Goal: Information Seeking & Learning: Compare options

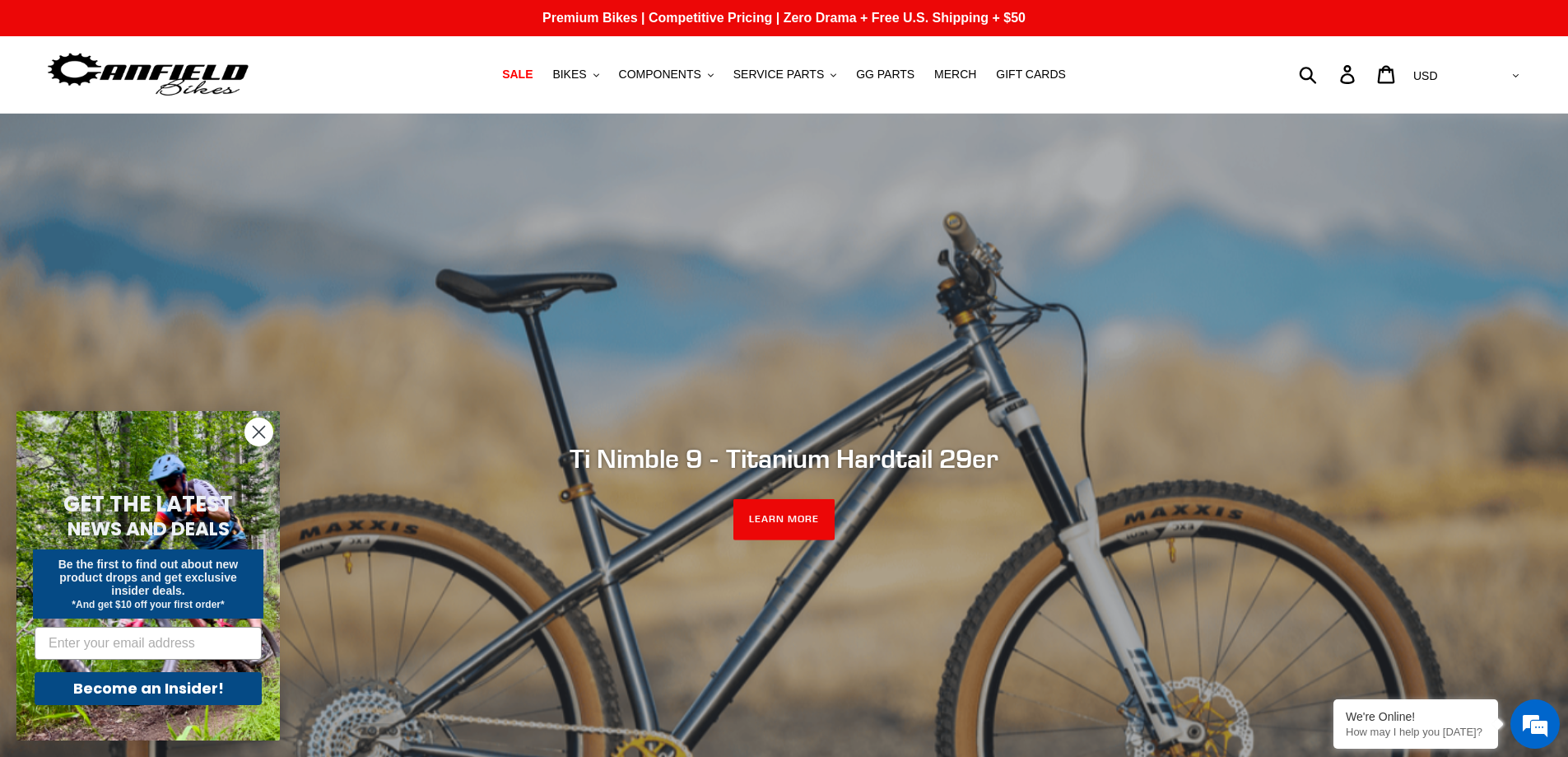
click at [258, 432] on icon "Close dialog" at bounding box center [259, 432] width 12 height 12
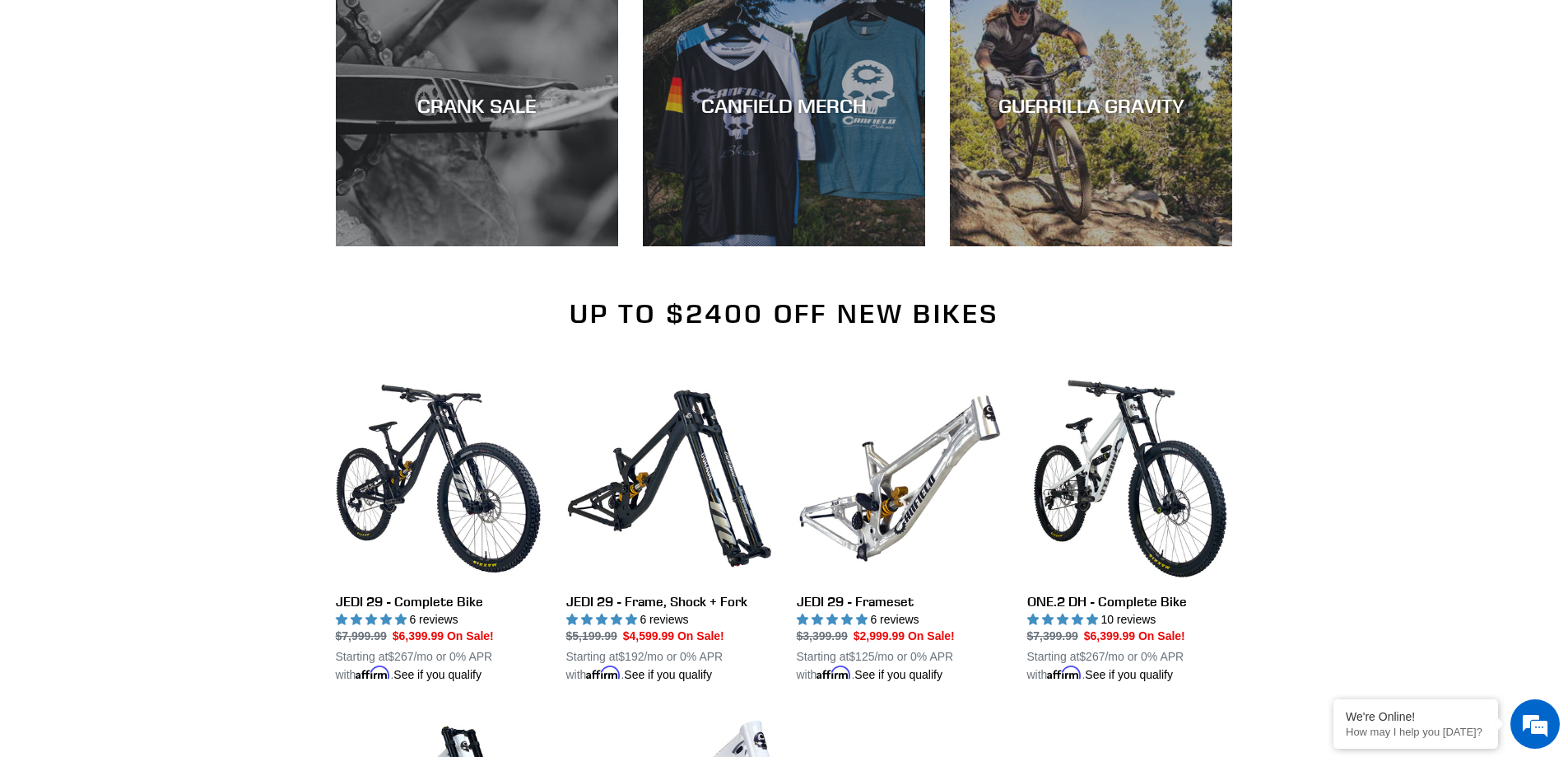
scroll to position [1566, 0]
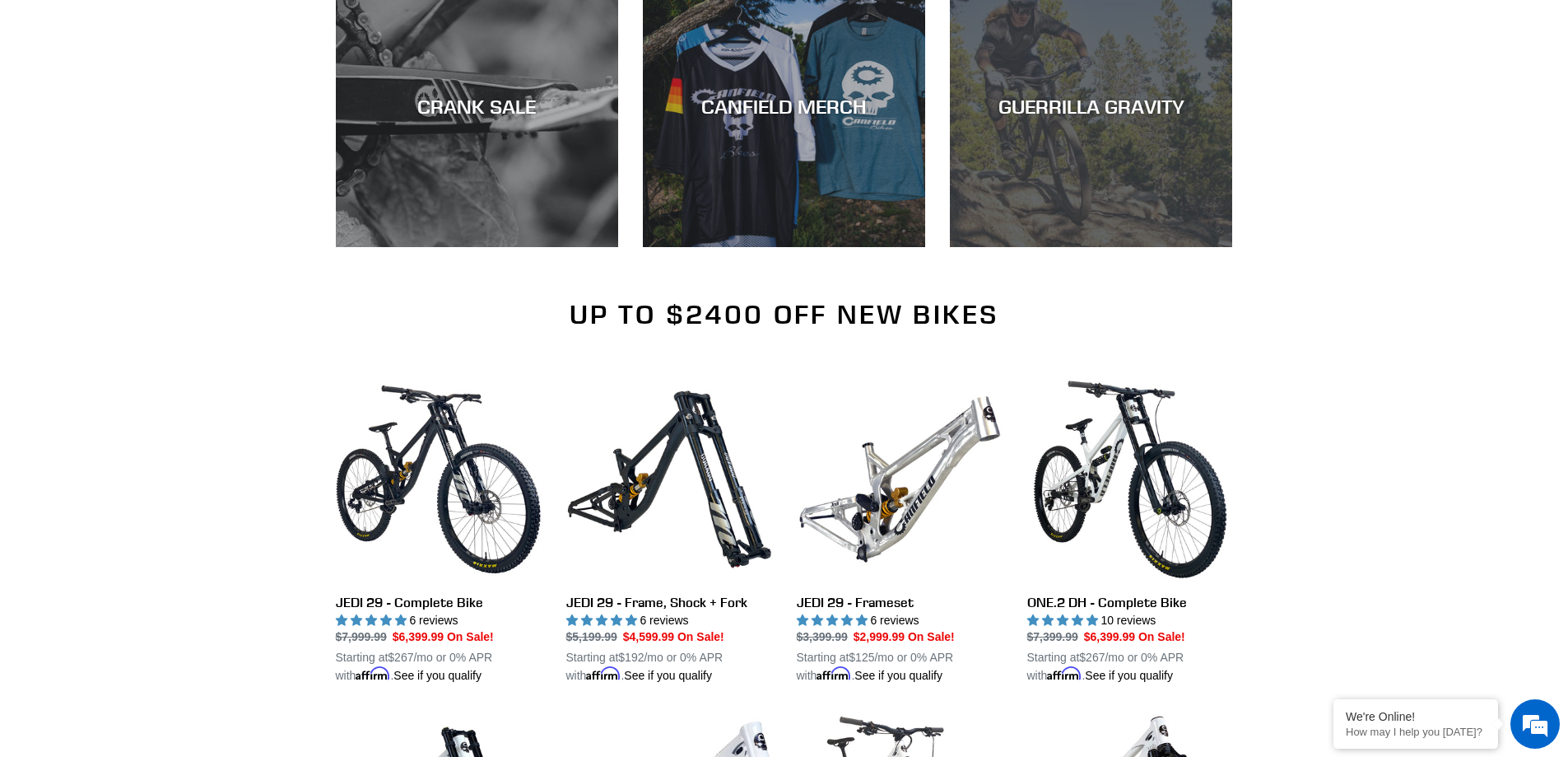
click at [1126, 117] on div "GUERRILLA GRAVITY" at bounding box center [1091, 106] width 283 height 24
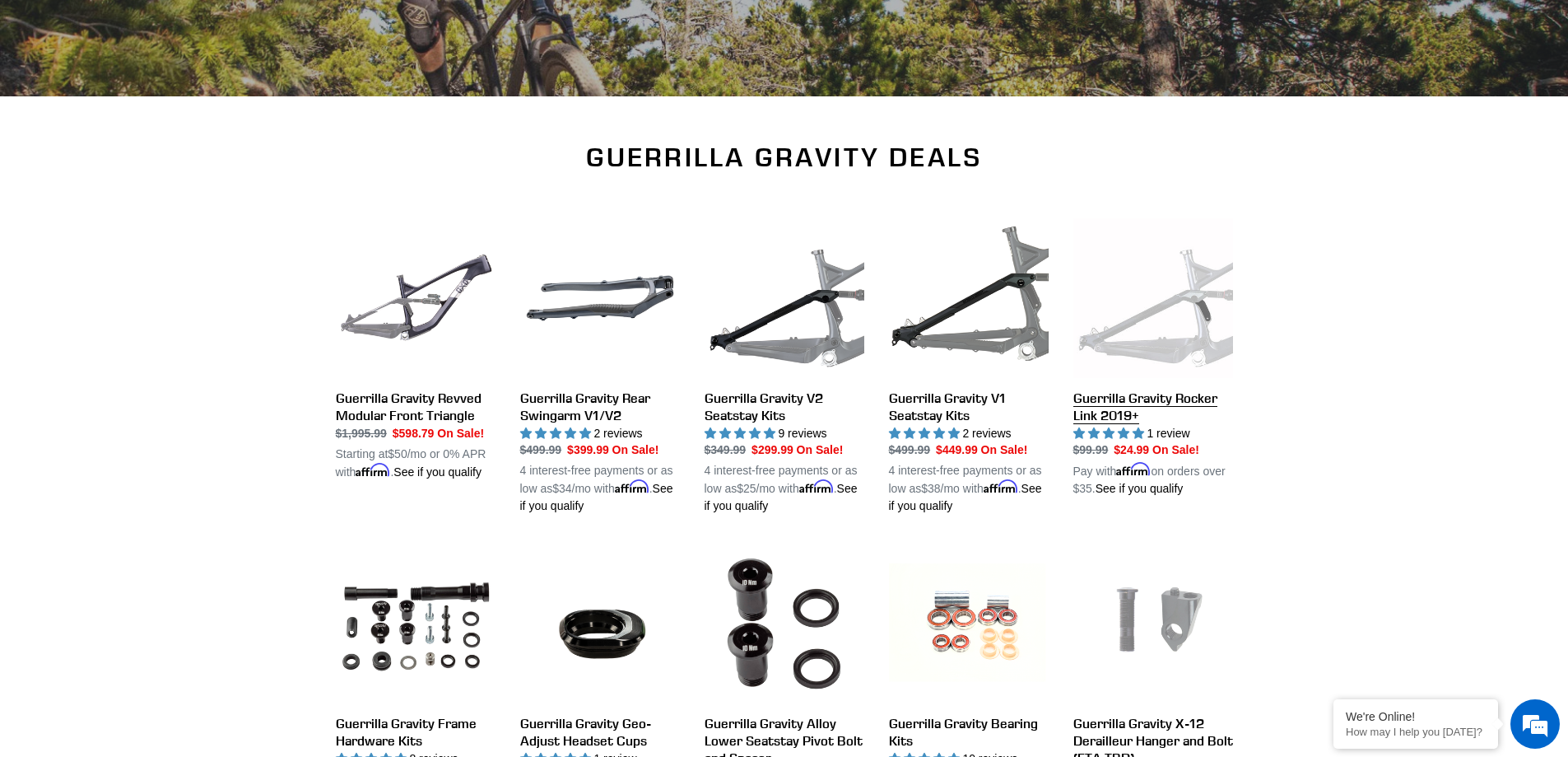
scroll to position [411, 0]
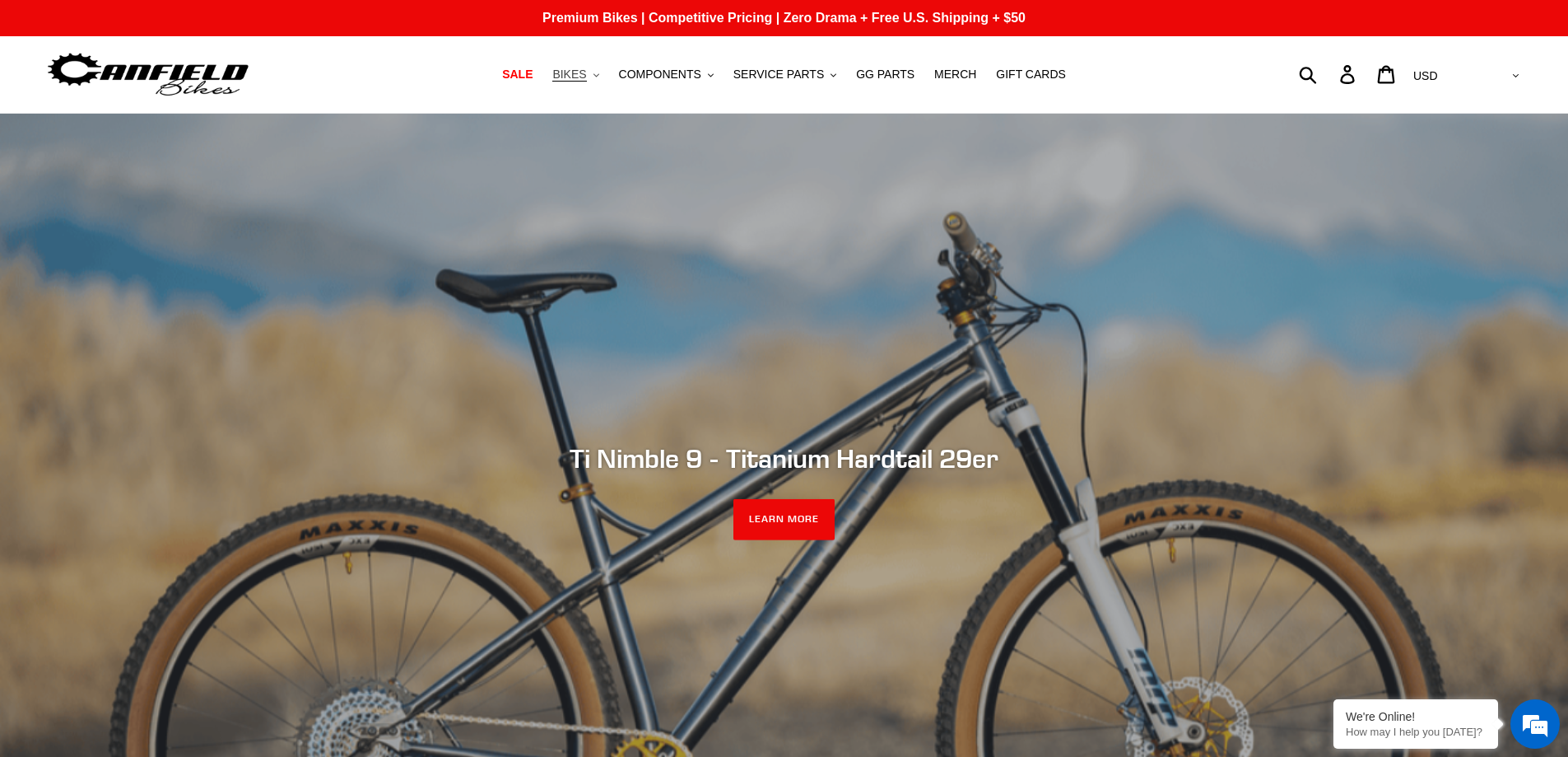
click at [586, 69] on span "BIKES" at bounding box center [570, 75] width 34 height 14
click at [722, 71] on button "COMPONENTS .cls-1{fill:#231f20}" at bounding box center [667, 75] width 111 height 22
click at [583, 66] on button "BIKES .cls-1{fill:#231f20}" at bounding box center [575, 75] width 63 height 22
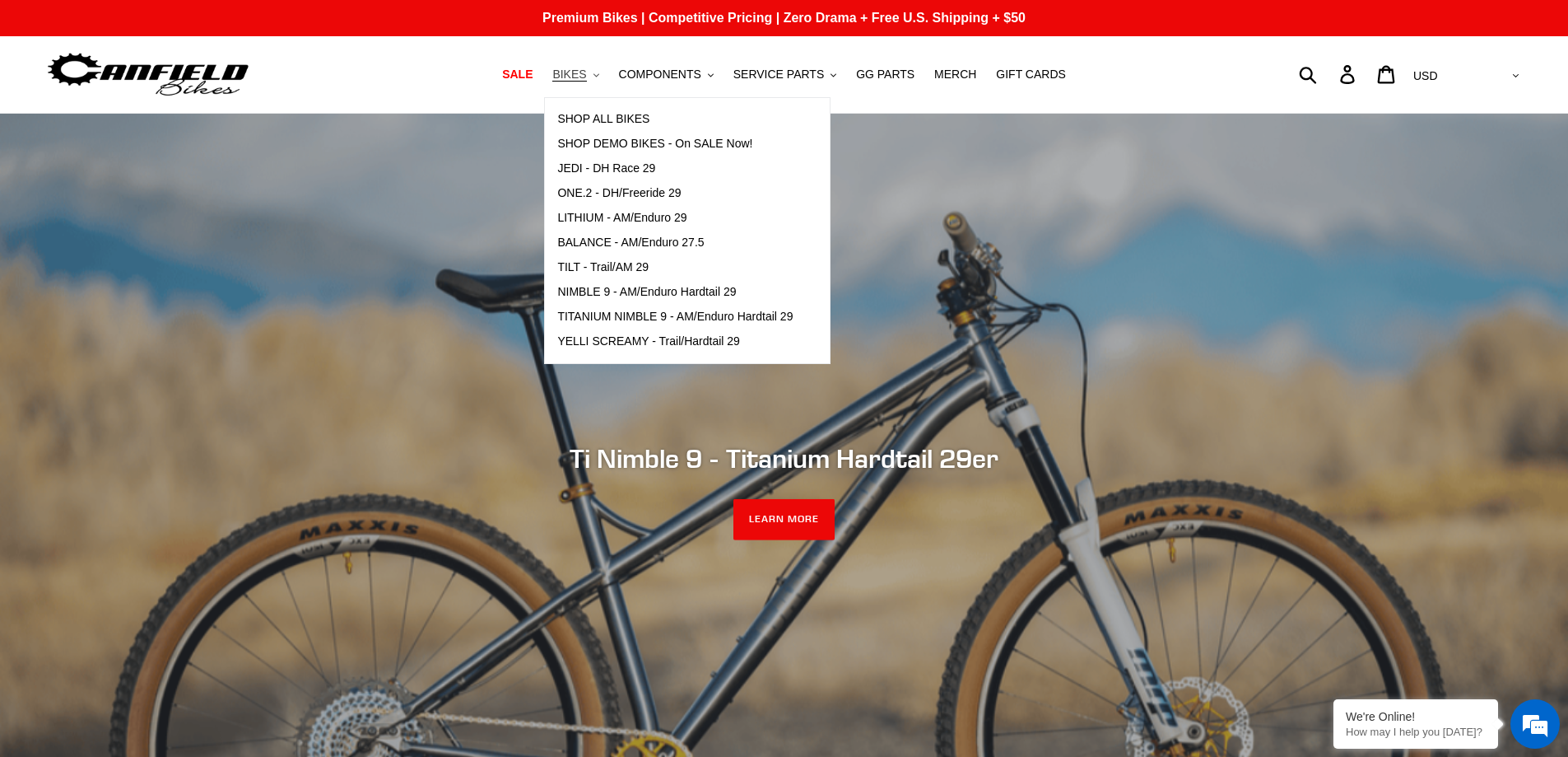
click at [586, 73] on span "BIKES" at bounding box center [570, 75] width 34 height 14
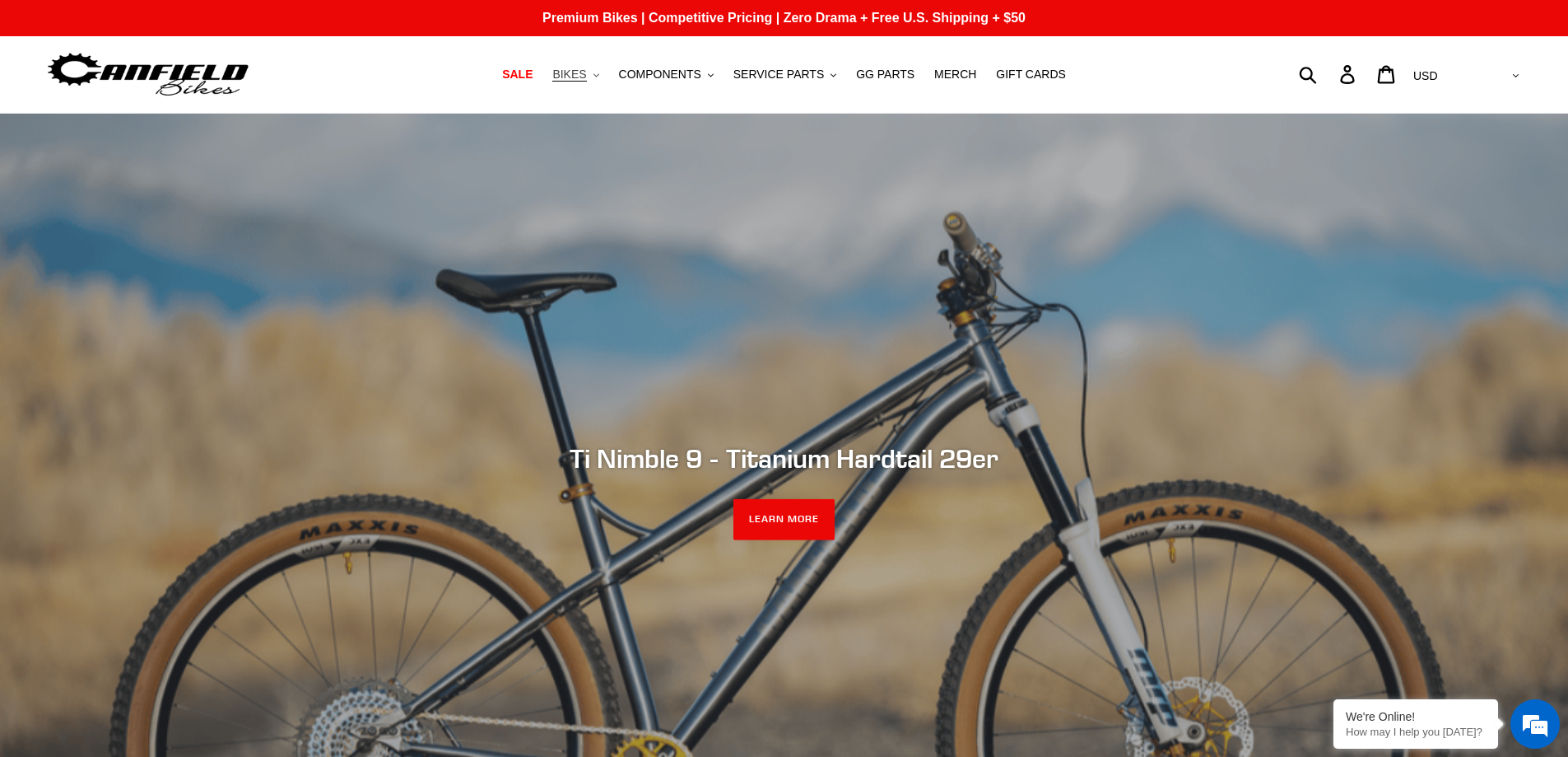
click at [583, 71] on span "BIKES" at bounding box center [570, 75] width 34 height 14
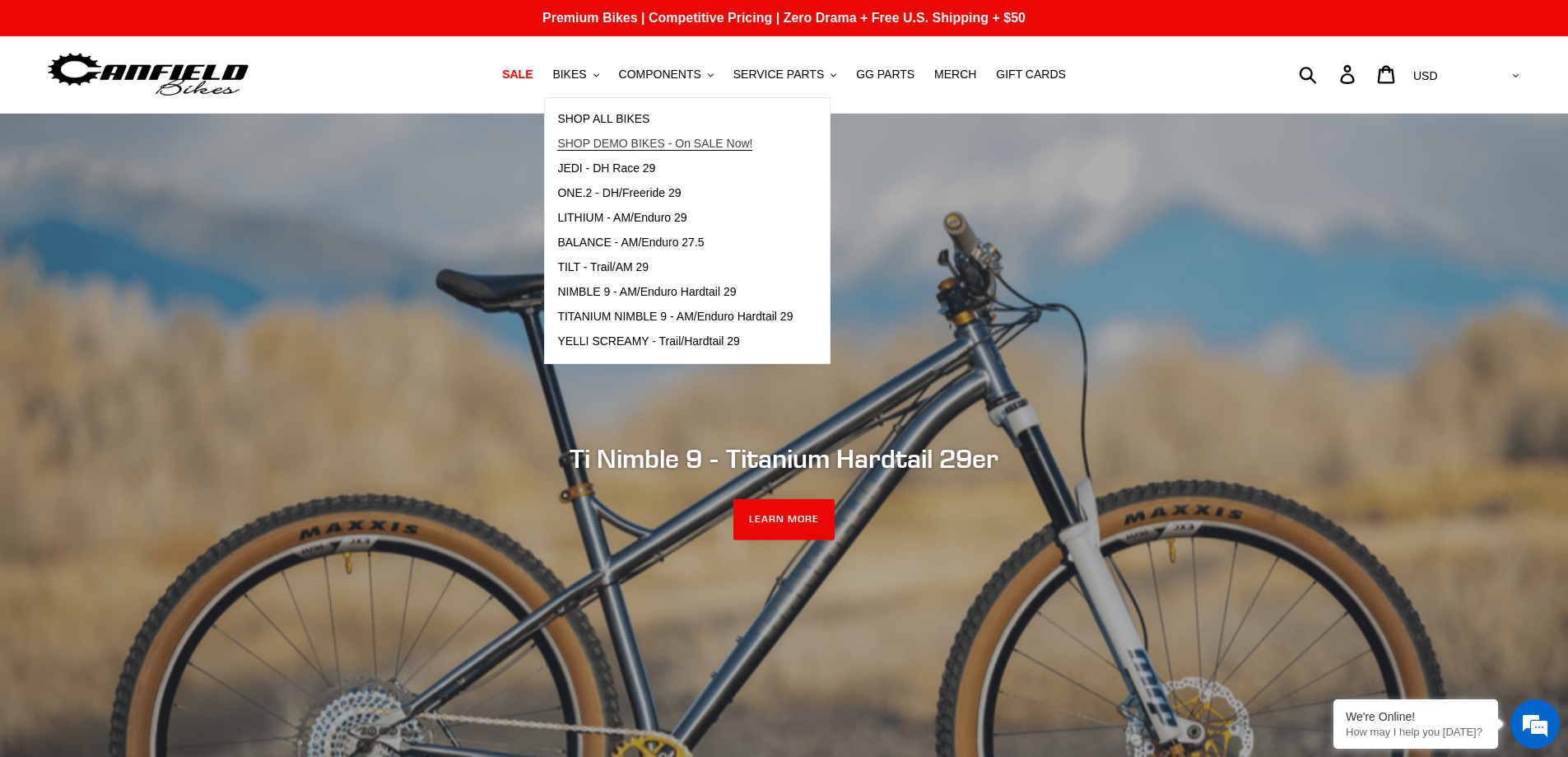
click at [662, 147] on span "SHOP DEMO BIKES - On SALE Now!" at bounding box center [654, 144] width 195 height 14
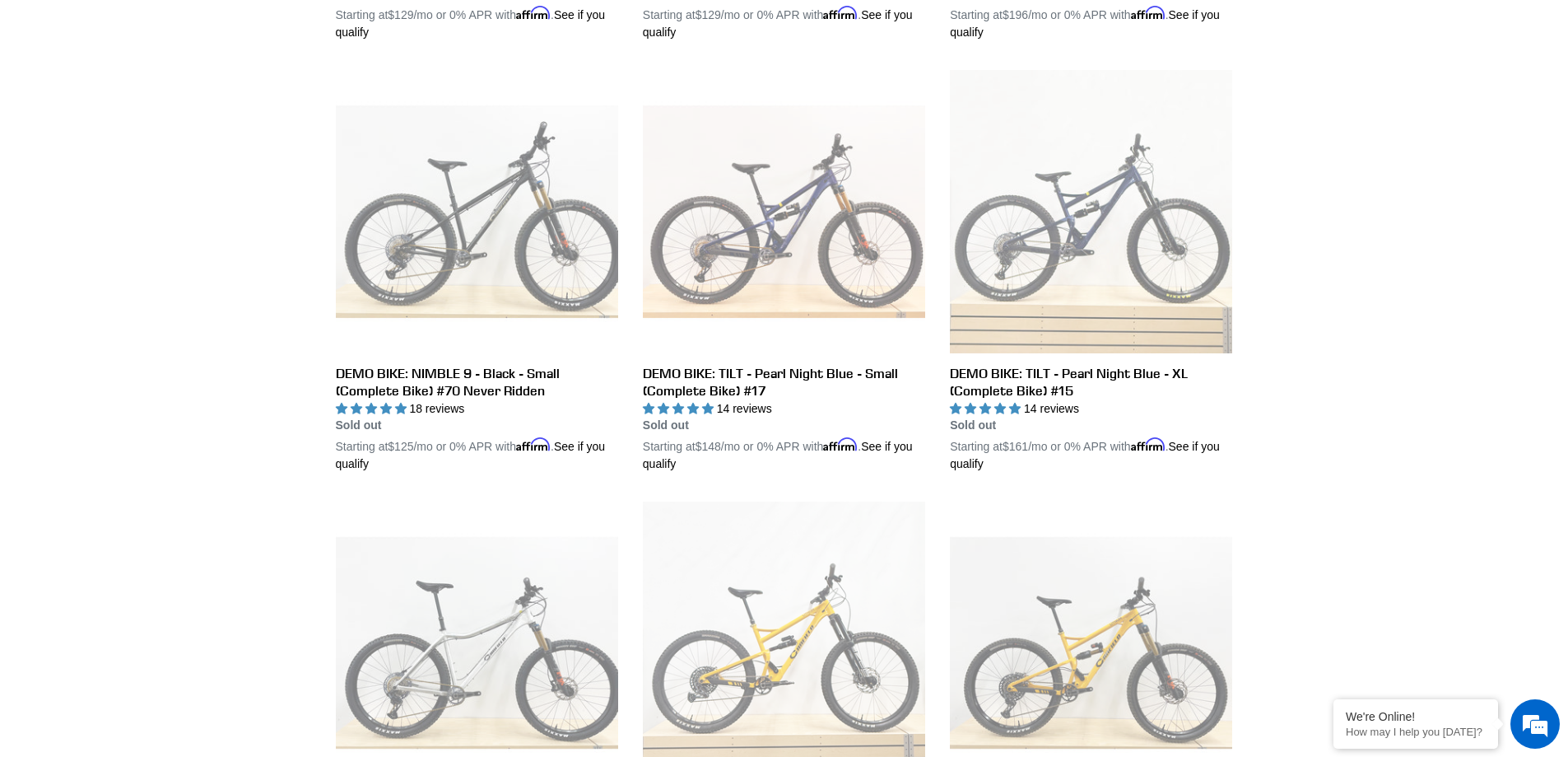
scroll to position [2140, 0]
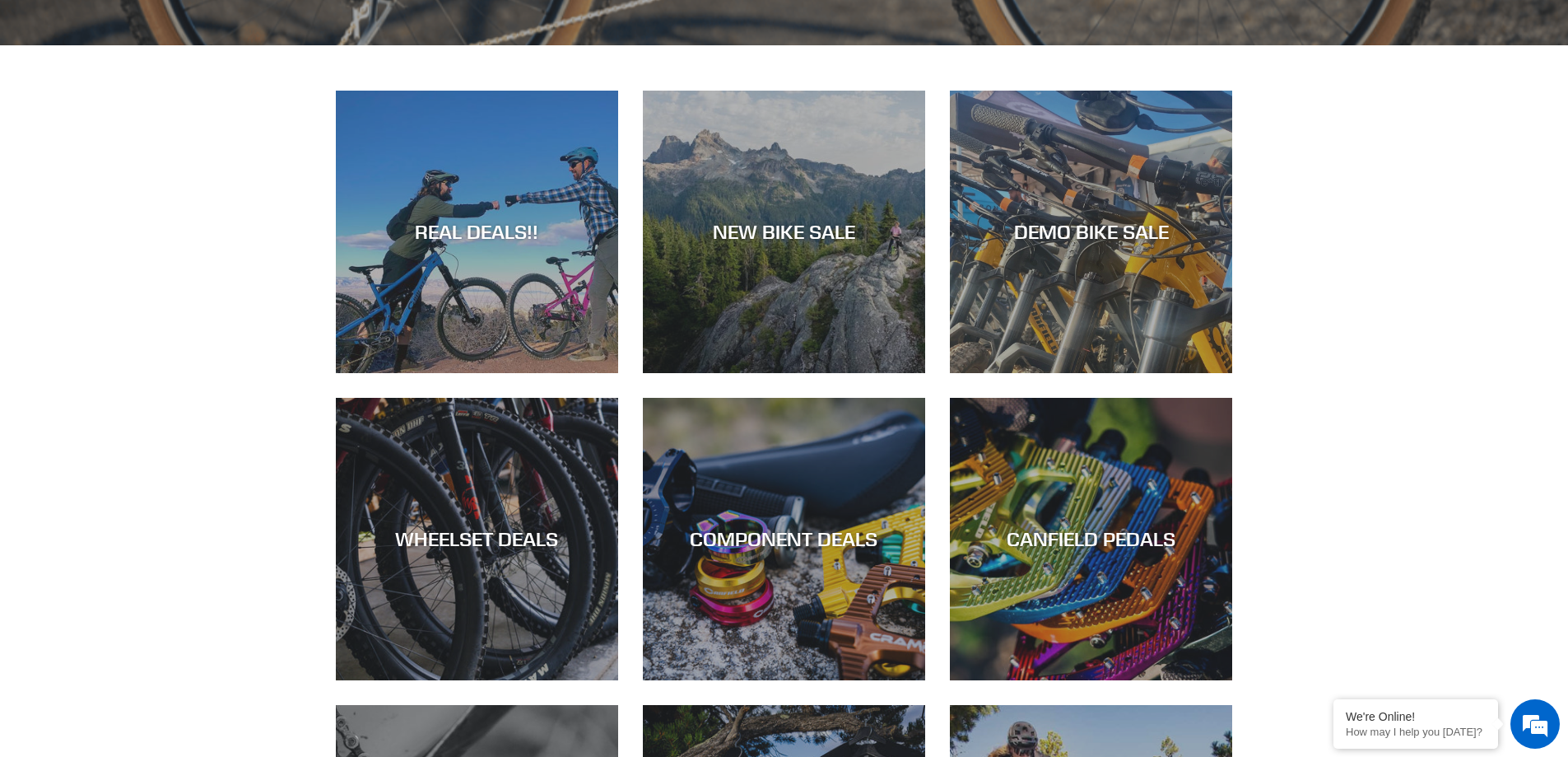
scroll to position [824, 0]
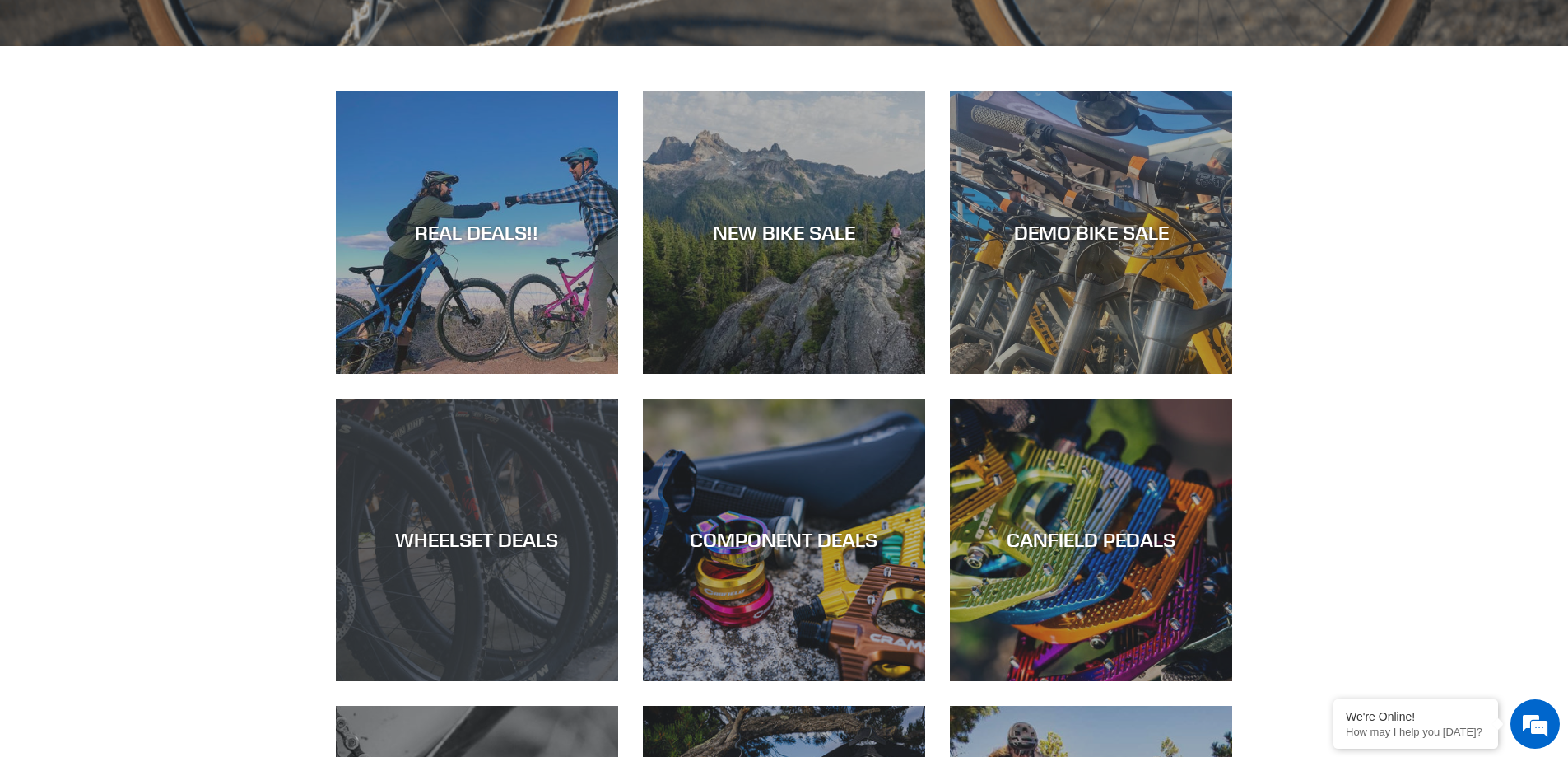
click at [488, 682] on div "WHEELSET DEALS" at bounding box center [477, 682] width 283 height 0
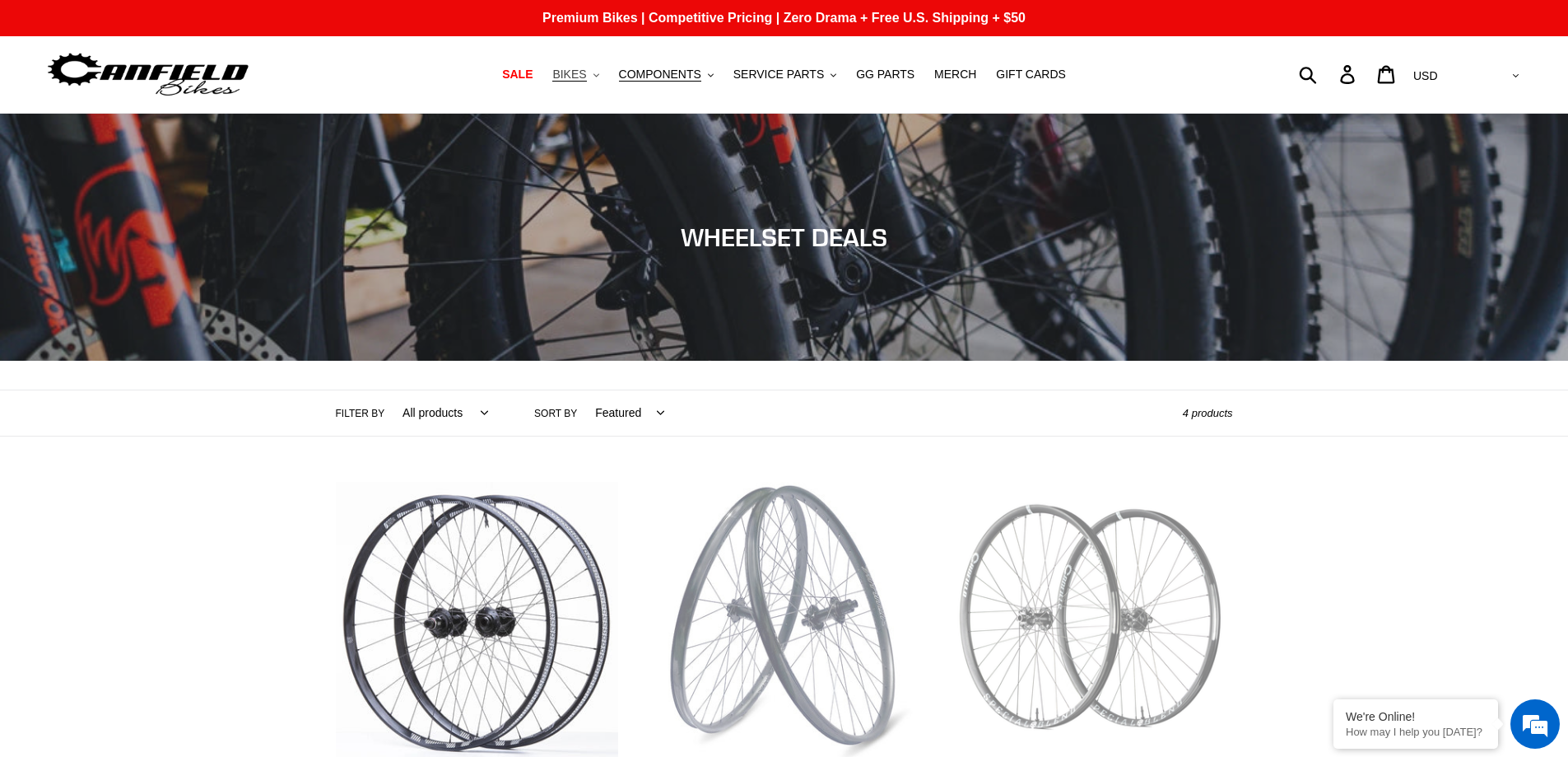
click at [586, 75] on span "BIKES" at bounding box center [570, 75] width 34 height 14
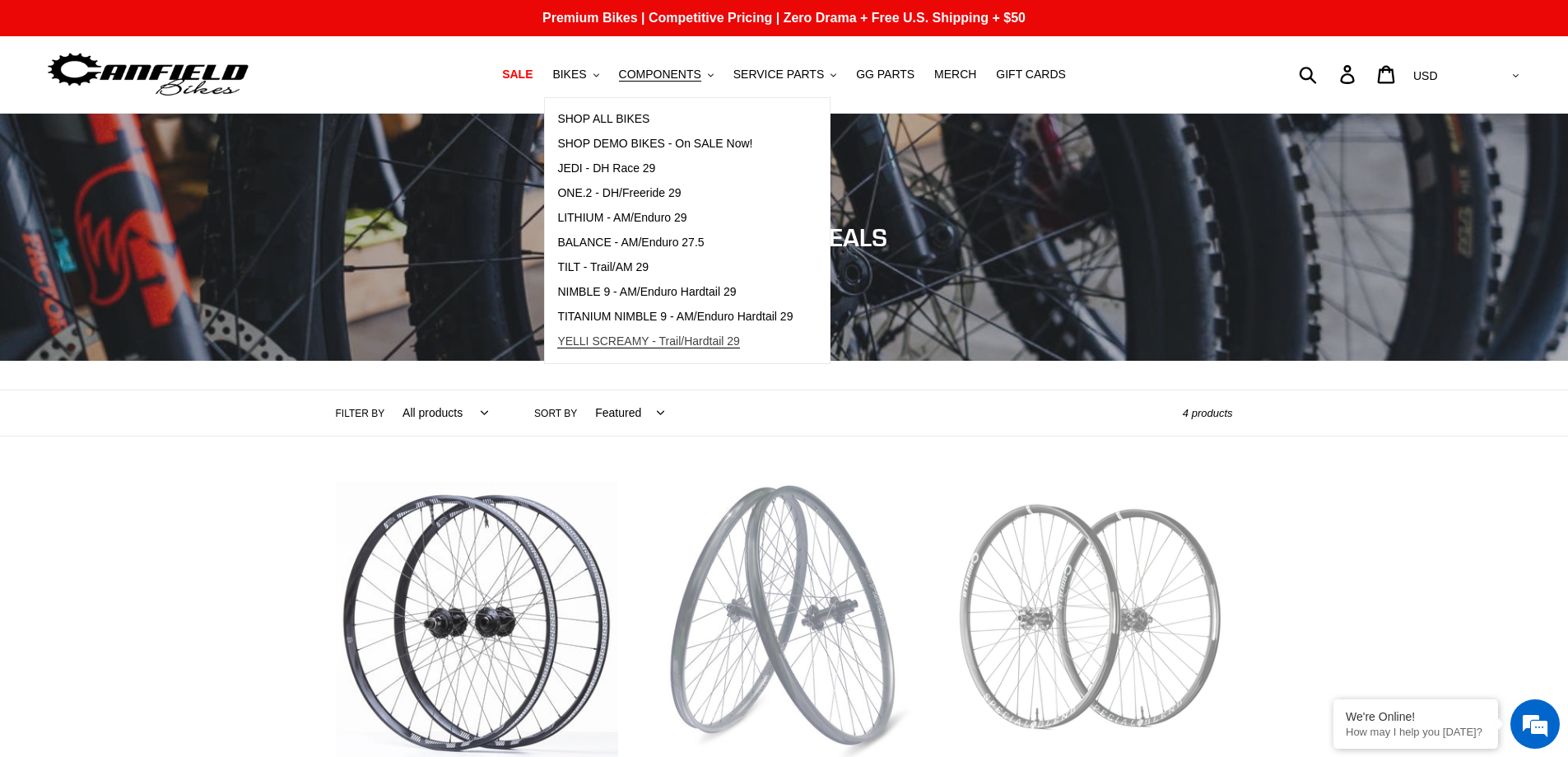
click at [711, 347] on span "YELLI SCREAMY - Trail/Hardtail 29" at bounding box center [649, 341] width 183 height 14
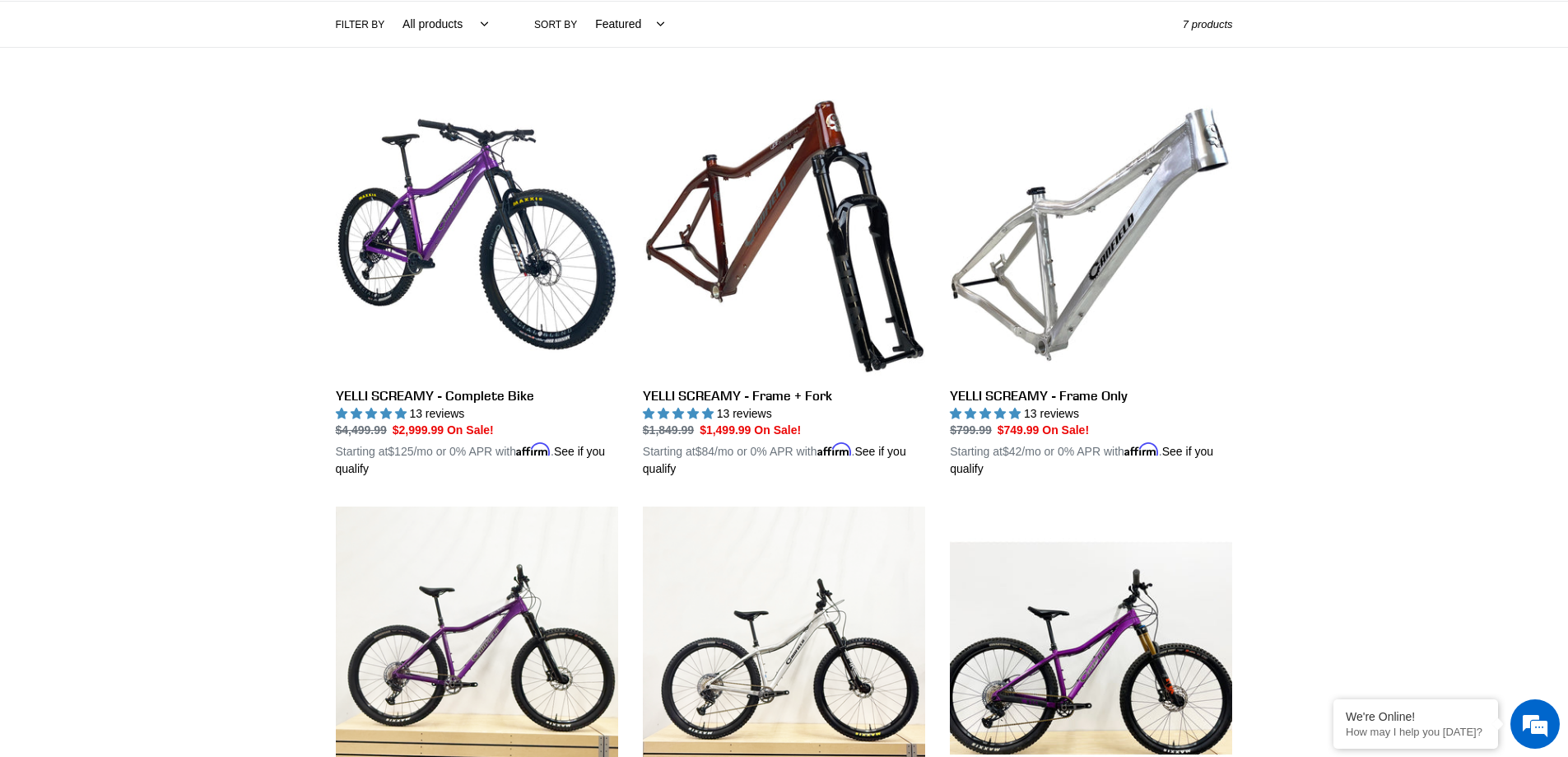
scroll to position [391, 0]
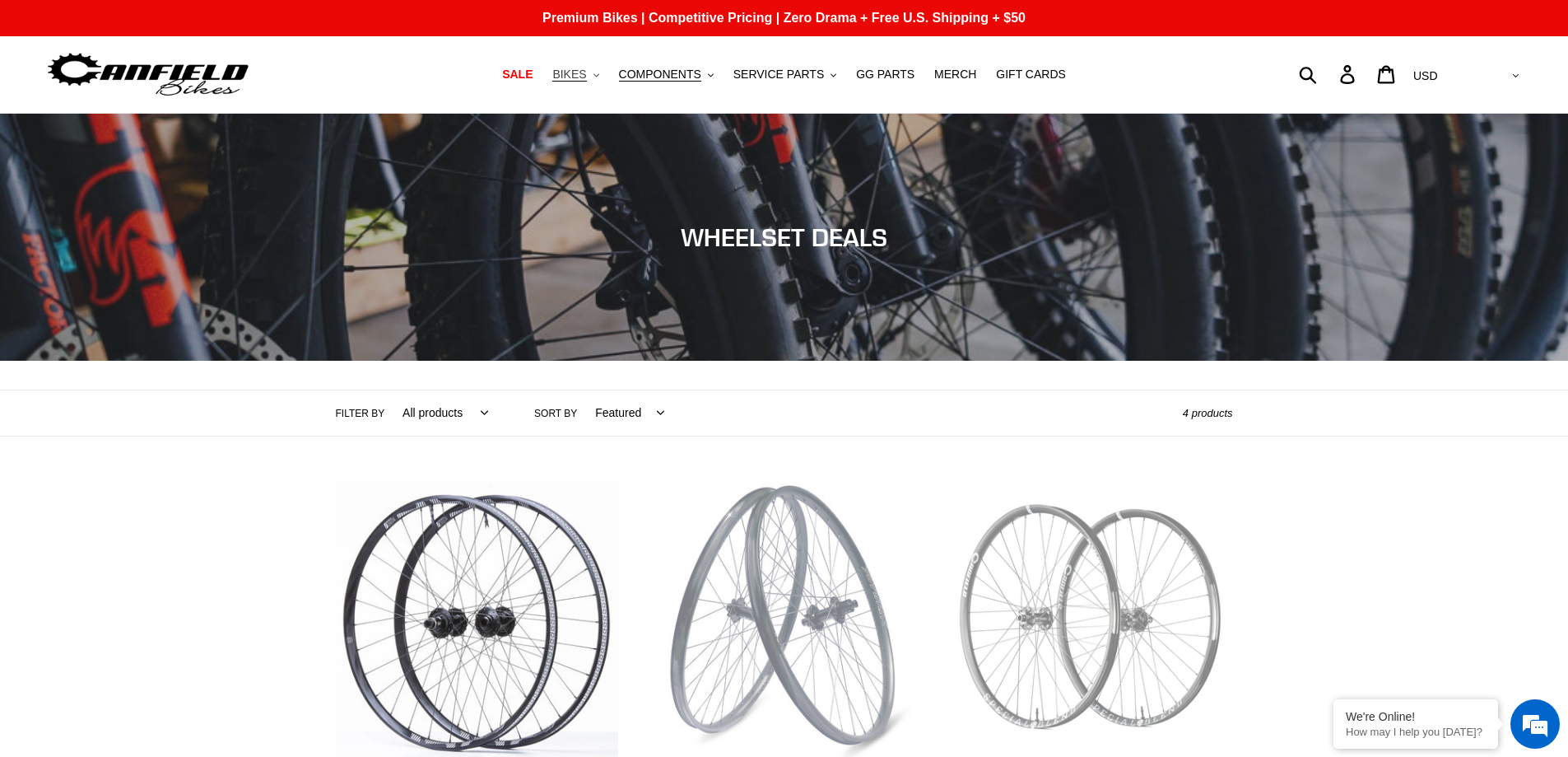
click at [586, 78] on span "BIKES" at bounding box center [570, 75] width 34 height 14
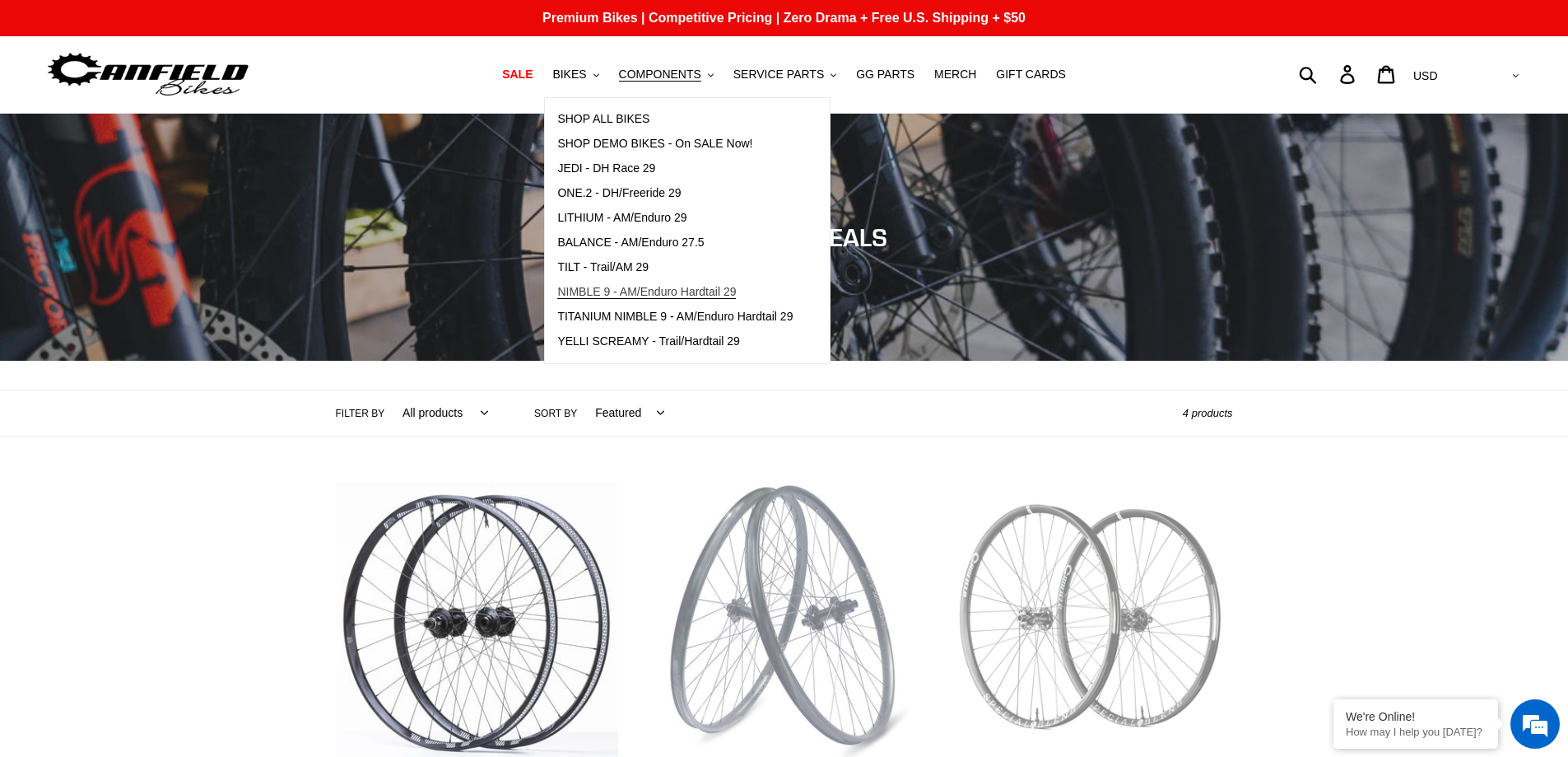
click at [666, 301] on link "NIMBLE 9 - AM/Enduro Hardtail 29" at bounding box center [675, 293] width 260 height 25
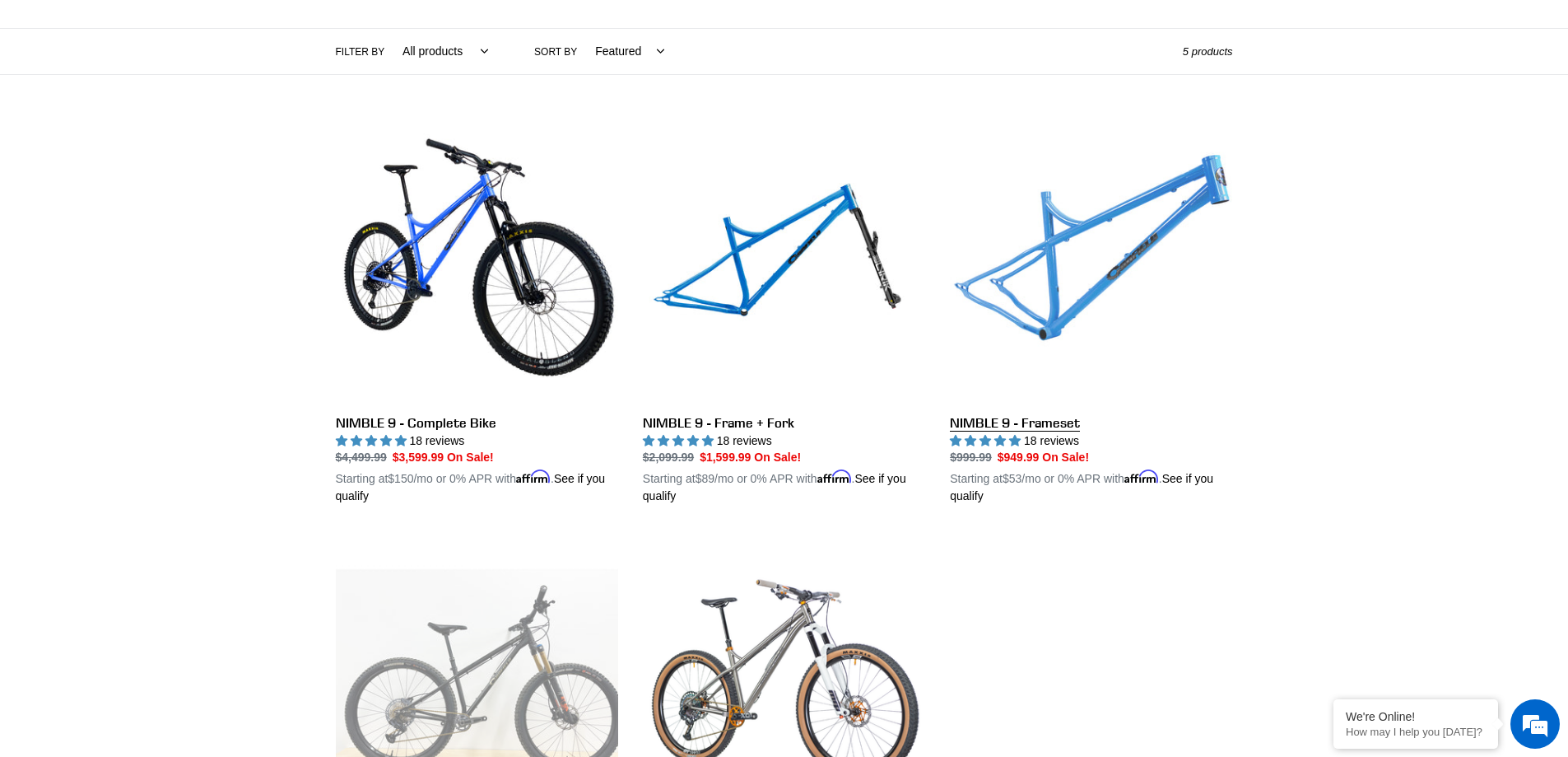
scroll to position [361, 0]
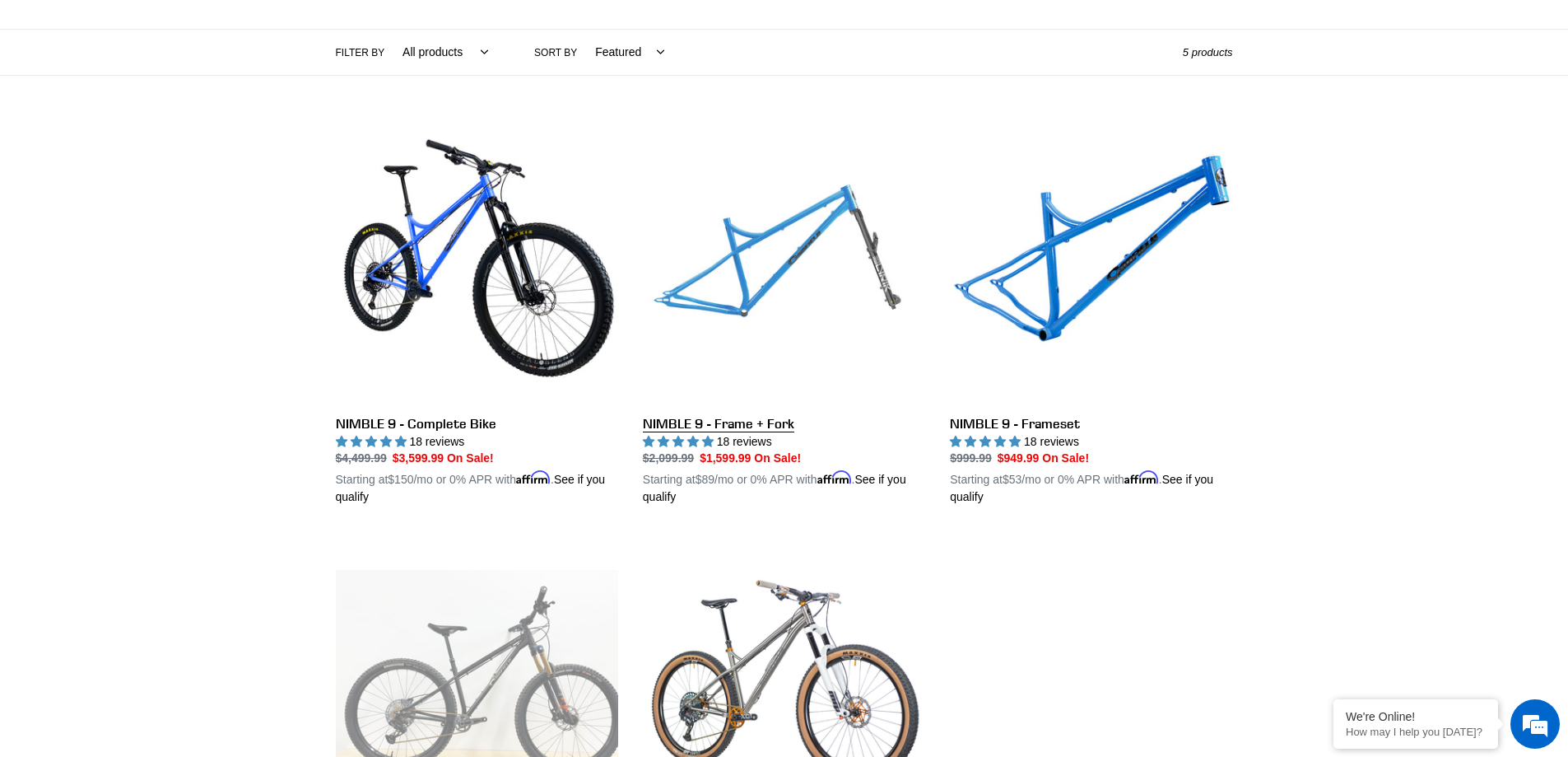
click at [813, 261] on link "NIMBLE 9 - Frame + Fork" at bounding box center [784, 313] width 283 height 385
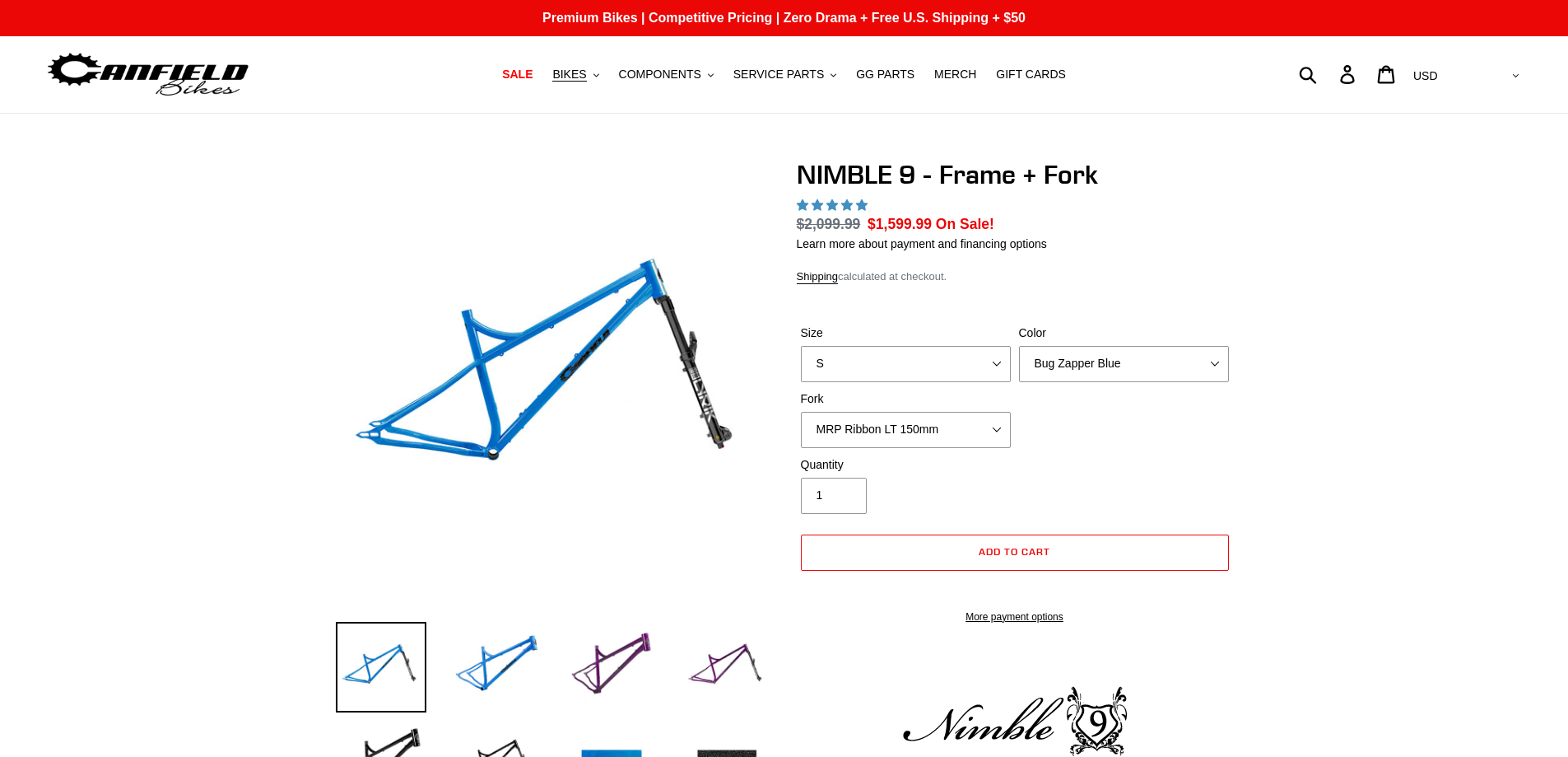
select select "highest-rating"
click at [962, 363] on select "S M L XL" at bounding box center [907, 364] width 210 height 36
click at [802, 346] on select "S M L XL" at bounding box center [907, 364] width 210 height 36
click at [1195, 352] on select "Bug Zapper Blue Purple Haze - Sold Out Galaxy Black" at bounding box center [1125, 364] width 210 height 36
click at [1020, 346] on select "Bug Zapper Blue Purple Haze - Sold Out Galaxy Black" at bounding box center [1125, 364] width 210 height 36
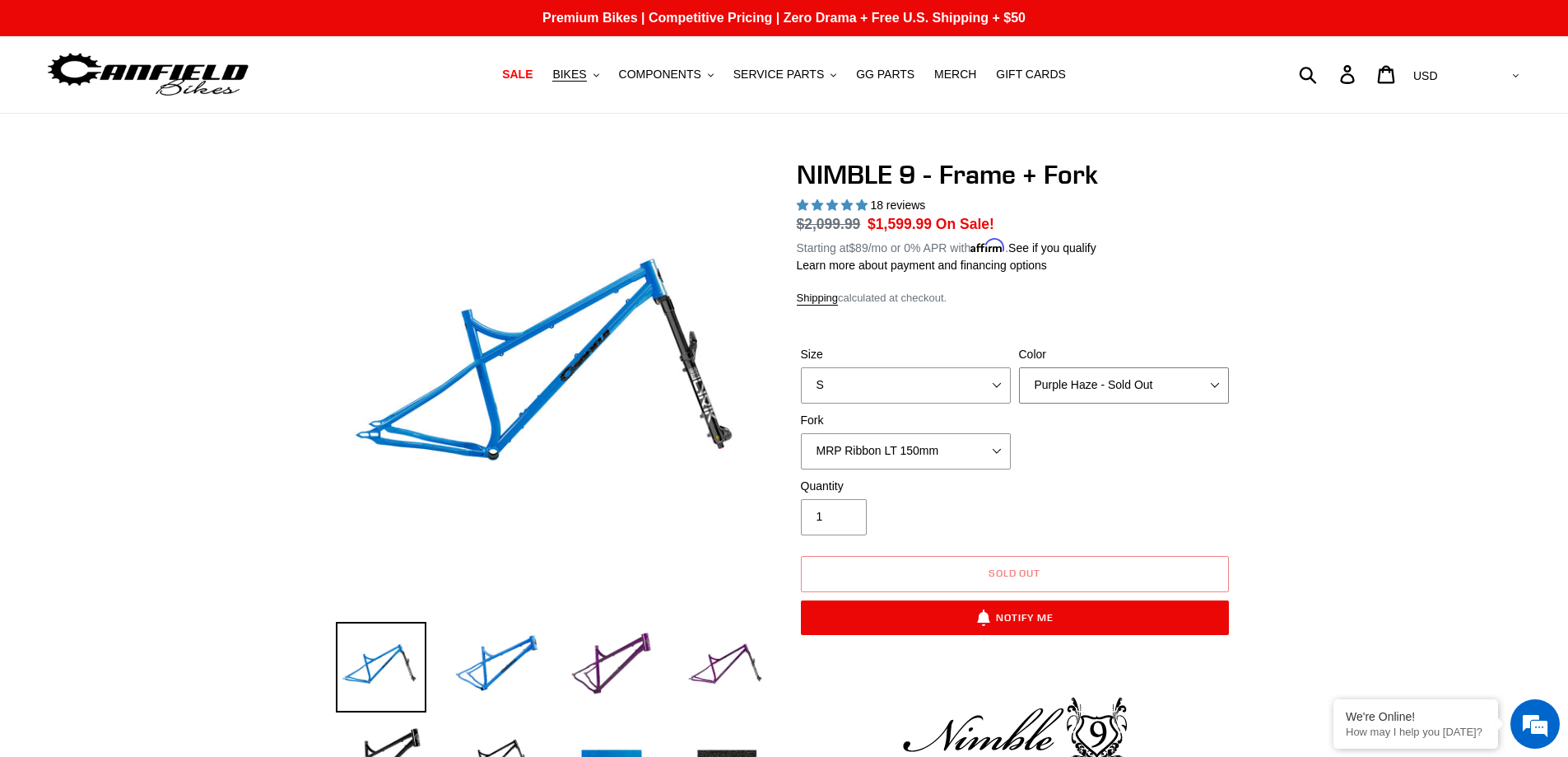
click at [1096, 383] on select "Bug Zapper Blue Purple Haze - Sold Out Galaxy Black" at bounding box center [1125, 385] width 210 height 36
select select "Galaxy Black"
click at [1020, 367] on select "Bug Zapper Blue Purple Haze - Sold Out Galaxy Black" at bounding box center [1125, 385] width 210 height 36
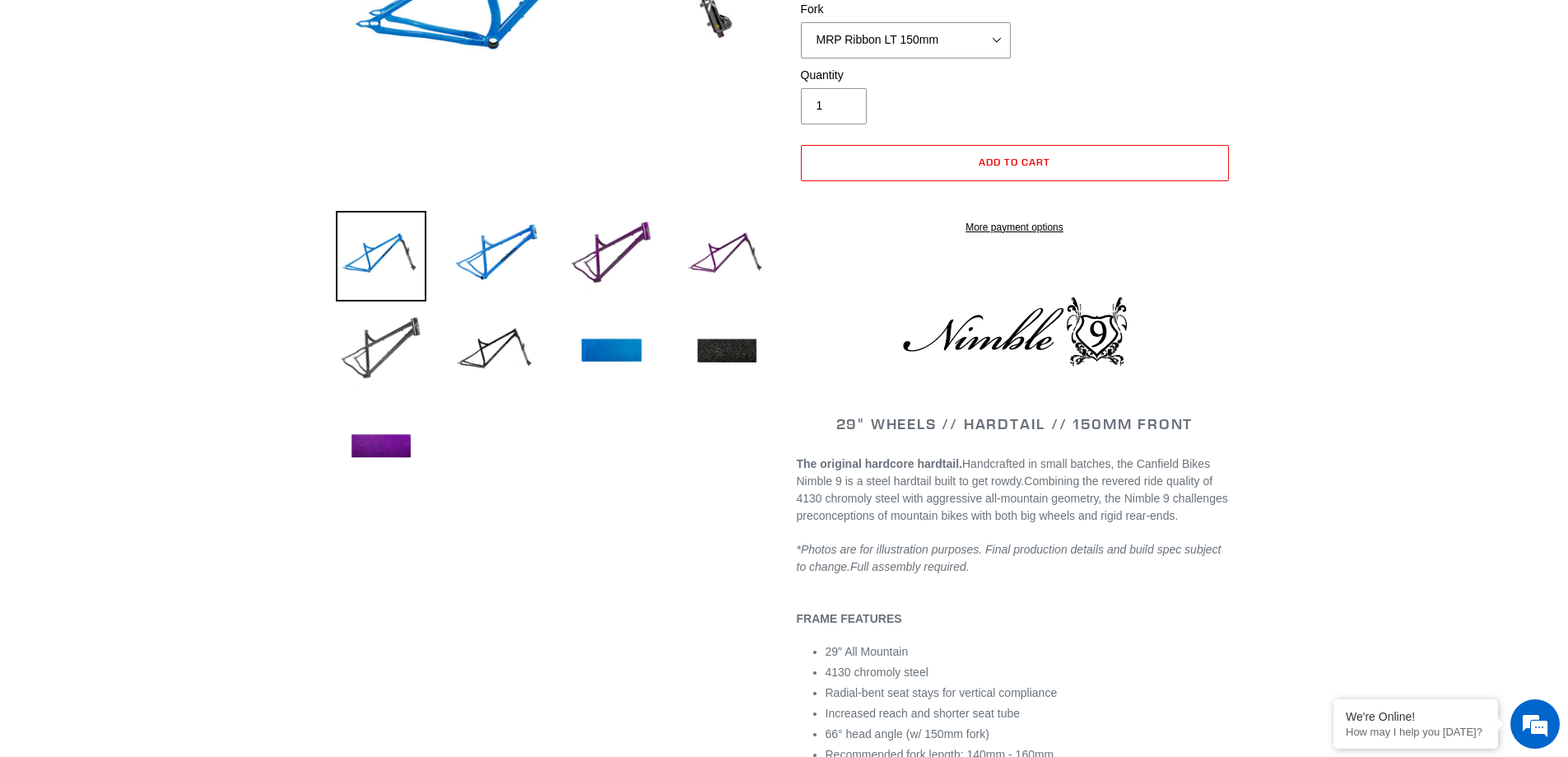
click at [393, 348] on img at bounding box center [381, 351] width 91 height 91
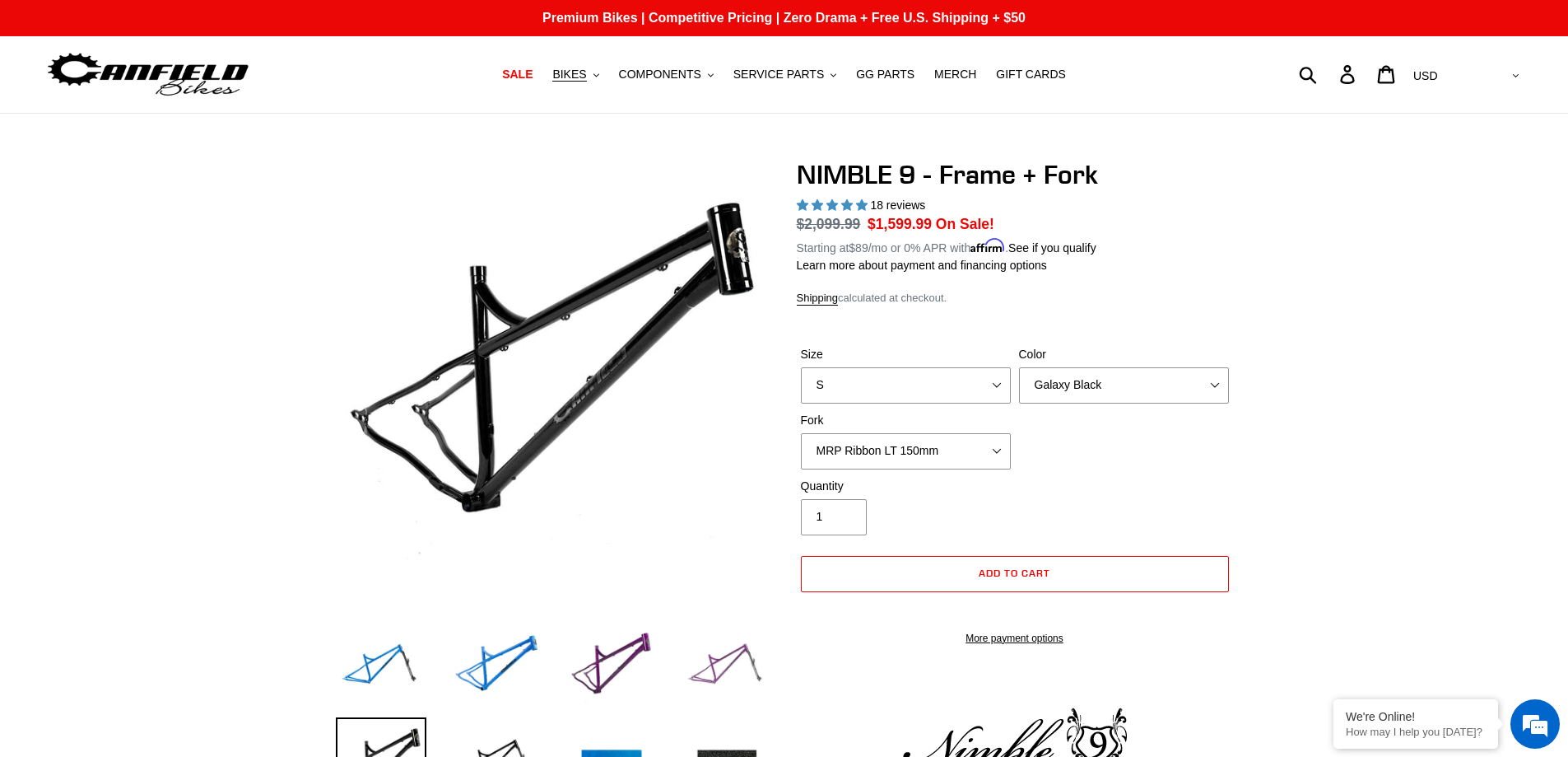
click at [694, 665] on img at bounding box center [727, 667] width 91 height 91
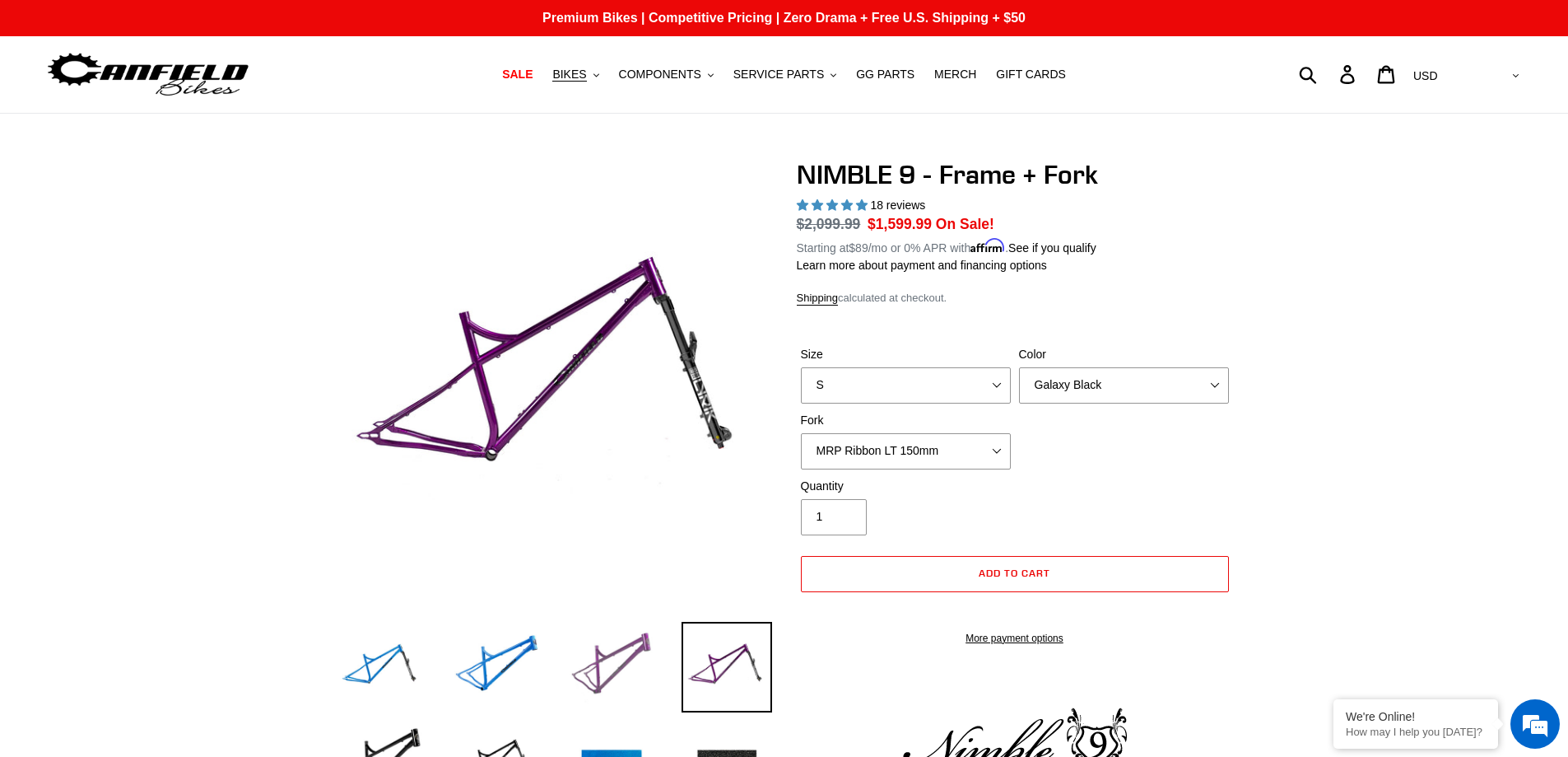
click at [617, 659] on img at bounding box center [611, 667] width 91 height 91
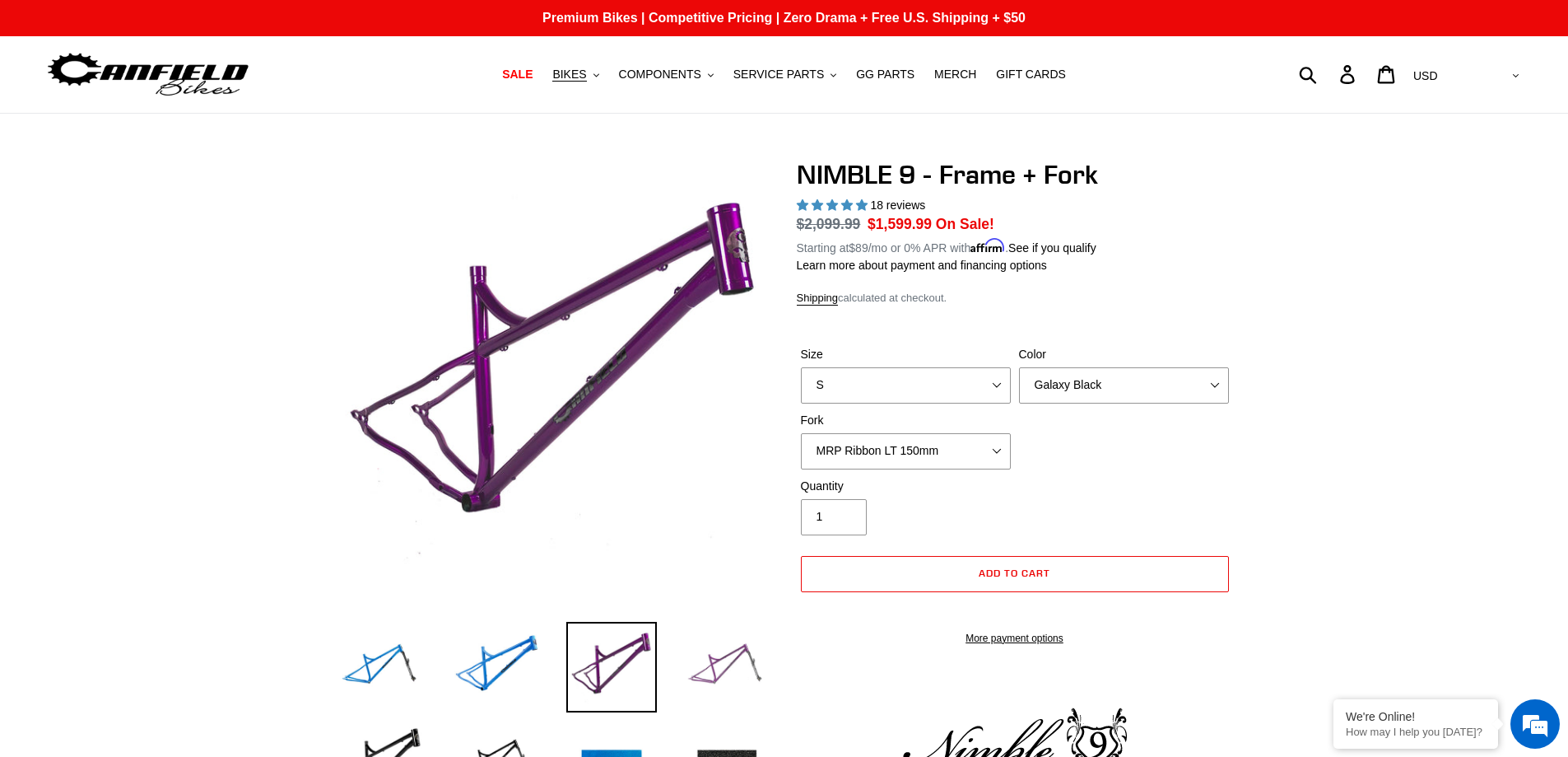
click at [725, 654] on img at bounding box center [727, 667] width 91 height 91
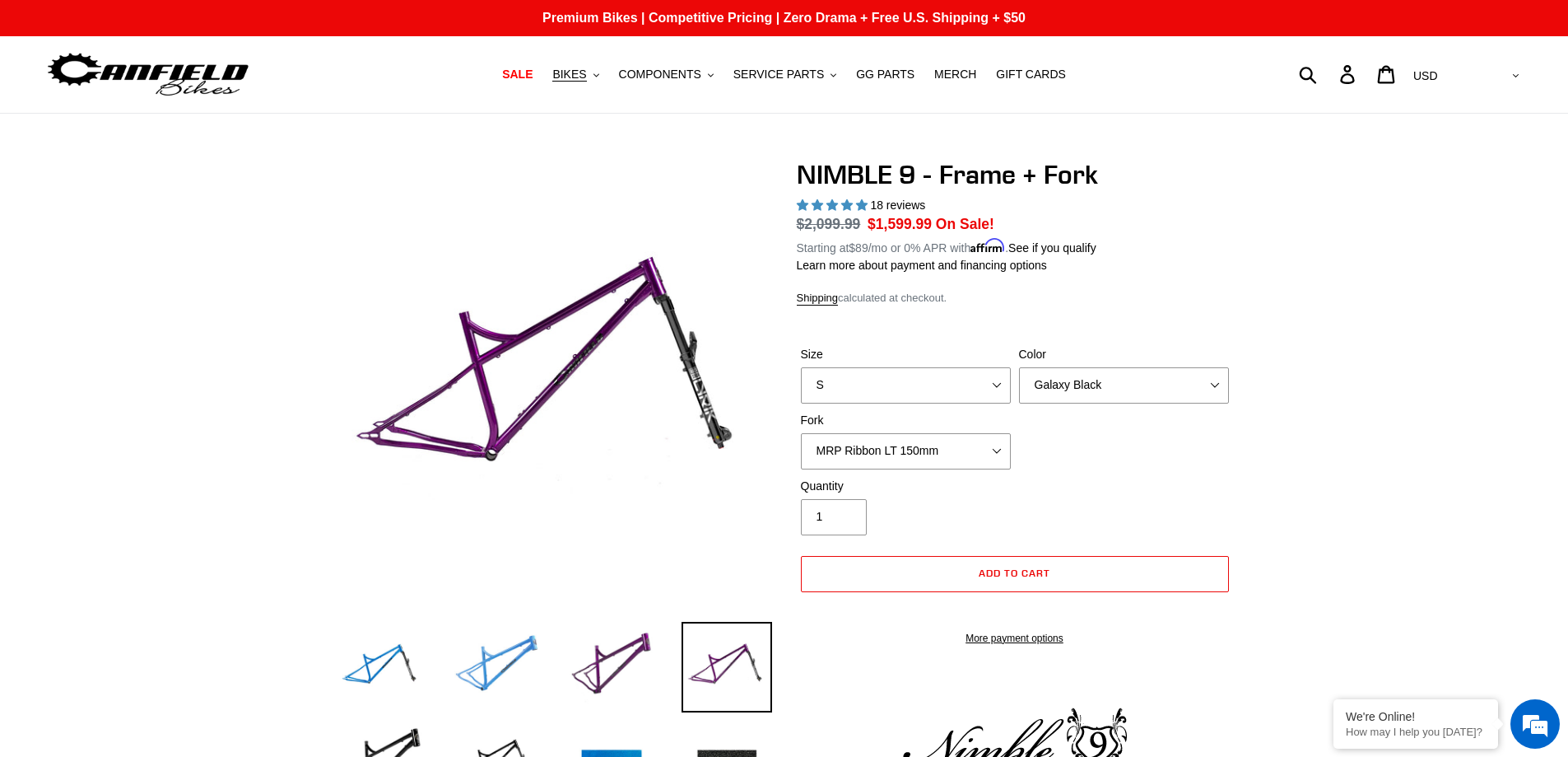
click at [497, 676] on img at bounding box center [496, 667] width 91 height 91
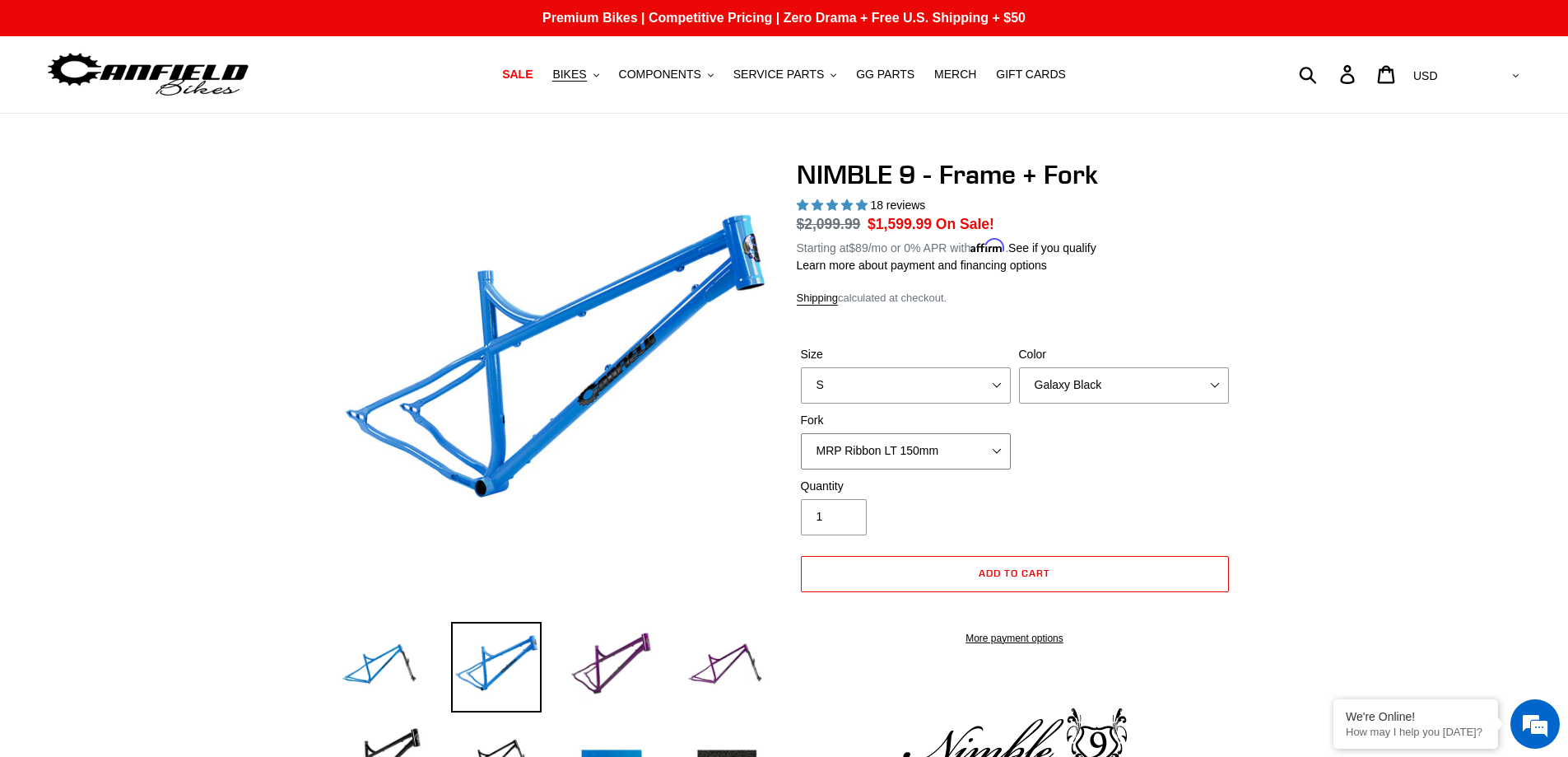
click at [976, 453] on select "MRP Ribbon LT 150mm Fox 36 Factory Grip X 150mm (Special Order) RockShox Lyrik …" at bounding box center [907, 451] width 210 height 36
click at [802, 433] on select "MRP Ribbon LT 150mm Fox 36 Factory Grip X 150mm (Special Order) RockShox Lyrik …" at bounding box center [907, 451] width 210 height 36
click at [915, 452] on select "MRP Ribbon LT 150mm Fox 36 Factory Grip X 150mm (Special Order) RockShox Lyrik …" at bounding box center [907, 451] width 210 height 36
click at [802, 433] on select "MRP Ribbon LT 150mm Fox 36 Factory Grip X 150mm (Special Order) RockShox Lyrik …" at bounding box center [907, 451] width 210 height 36
click at [927, 461] on select "MRP Ribbon LT 150mm Fox 36 Factory Grip X 150mm (Special Order) RockShox Lyrik …" at bounding box center [907, 451] width 210 height 36
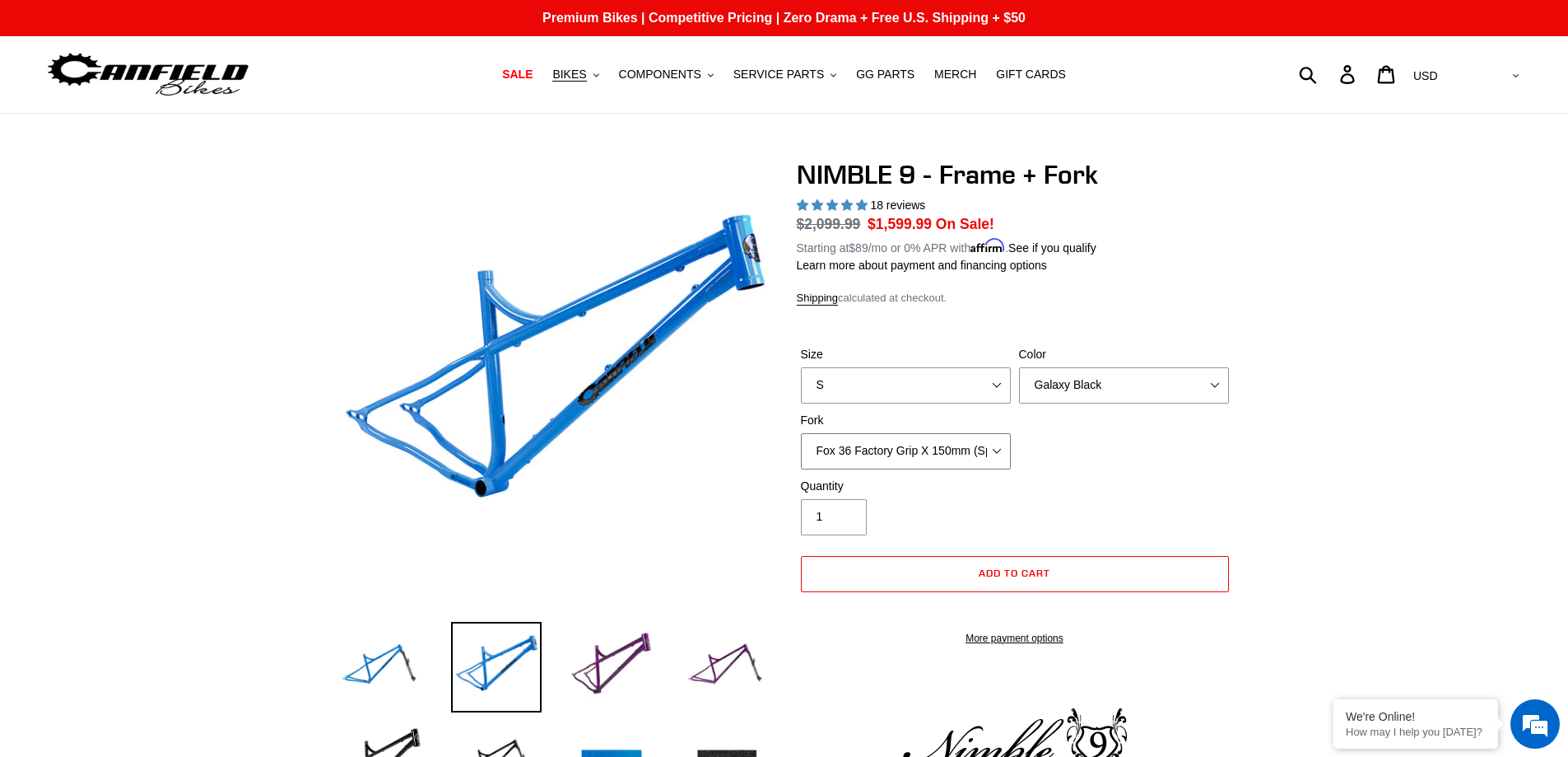
click at [802, 433] on select "MRP Ribbon LT 150mm Fox 36 Factory Grip X 150mm (Special Order) RockShox Lyrik …" at bounding box center [907, 451] width 210 height 36
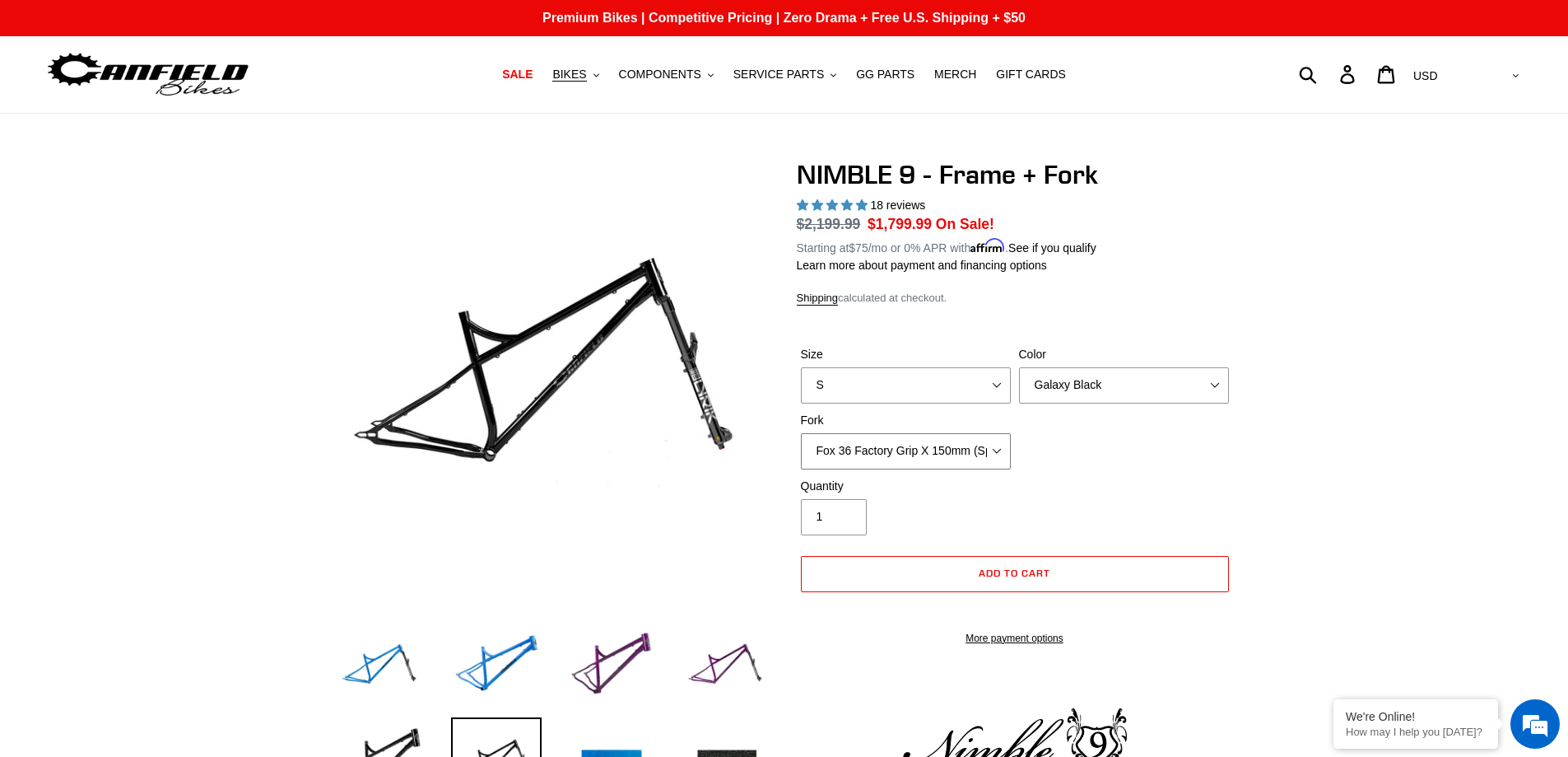
click at [933, 451] on select "MRP Ribbon LT 150mm Fox 36 Factory Grip X 150mm (Special Order) RockShox Lyrik …" at bounding box center [907, 451] width 210 height 36
click at [802, 433] on select "MRP Ribbon LT 150mm Fox 36 Factory Grip X 150mm (Special Order) RockShox Lyrik …" at bounding box center [907, 451] width 210 height 36
click at [965, 439] on select "MRP Ribbon LT 150mm Fox 36 Factory Grip X 150mm (Special Order) RockShox Lyrik …" at bounding box center [907, 451] width 210 height 36
click at [802, 433] on select "MRP Ribbon LT 150mm Fox 36 Factory Grip X 150mm (Special Order) RockShox Lyrik …" at bounding box center [907, 451] width 210 height 36
click at [973, 450] on select "MRP Ribbon LT 150mm Fox 36 Factory Grip X 150mm (Special Order) RockShox Lyrik …" at bounding box center [907, 451] width 210 height 36
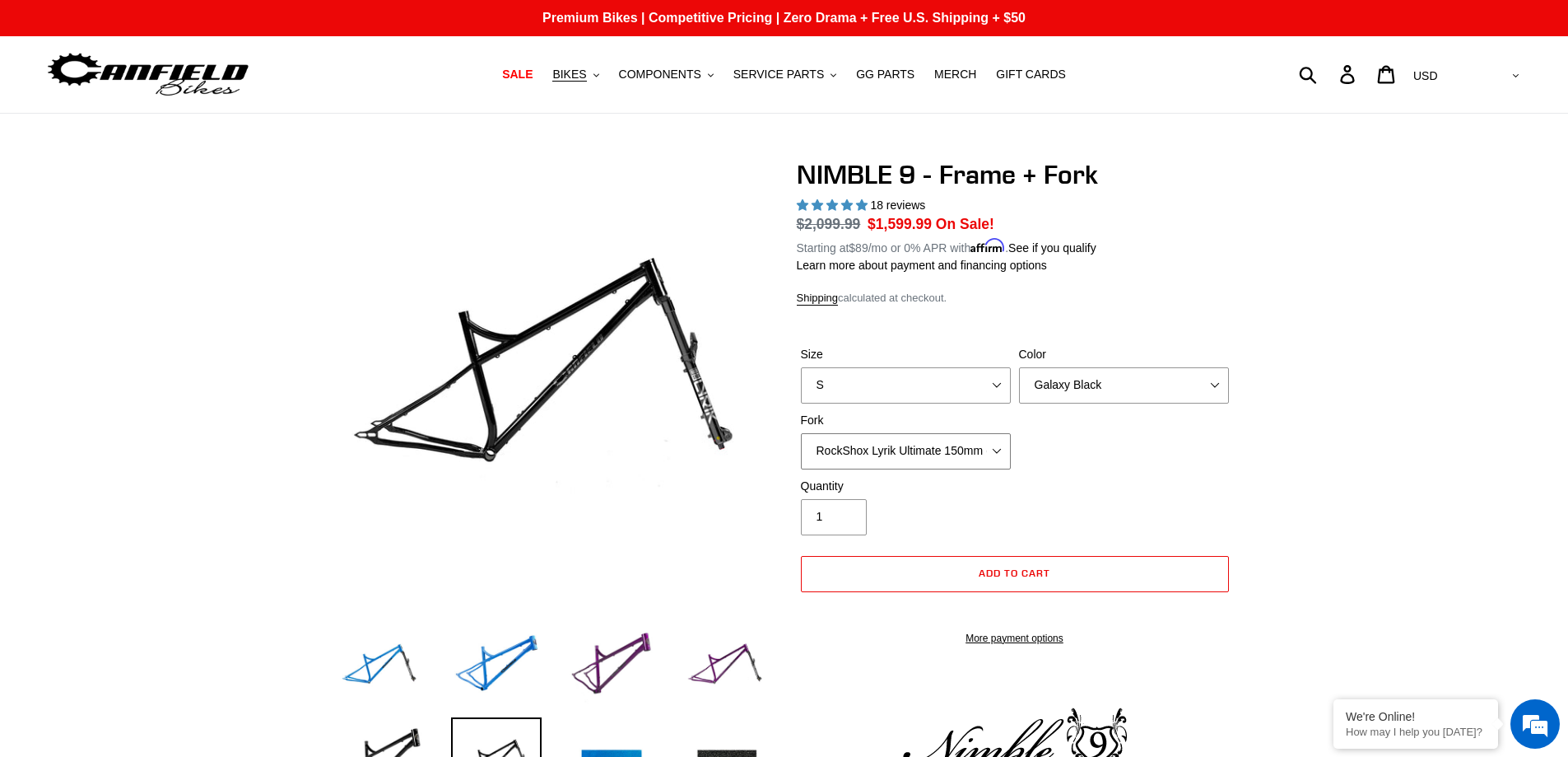
click at [802, 433] on select "MRP Ribbon LT 150mm Fox 36 Factory Grip X 150mm (Special Order) RockShox Lyrik …" at bounding box center [907, 451] width 210 height 36
click at [977, 455] on select "MRP Ribbon LT 150mm Fox 36 Factory Grip X 150mm (Special Order) RockShox Lyrik …" at bounding box center [907, 451] width 210 height 36
click at [802, 433] on select "MRP Ribbon LT 150mm Fox 36 Factory Grip X 150mm (Special Order) RockShox Lyrik …" at bounding box center [907, 451] width 210 height 36
click at [978, 455] on select "MRP Ribbon LT 150mm Fox 36 Factory Grip X 150mm (Special Order) RockShox Lyrik …" at bounding box center [907, 451] width 210 height 36
click at [802, 433] on select "MRP Ribbon LT 150mm Fox 36 Factory Grip X 150mm (Special Order) RockShox Lyrik …" at bounding box center [907, 451] width 210 height 36
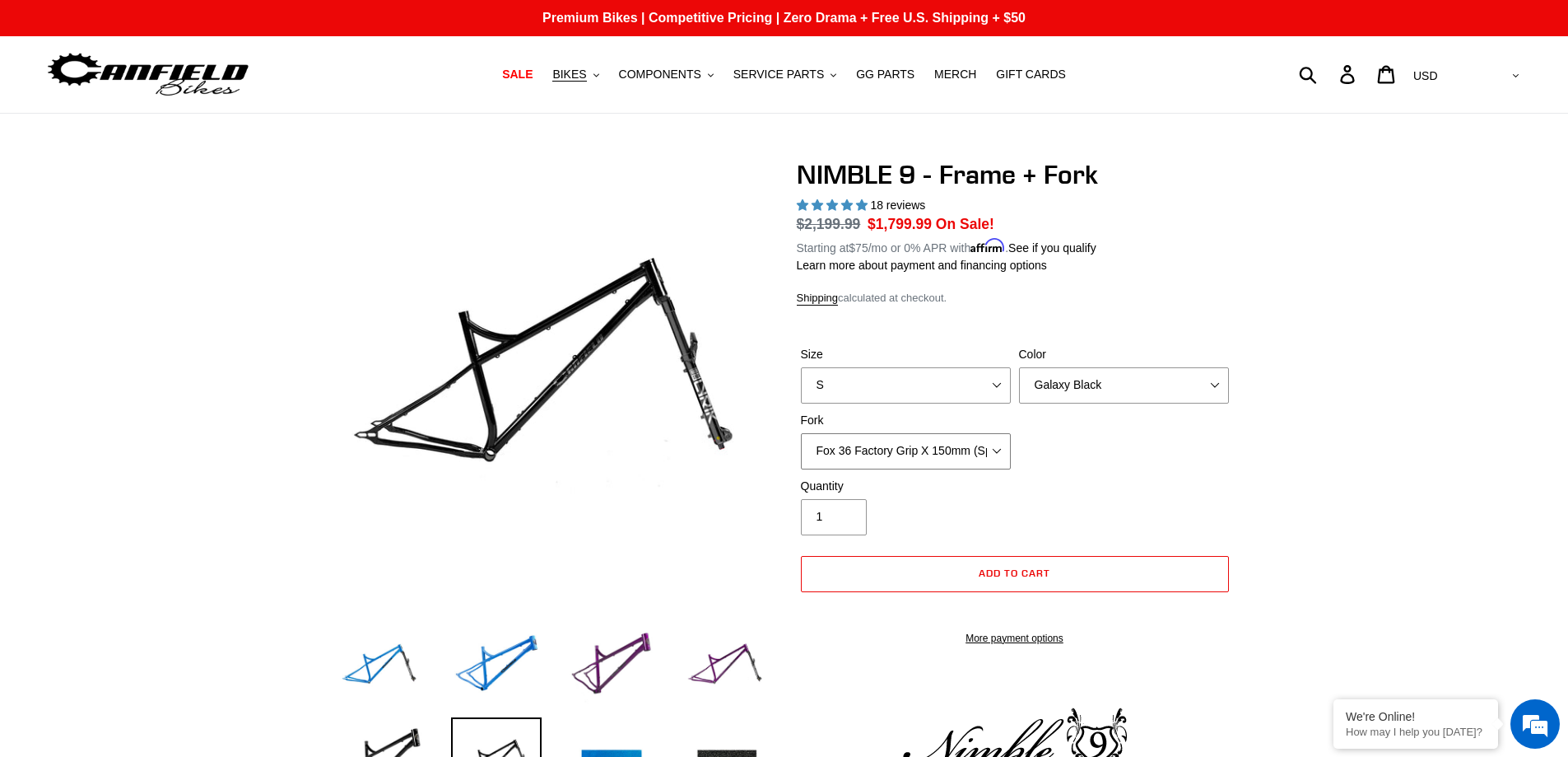
click at [985, 454] on select "MRP Ribbon LT 150mm Fox 36 Factory Grip X 150mm (Special Order) RockShox Lyrik …" at bounding box center [907, 451] width 210 height 36
select select "RockShox Lyrik Ultimate 150mm (Gloss Black - Special Order)"
click at [802, 433] on select "MRP Ribbon LT 150mm Fox 36 Factory Grip X 150mm (Special Order) RockShox Lyrik …" at bounding box center [907, 451] width 210 height 36
click at [396, 641] on img at bounding box center [381, 667] width 91 height 91
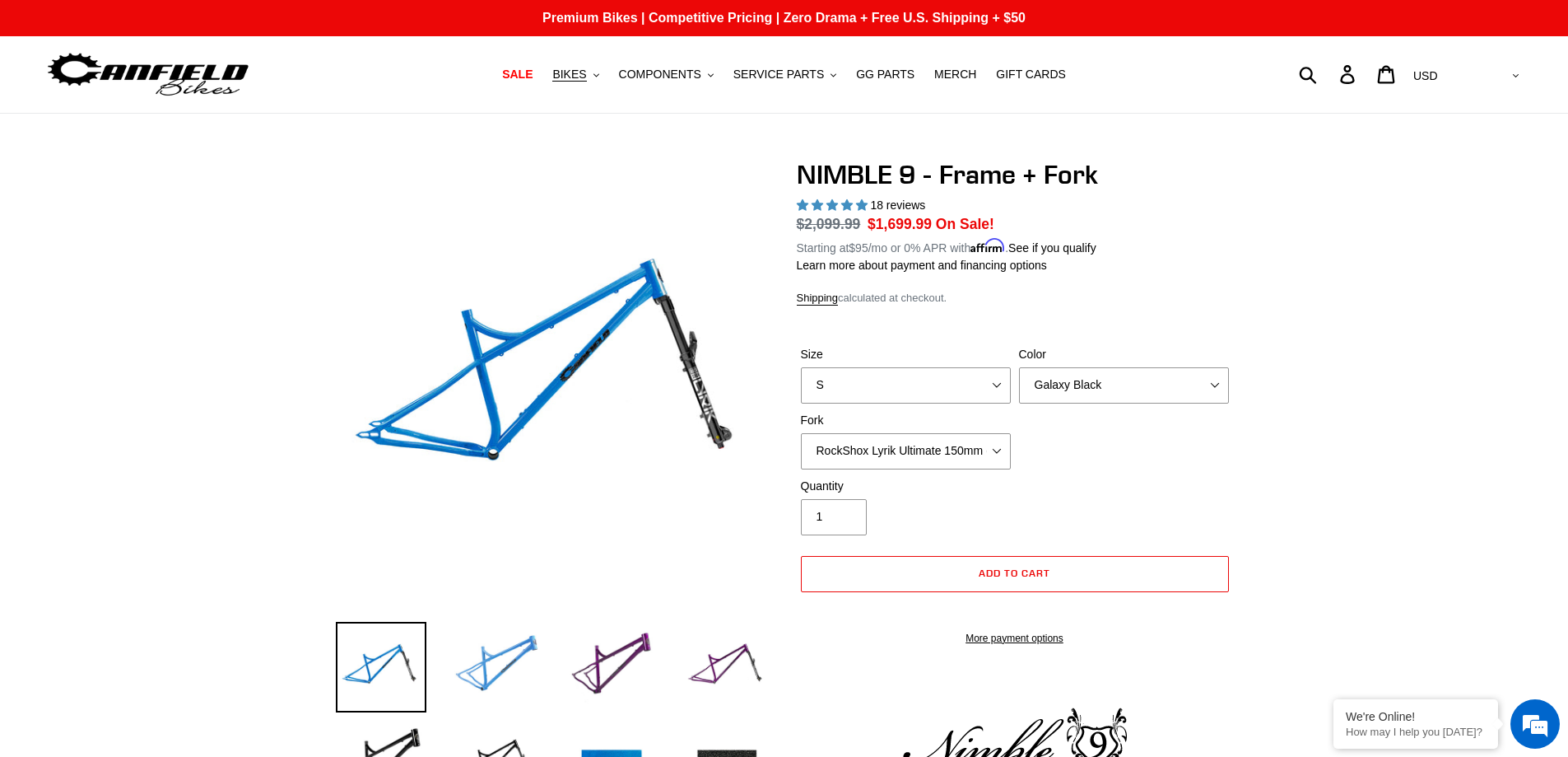
click at [479, 624] on img at bounding box center [496, 667] width 91 height 91
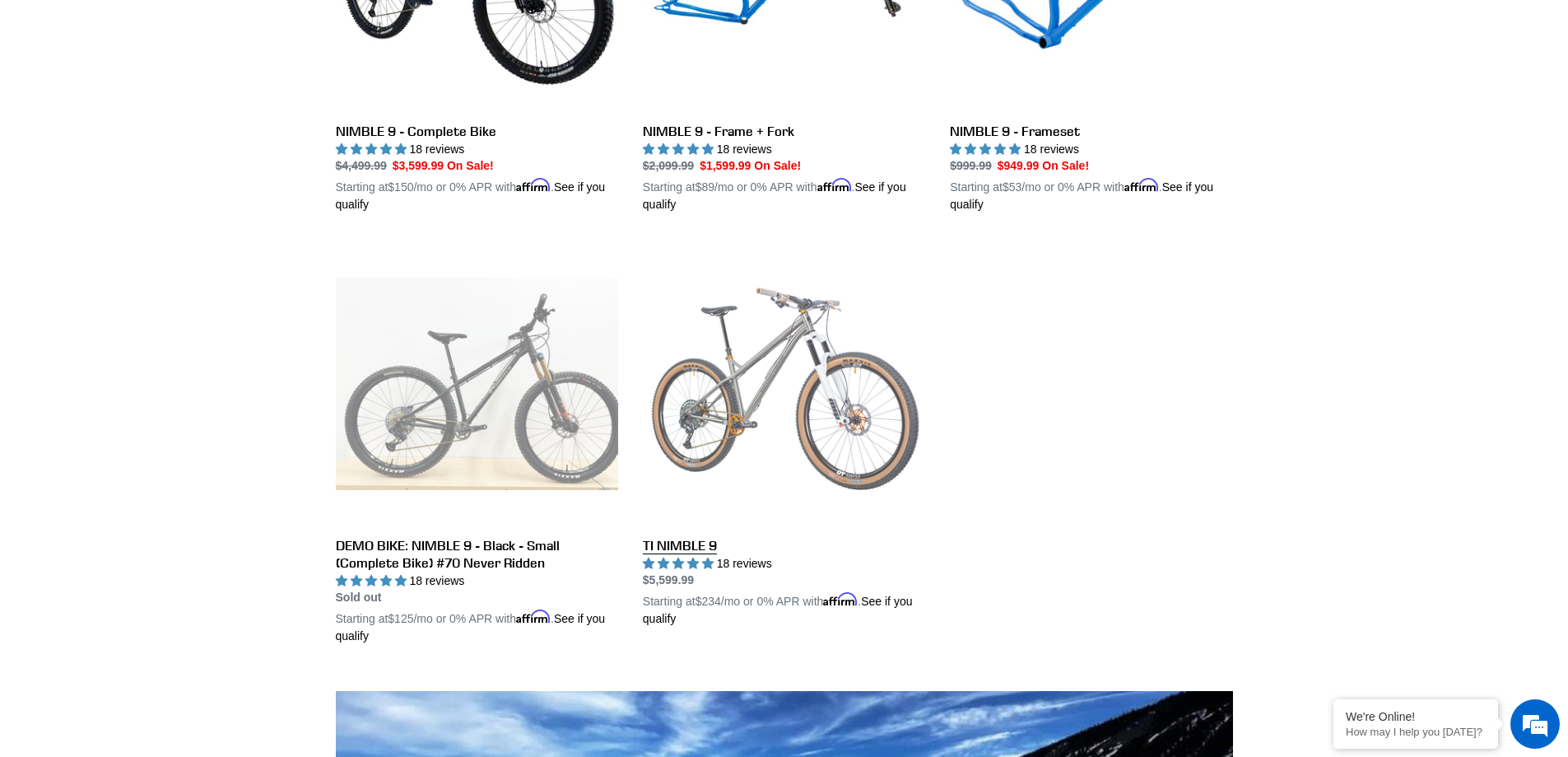
scroll to position [656, 0]
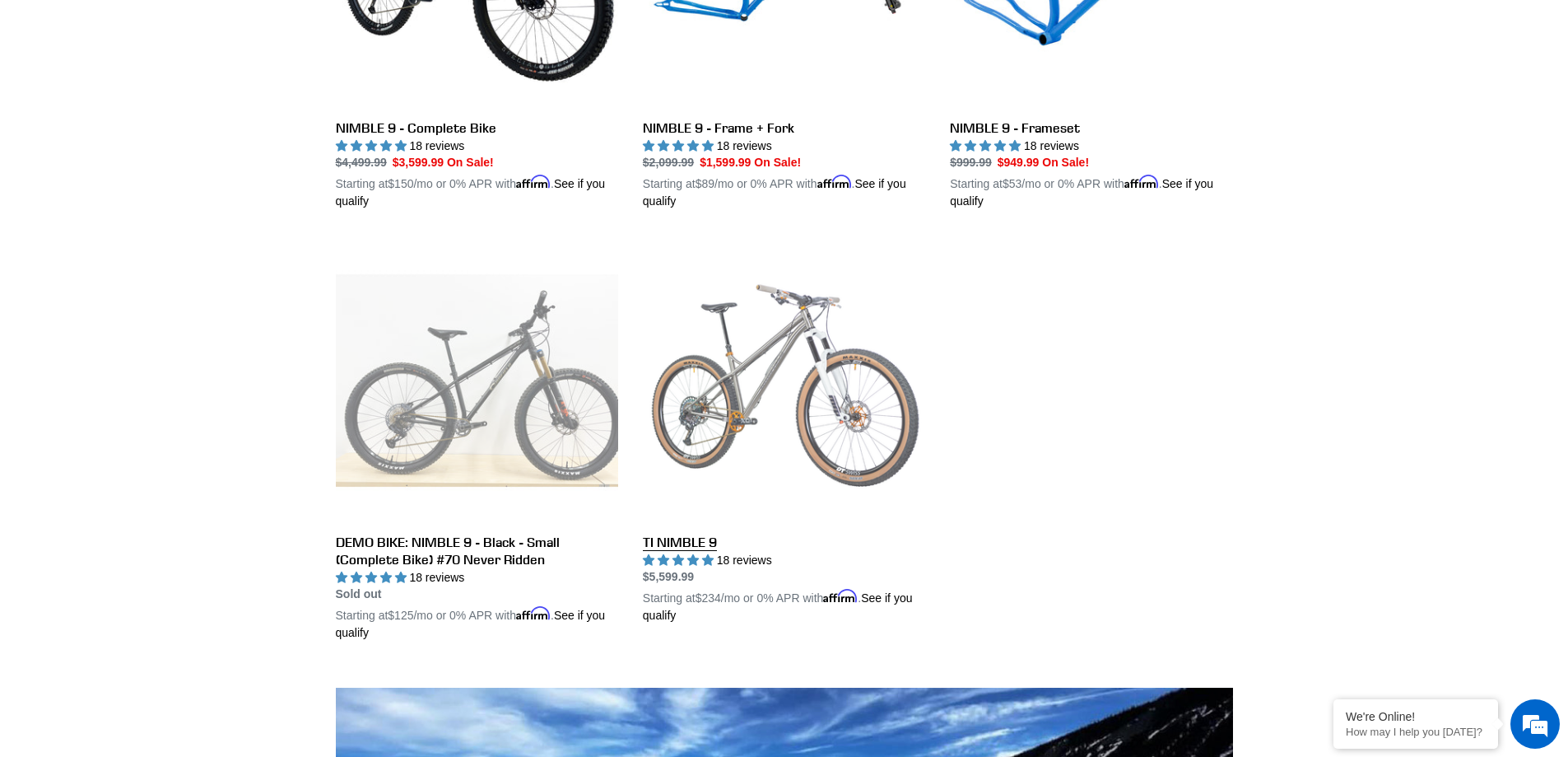
click at [770, 333] on link "TI NIMBLE 9" at bounding box center [784, 431] width 283 height 385
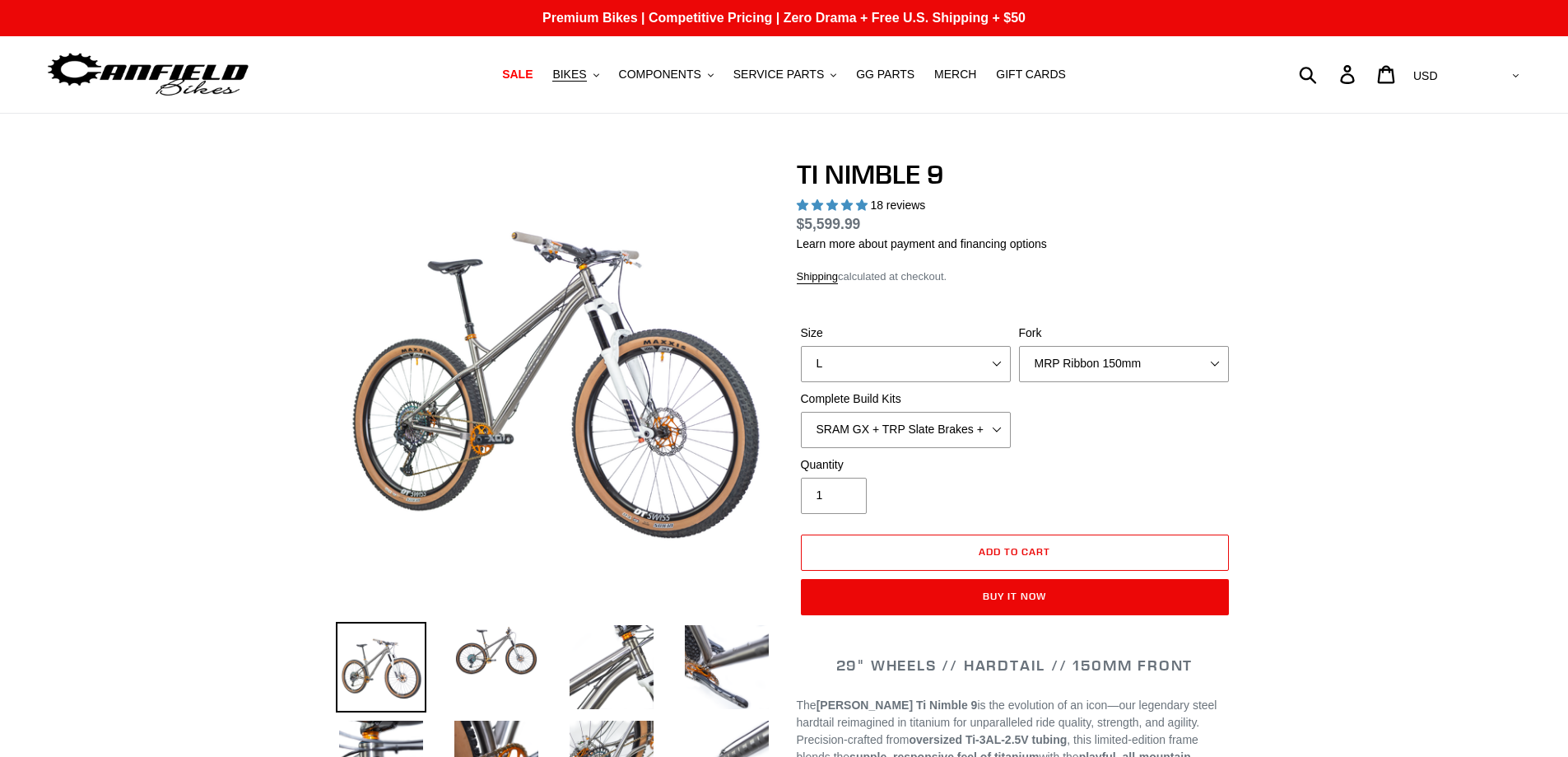
select select "highest-rating"
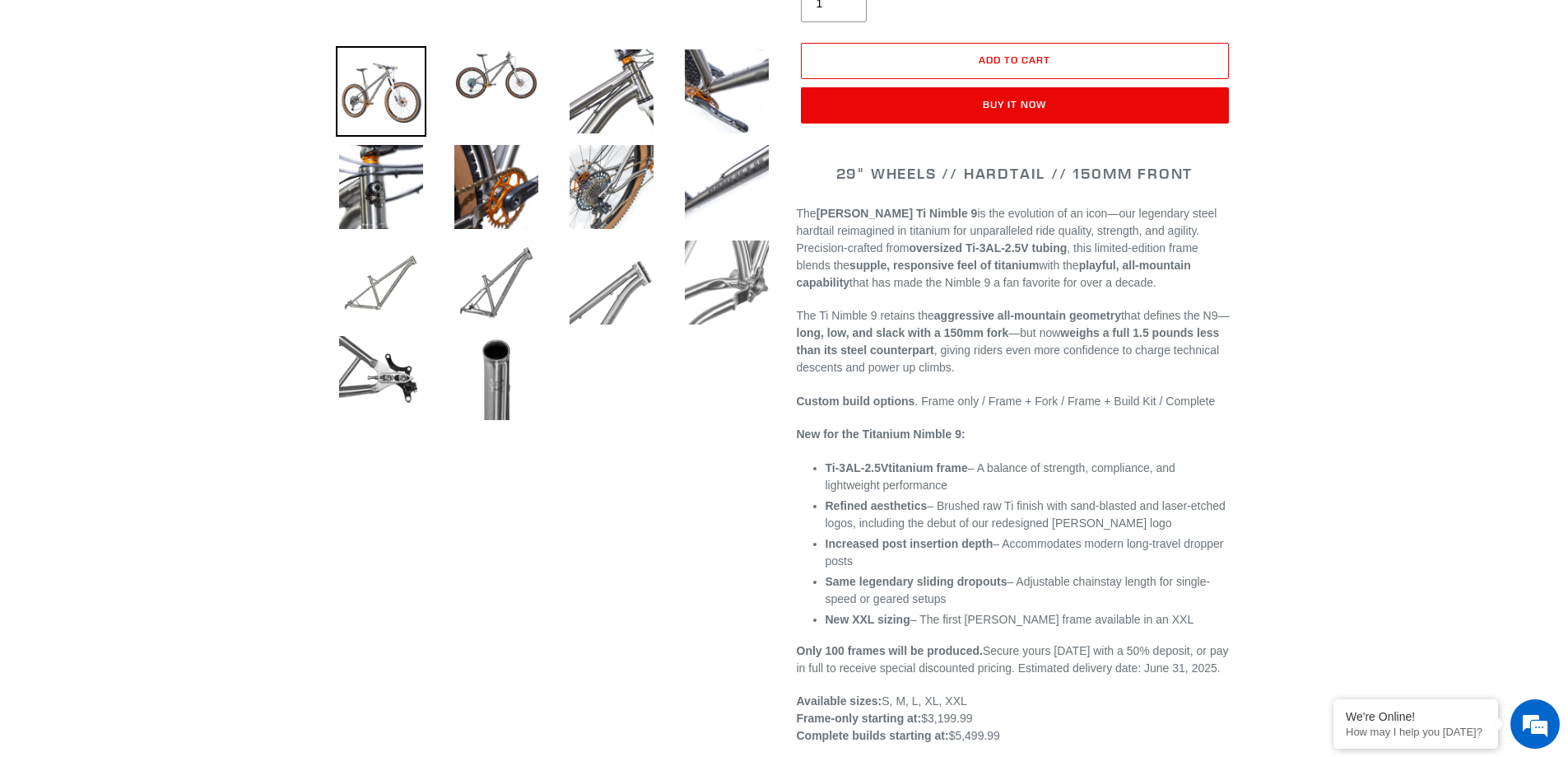
scroll to position [577, 0]
click at [483, 84] on img at bounding box center [496, 74] width 91 height 57
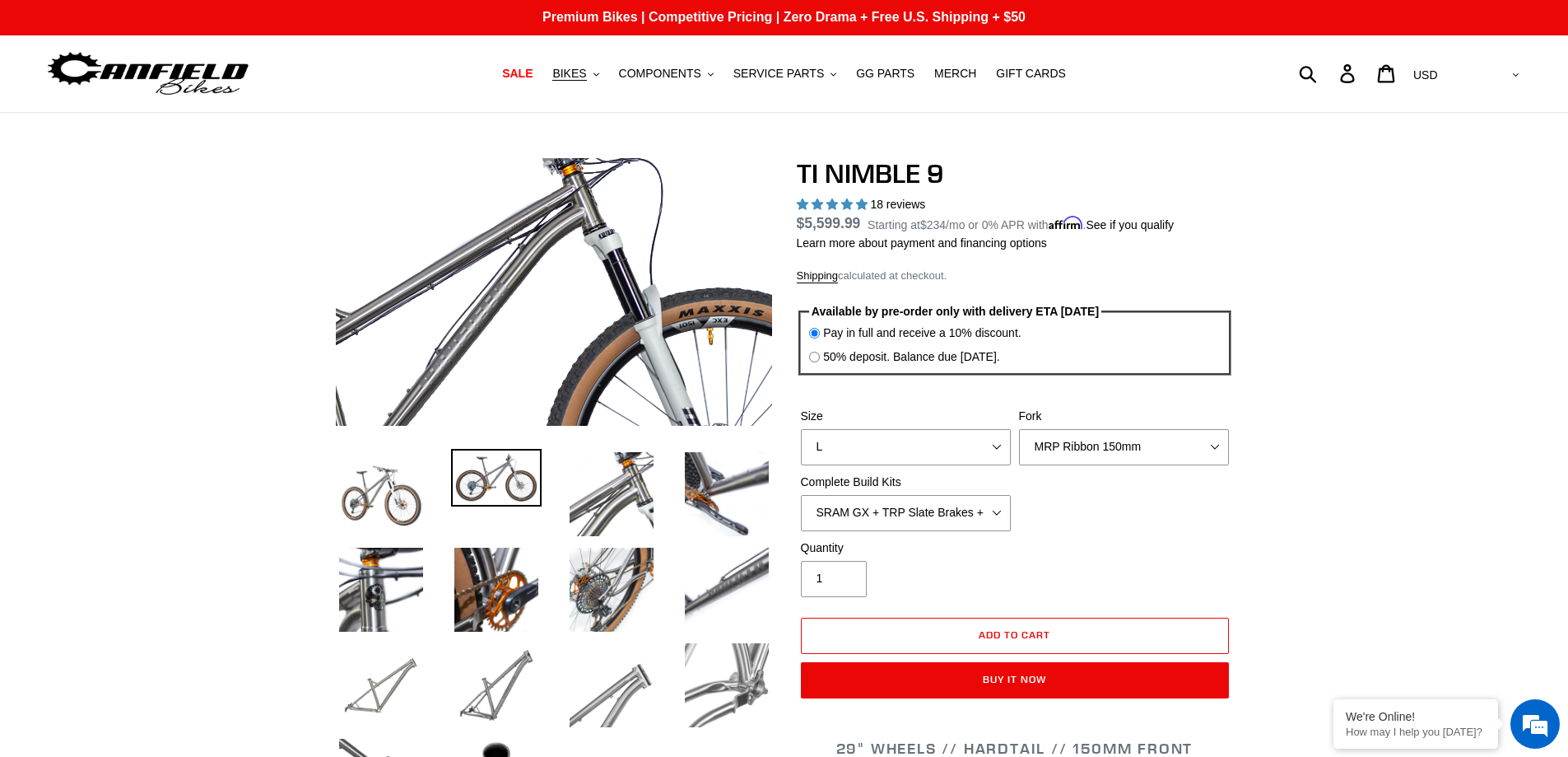
scroll to position [0, 0]
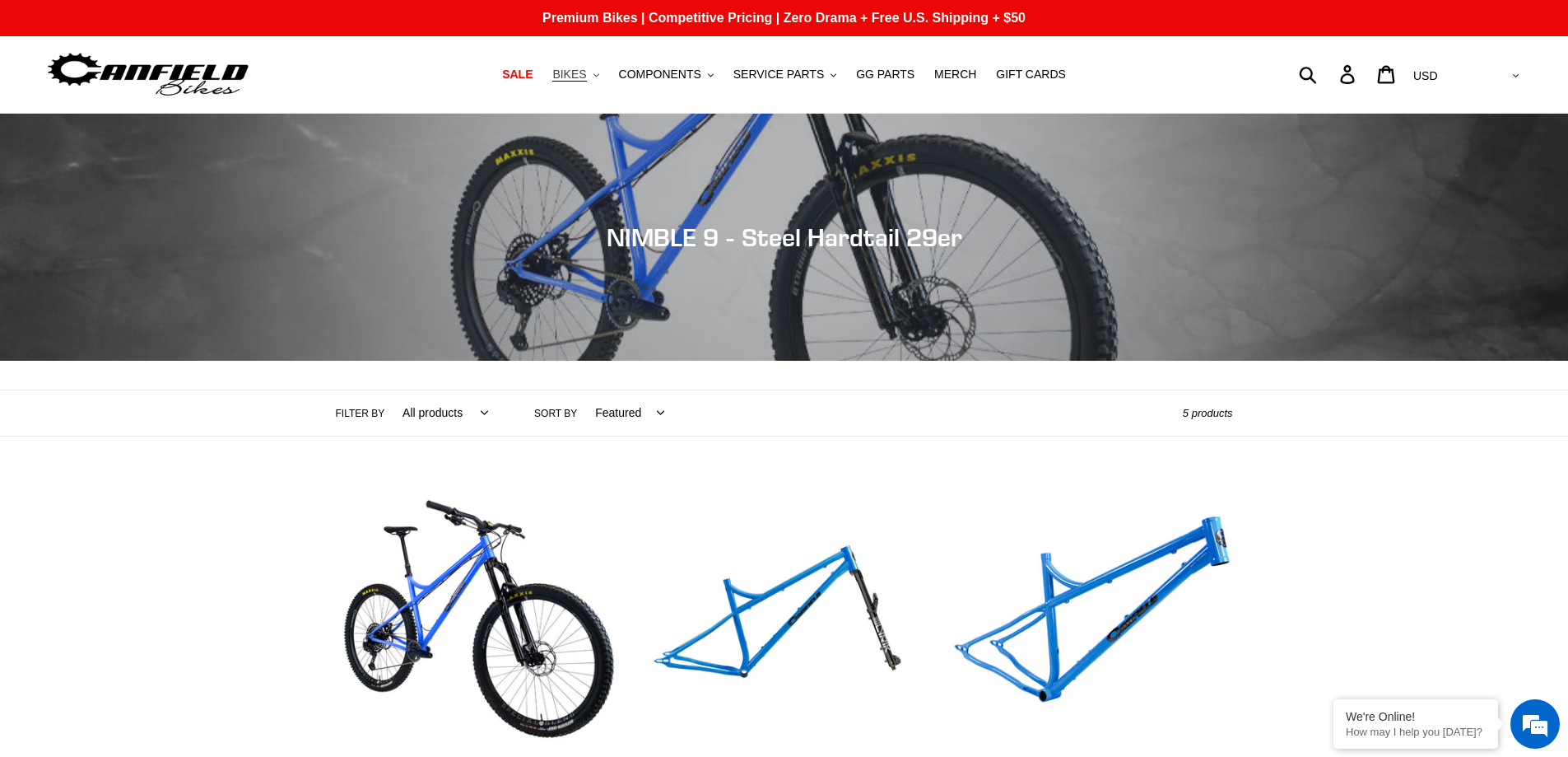
click at [603, 73] on button "BIKES .cls-1{fill:#231f20}" at bounding box center [575, 75] width 63 height 22
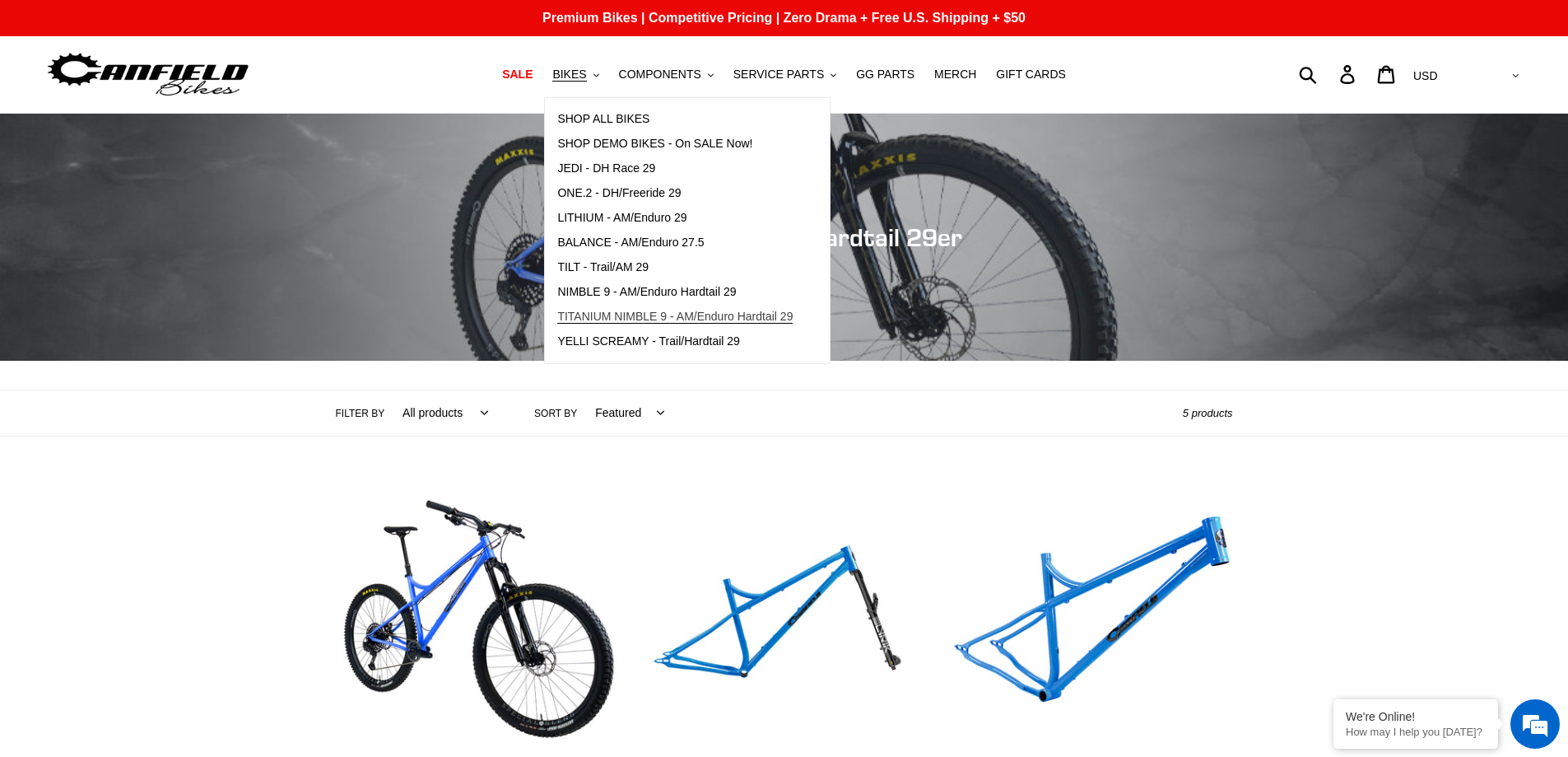
click at [649, 316] on span "TITANIUM NIMBLE 9 - AM/Enduro Hardtail 29" at bounding box center [675, 317] width 235 height 14
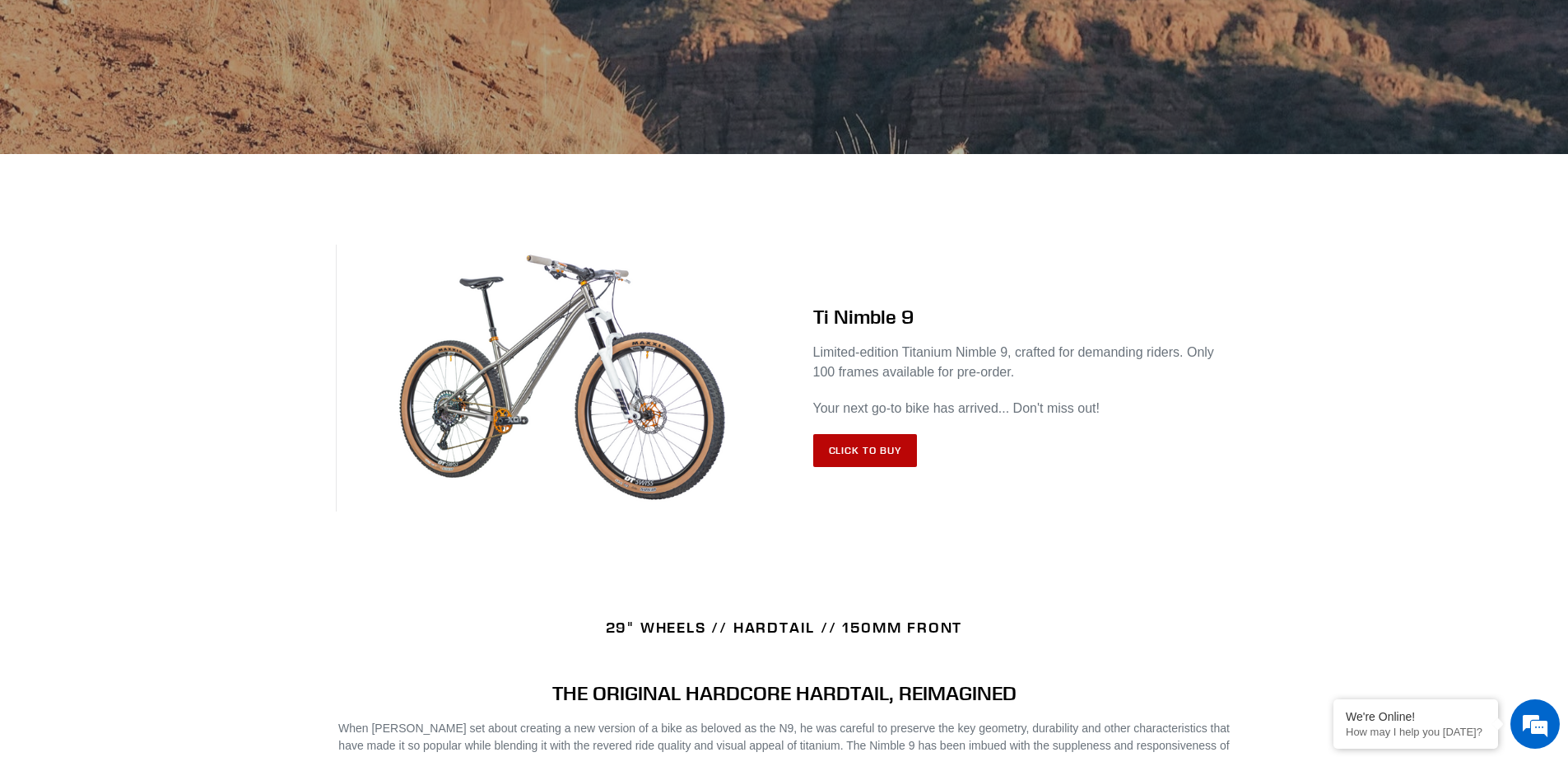
scroll to position [494, 0]
click at [856, 447] on link "Click to Buy" at bounding box center [865, 451] width 104 height 33
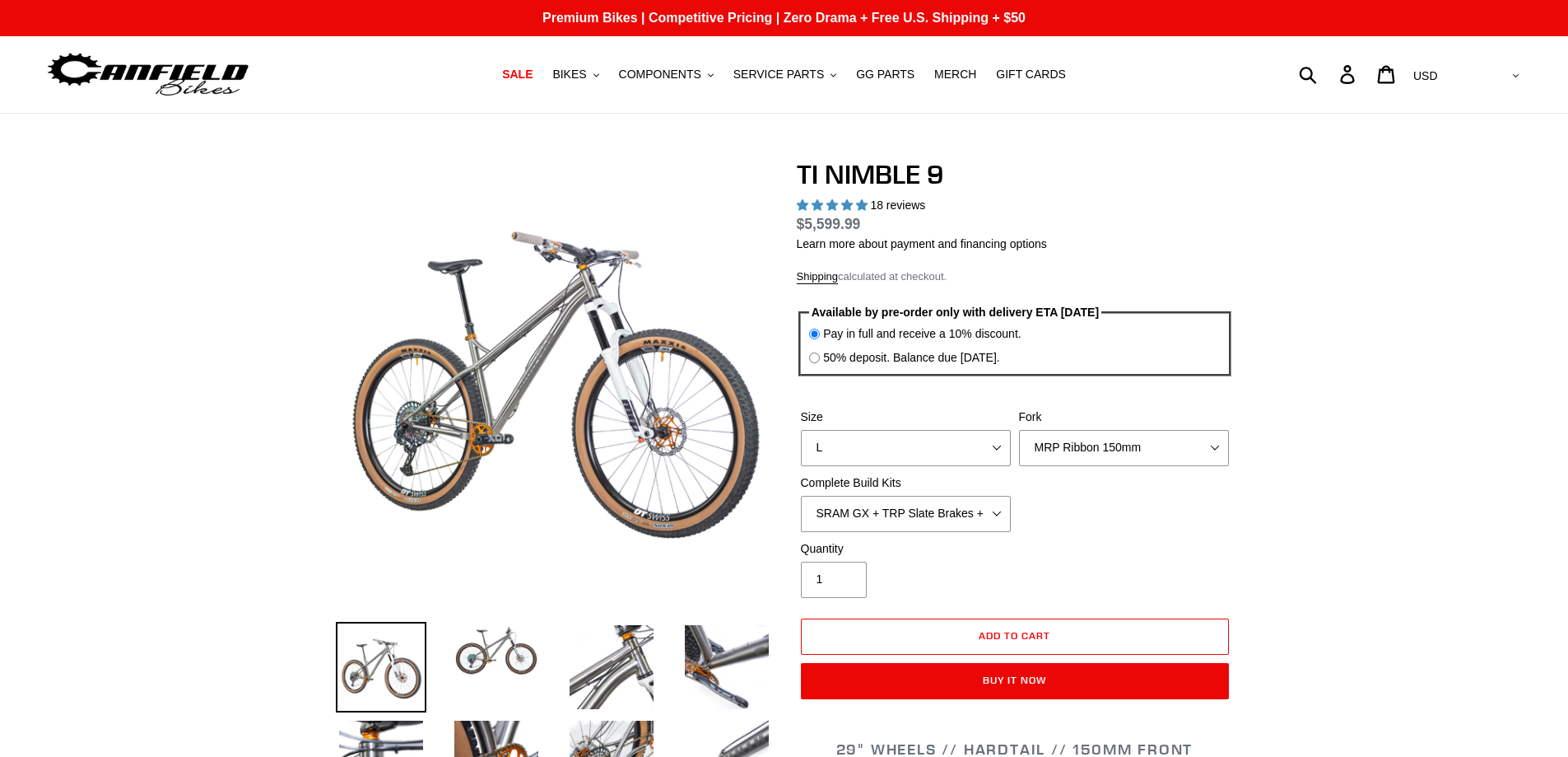
select select "highest-rating"
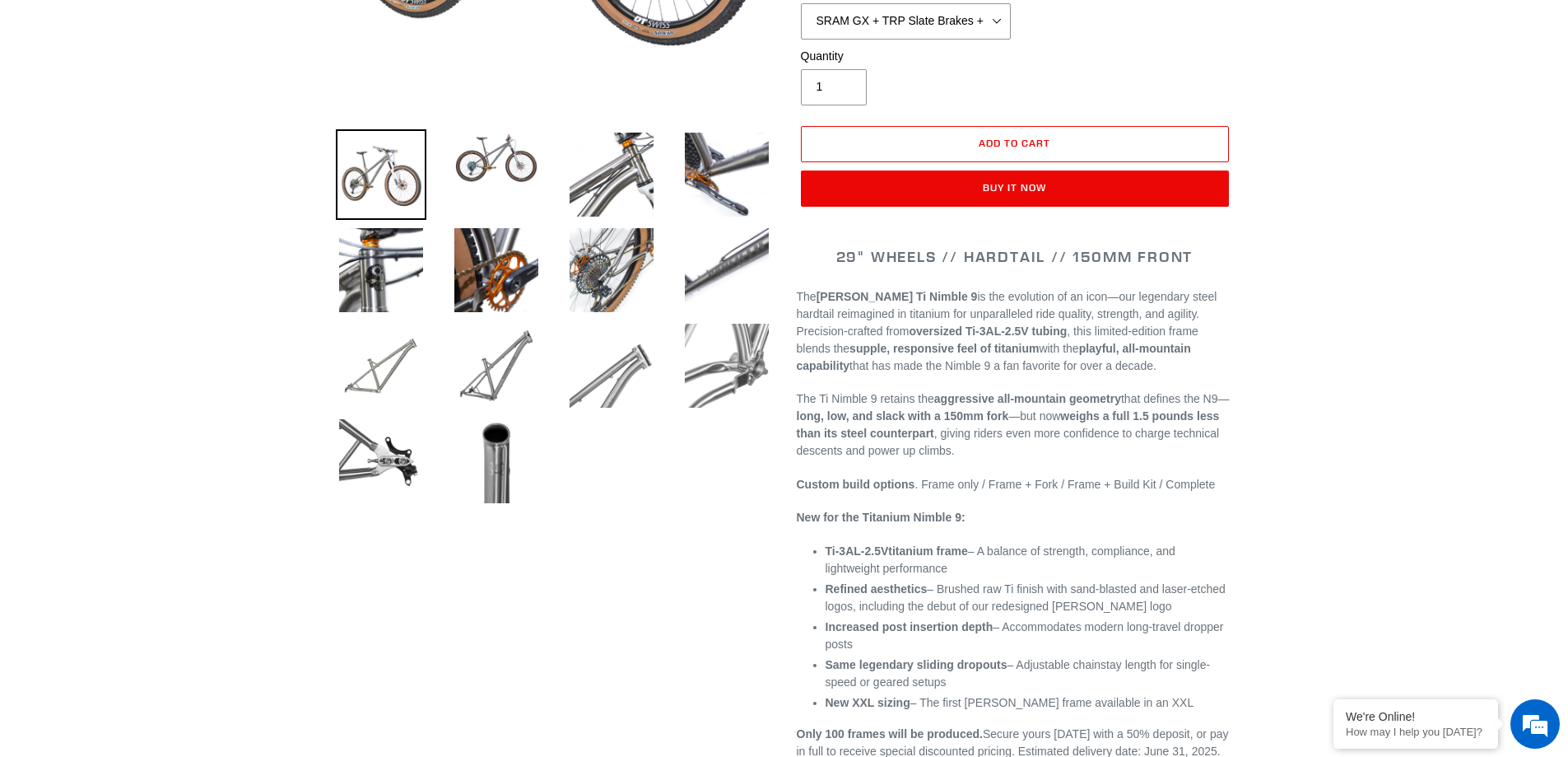
scroll to position [493, 0]
click at [477, 383] on img at bounding box center [496, 365] width 91 height 91
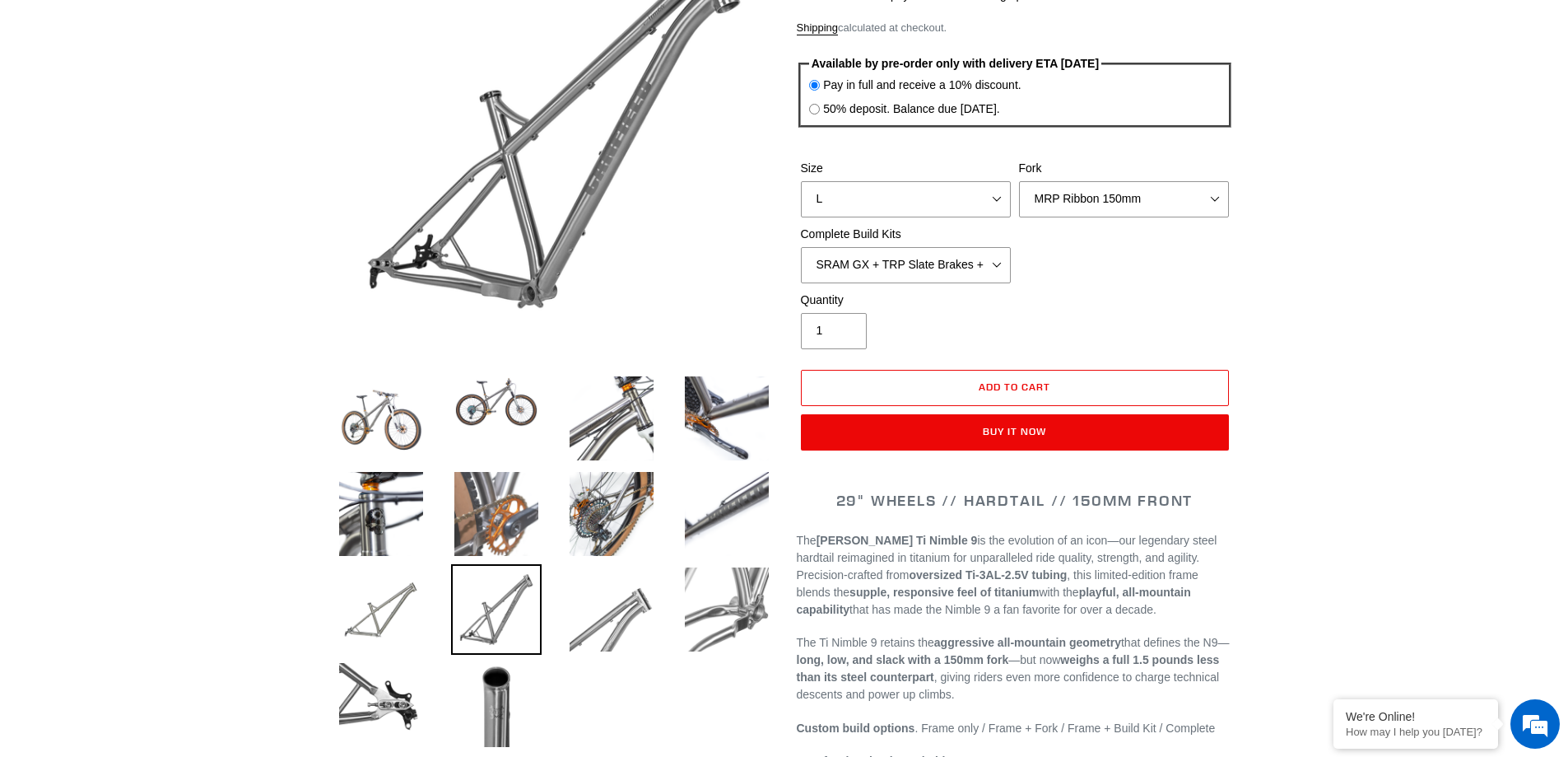
scroll to position [247, 0]
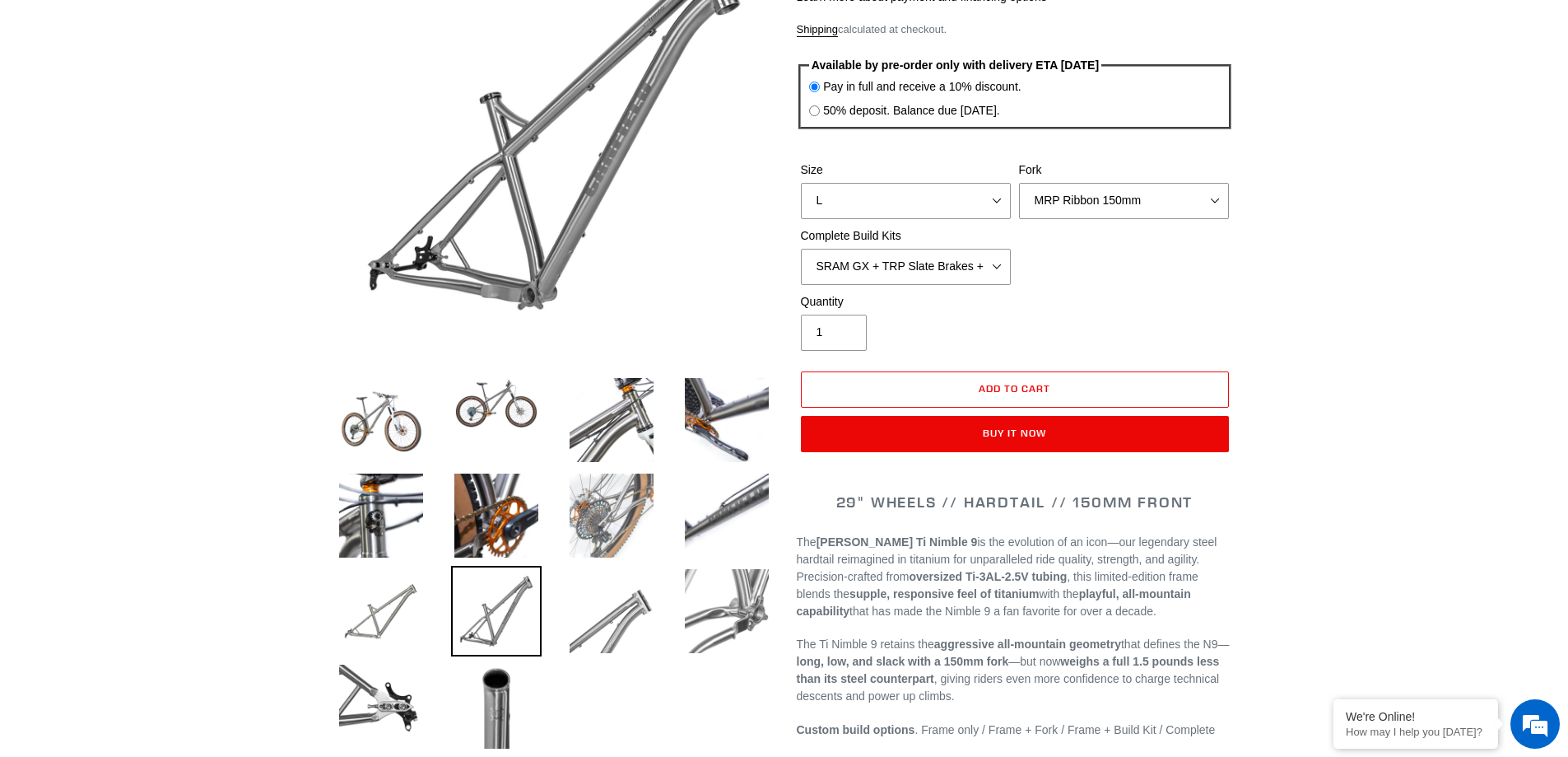
click at [574, 519] on img at bounding box center [611, 515] width 91 height 91
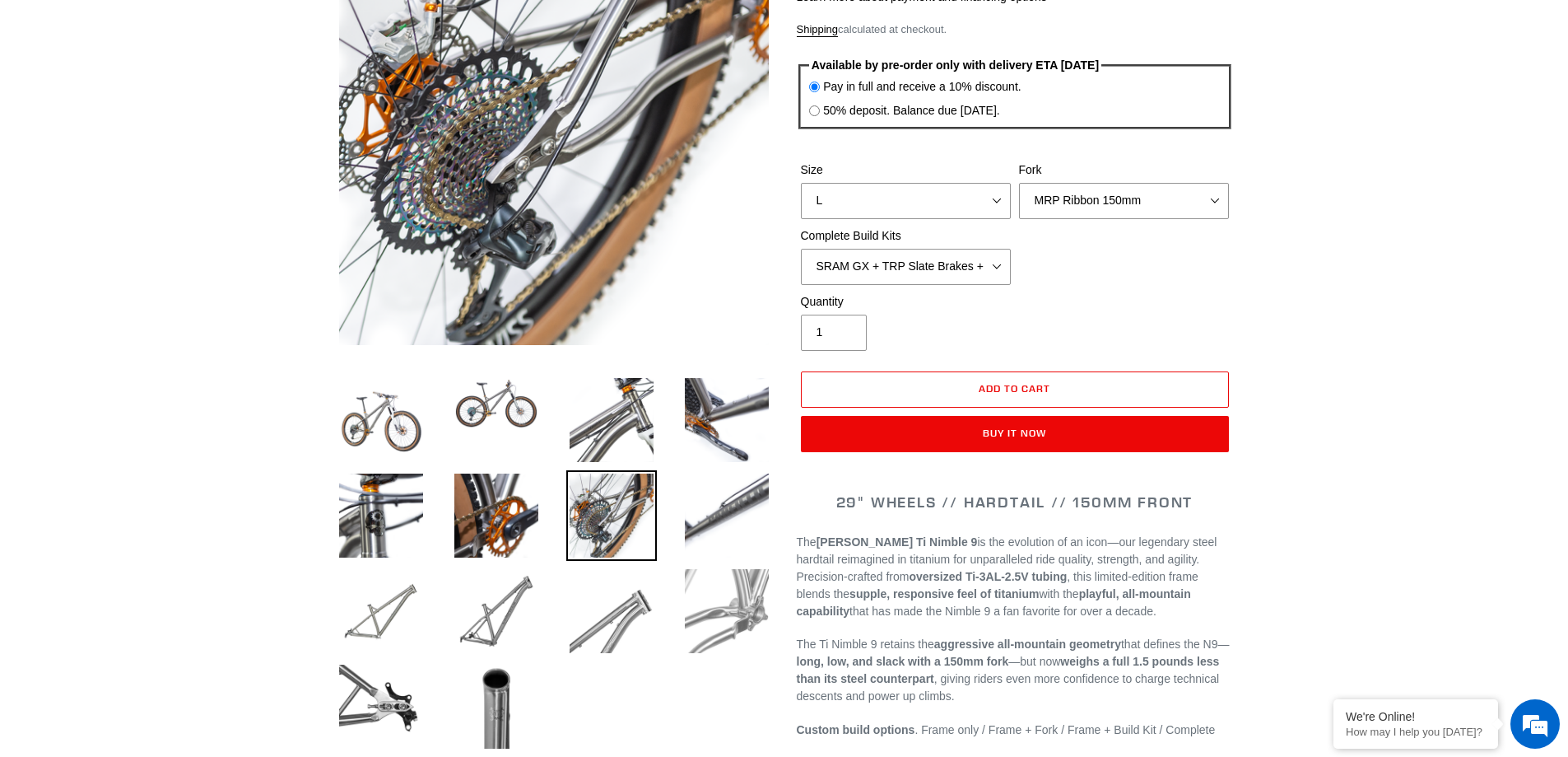
click at [727, 612] on img at bounding box center [727, 611] width 91 height 91
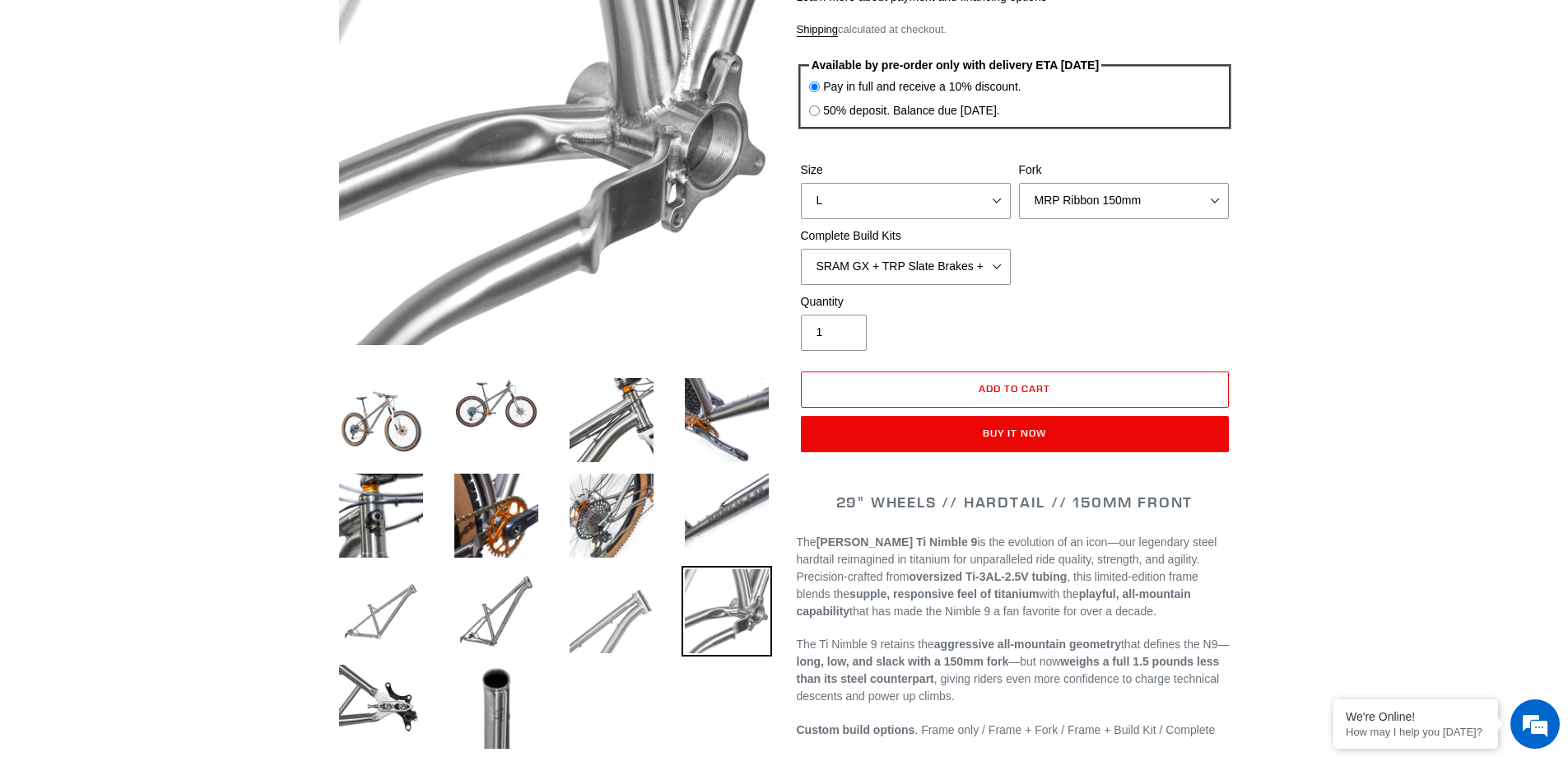
click at [581, 603] on img at bounding box center [611, 611] width 91 height 91
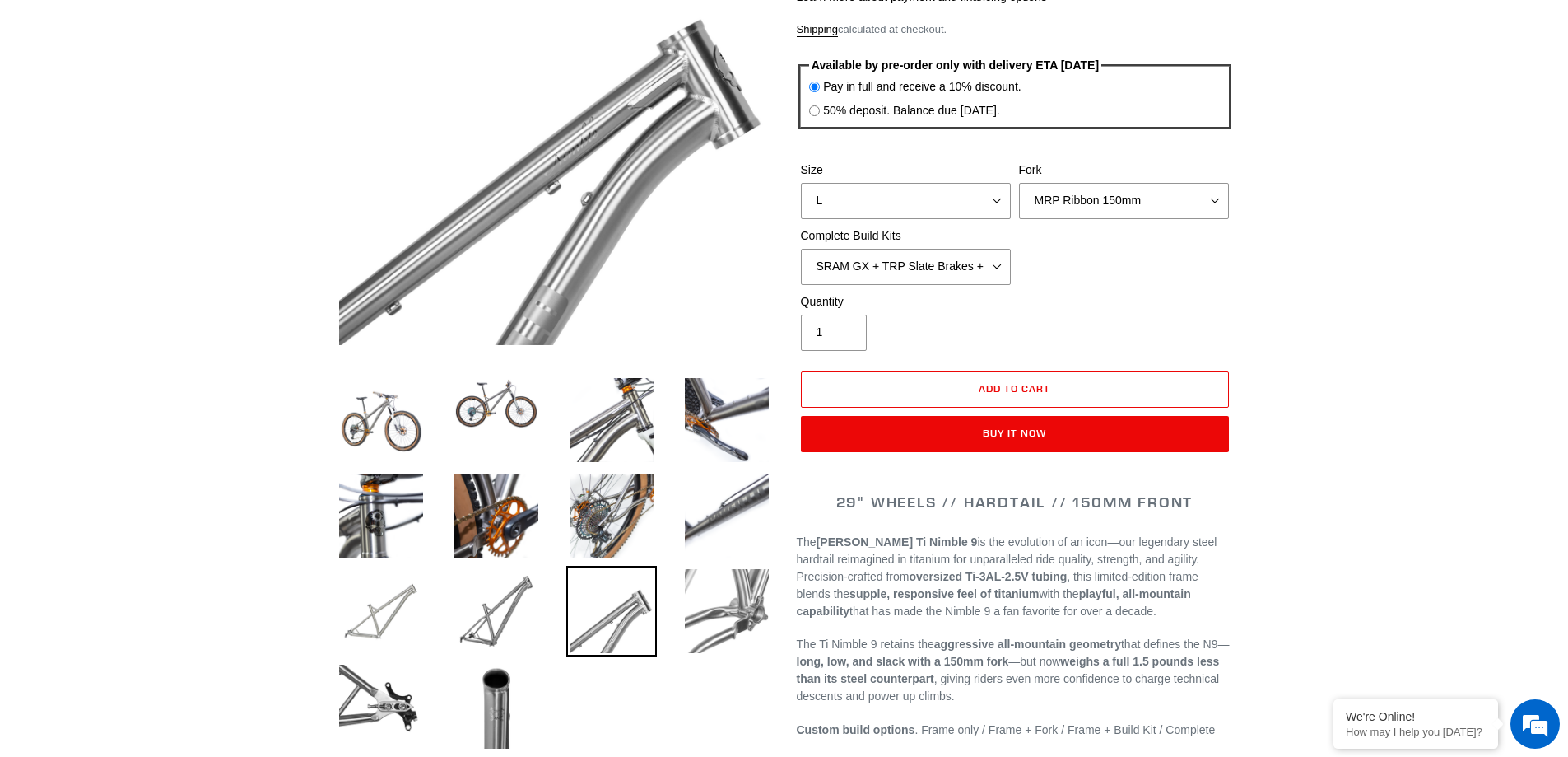
click at [372, 597] on img at bounding box center [381, 611] width 91 height 91
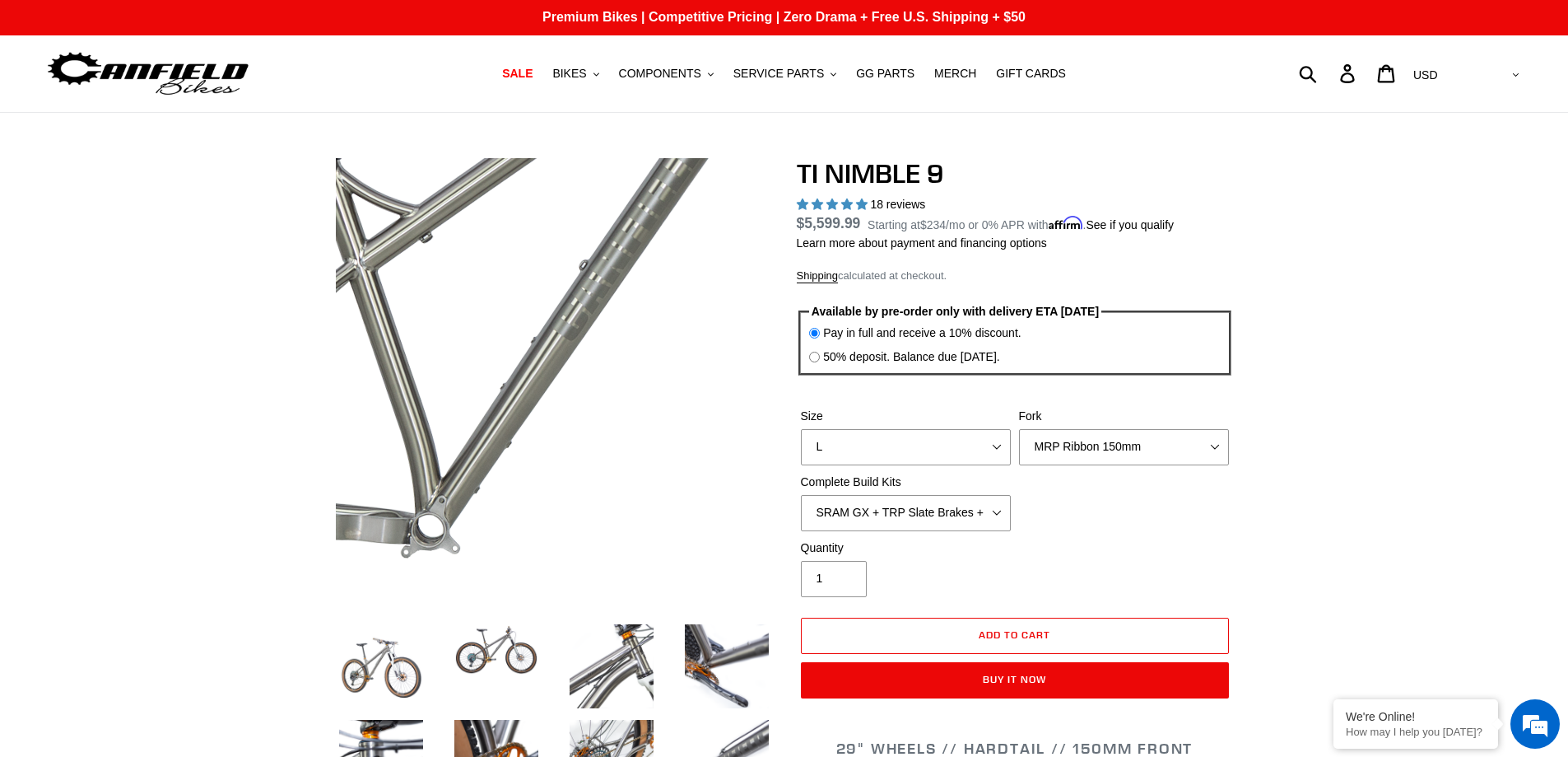
scroll to position [0, 0]
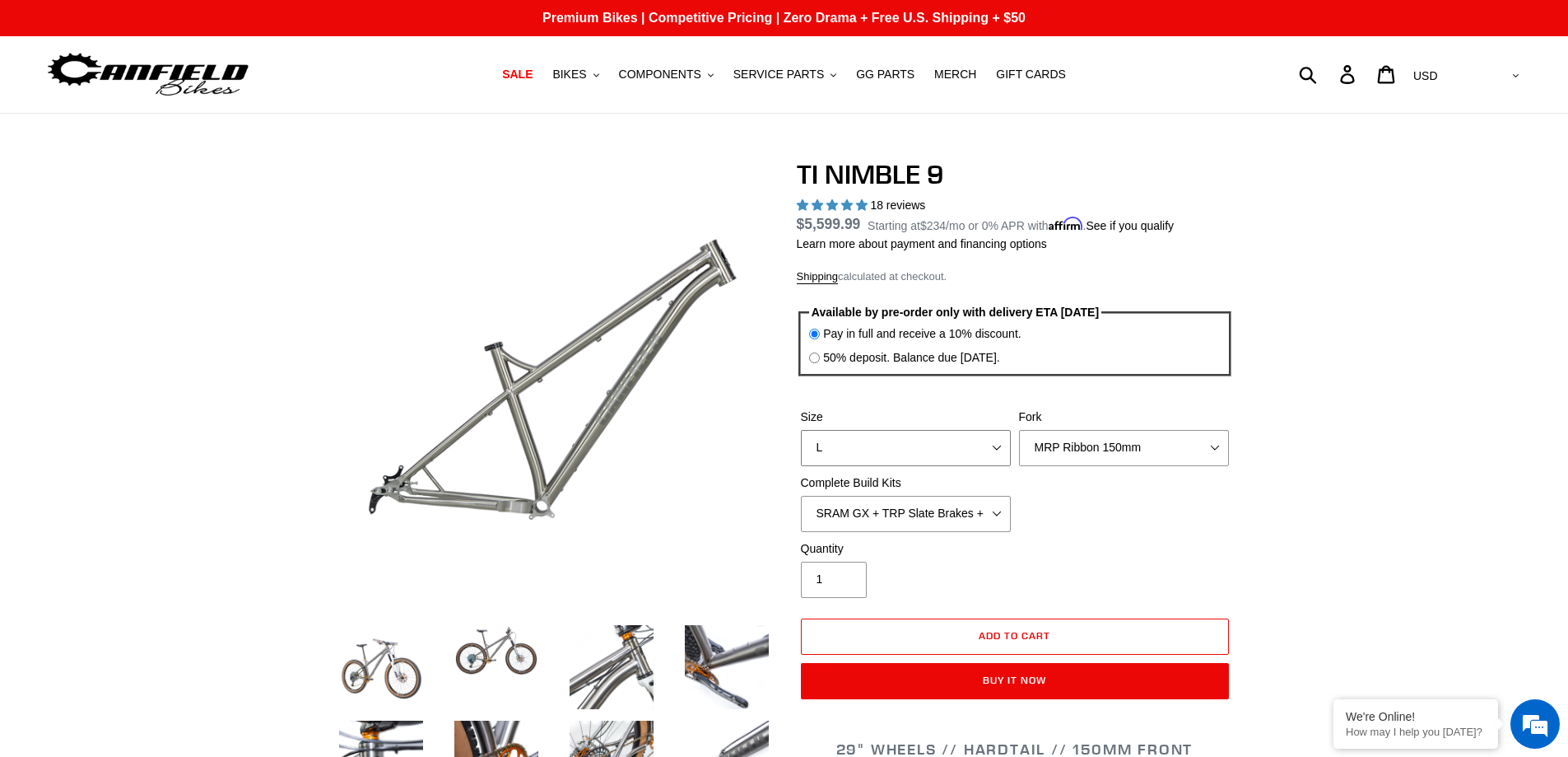
click at [970, 445] on select "S M L XL / XXL (Specify at checkout)" at bounding box center [907, 448] width 210 height 36
click at [972, 446] on select "S M L XL / XXL (Specify at checkout)" at bounding box center [907, 448] width 210 height 36
select select "S"
click at [802, 430] on select "S M L XL / XXL (Specify at checkout)" at bounding box center [907, 448] width 210 height 36
click at [1135, 445] on select "MRP Ribbon 150mm RockShox Lyrik 150mm Fox Factory 36 150mm Cane Creek Helm 150m…" at bounding box center [1125, 448] width 210 height 36
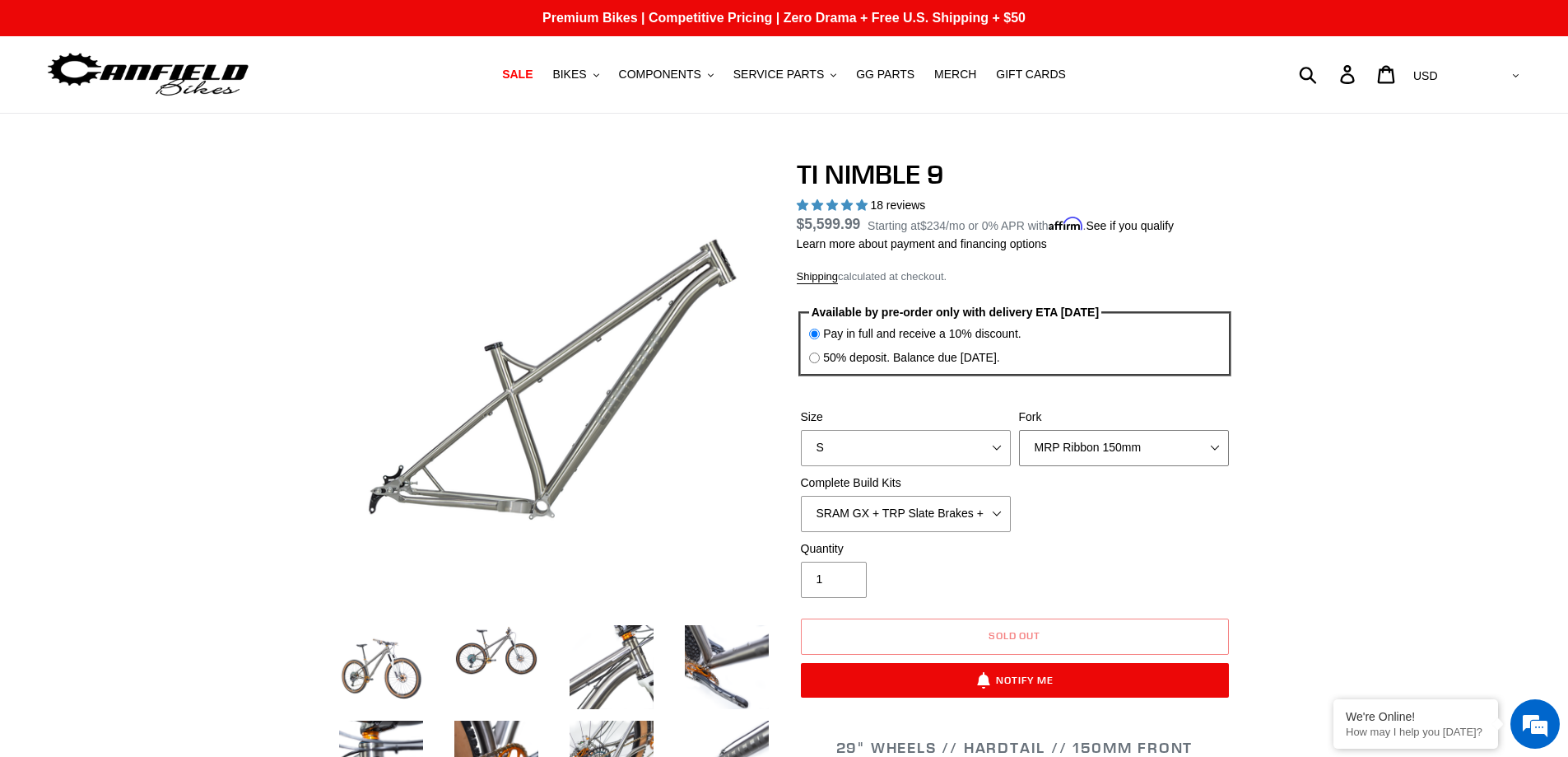
select select "Fork - None"
click at [1020, 430] on select "MRP Ribbon 150mm RockShox Lyrik 150mm Fox Factory 36 150mm Cane Creek Helm 150m…" at bounding box center [1125, 448] width 210 height 36
click at [1126, 542] on div "Quantity 1" at bounding box center [1015, 573] width 436 height 66
click at [995, 509] on select "SRAM GX + TRP Slate Brakes + Rotors + e13 LG-1 Wheels SHIMANO XT + SHIMANO brak…" at bounding box center [907, 514] width 210 height 36
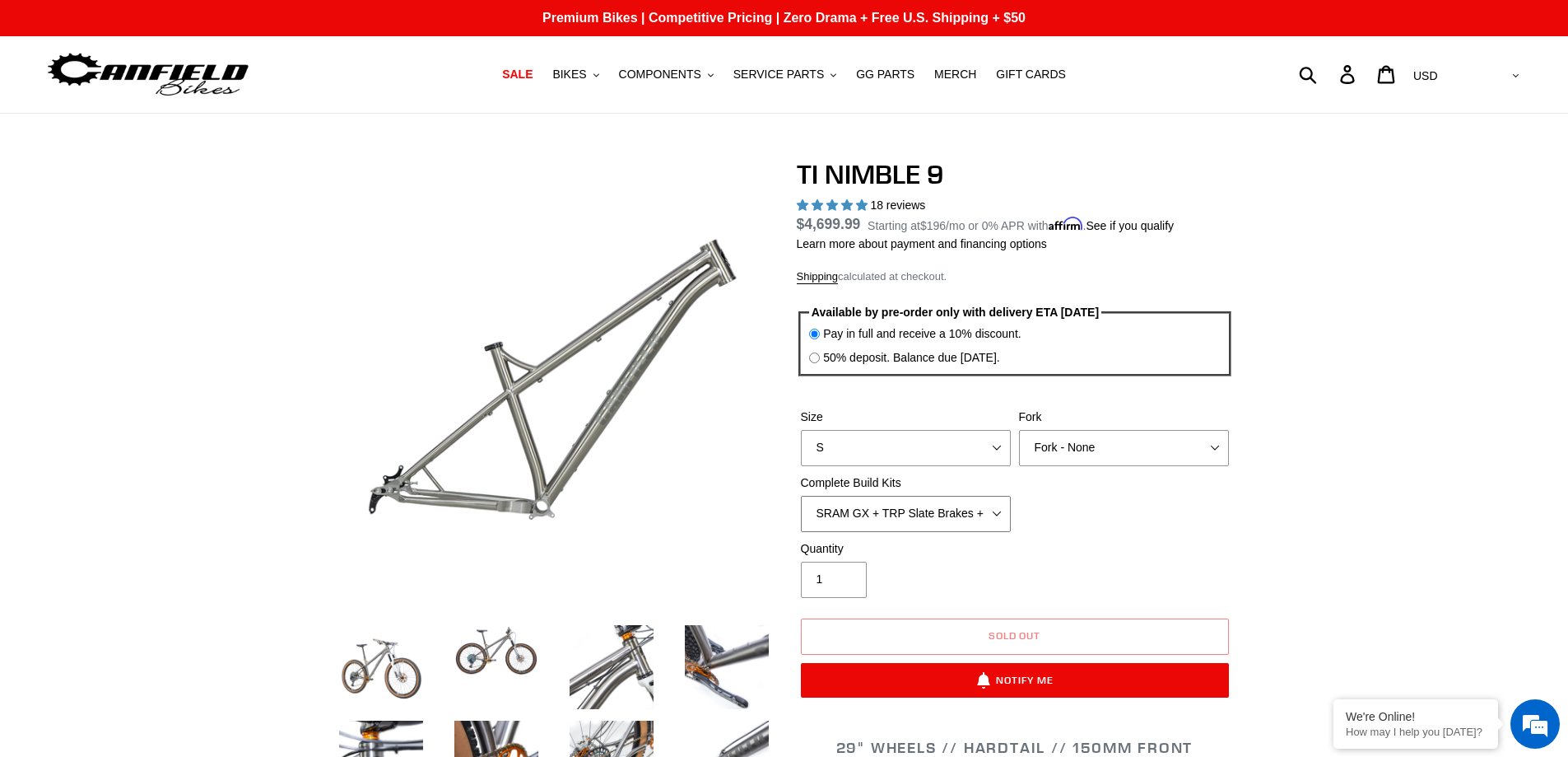
click at [995, 509] on select "SRAM GX + TRP Slate Brakes + Rotors + e13 LG-1 Wheels SHIMANO XT + SHIMANO brak…" at bounding box center [907, 514] width 210 height 36
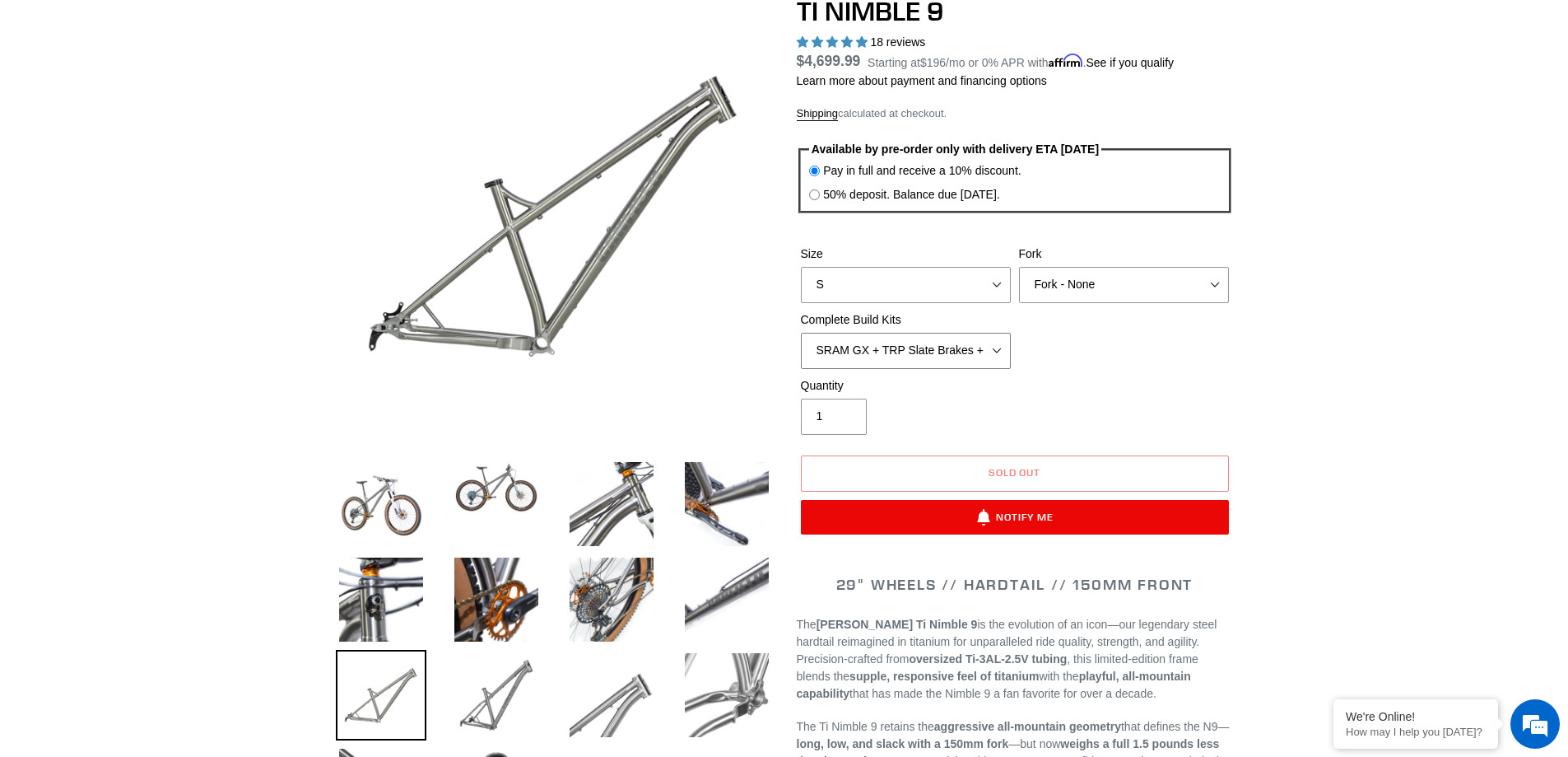
click at [933, 345] on select "SRAM GX + TRP Slate Brakes + Rotors + e13 LG-1 Wheels SHIMANO XT + SHIMANO brak…" at bounding box center [907, 351] width 210 height 36
click at [939, 356] on select "SRAM GX + TRP Slate Brakes + Rotors + e13 LG-1 Wheels SHIMANO XT + SHIMANO brak…" at bounding box center [907, 350] width 210 height 36
select select "Complete Build Kit - None (Contact us for Custom Builds)"
click at [802, 332] on select "SRAM GX + TRP Slate Brakes + Rotors + e13 LG-1 Wheels SHIMANO XT + SHIMANO brak…" at bounding box center [907, 350] width 210 height 36
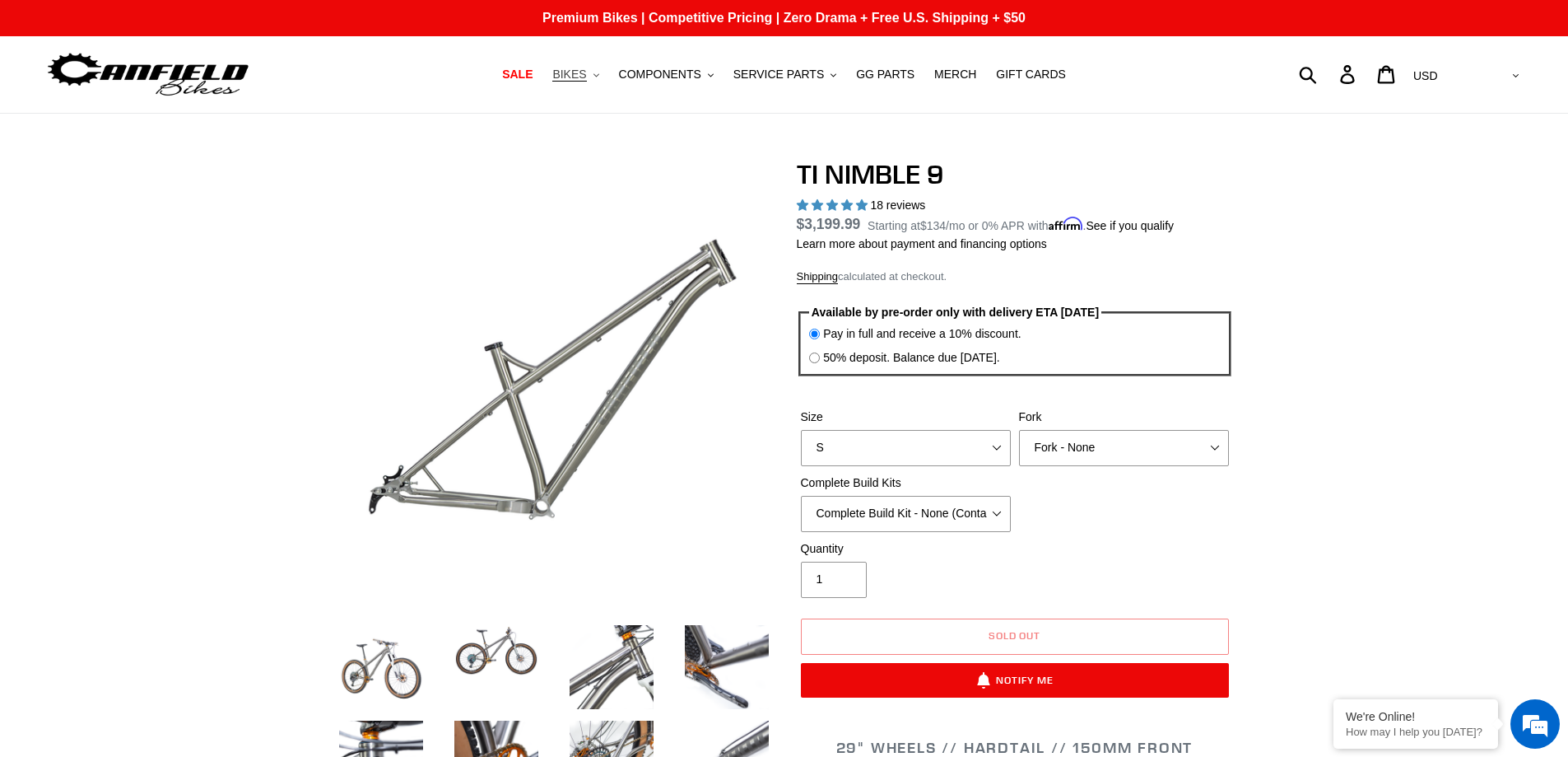
click at [583, 77] on span "BIKES" at bounding box center [570, 75] width 34 height 14
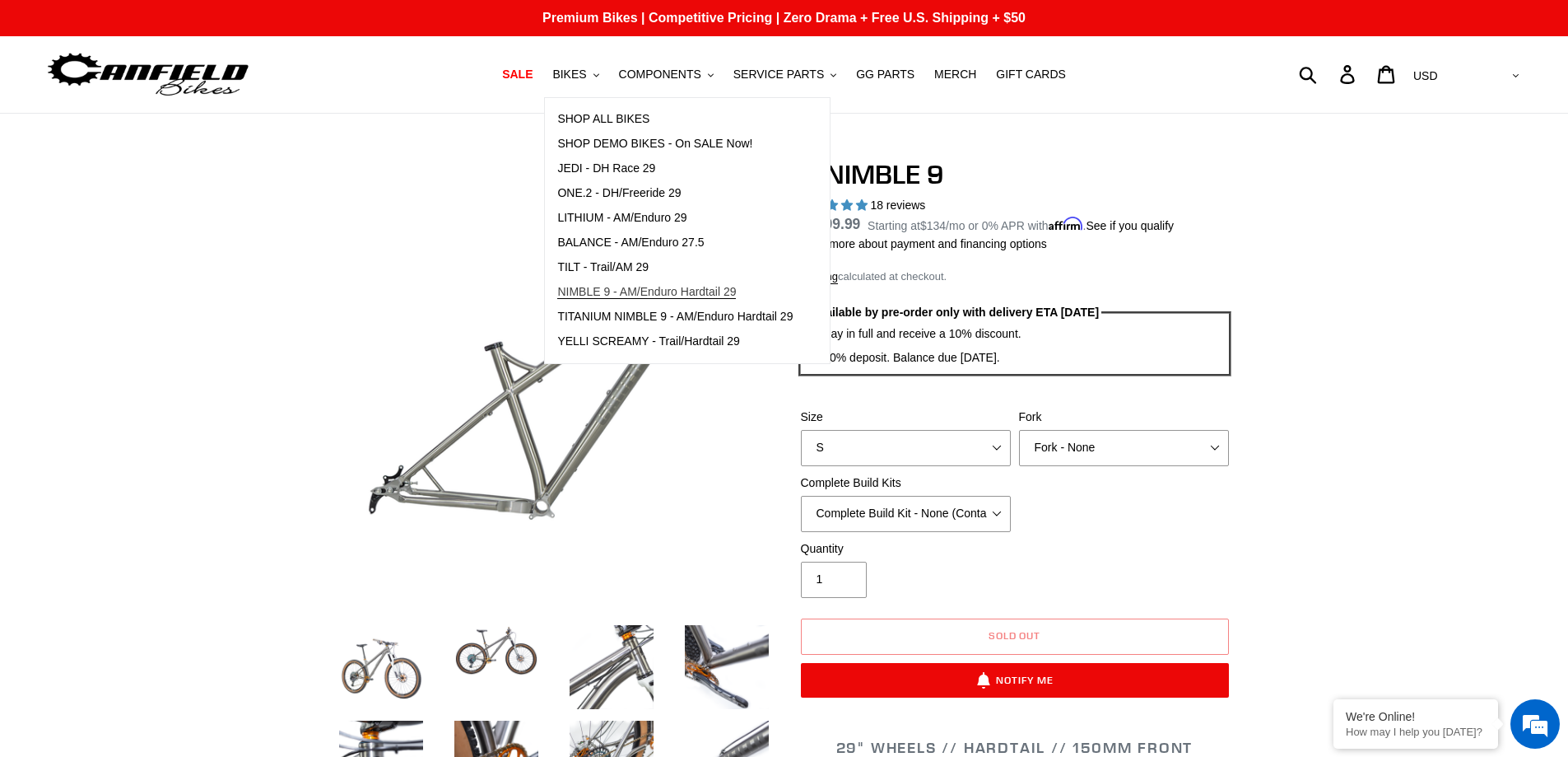
click at [626, 287] on span "NIMBLE 9 - AM/Enduro Hardtail 29" at bounding box center [646, 292] width 179 height 14
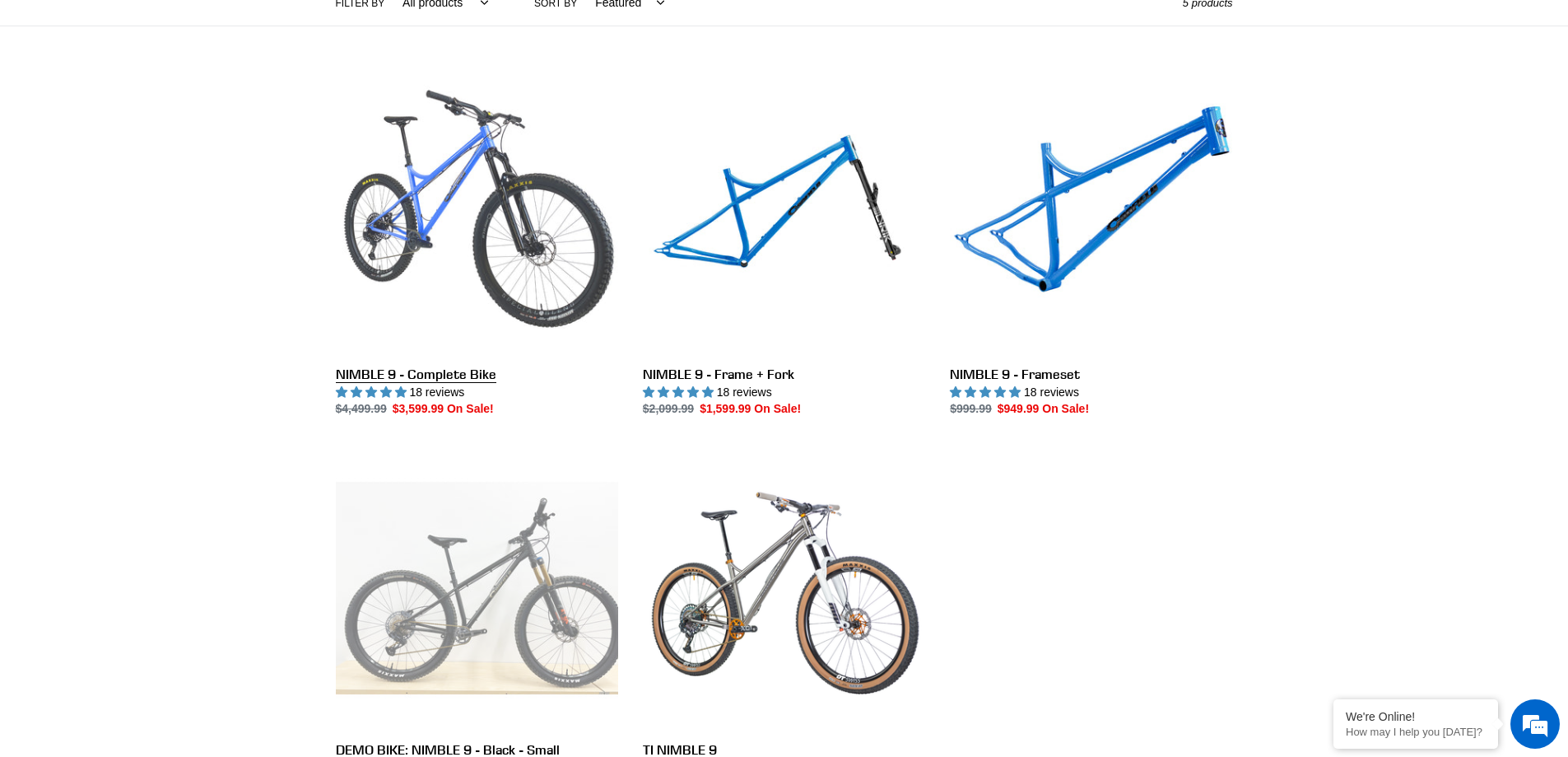
scroll to position [411, 0]
click at [429, 208] on link "NIMBLE 9 - Complete Bike" at bounding box center [477, 244] width 283 height 347
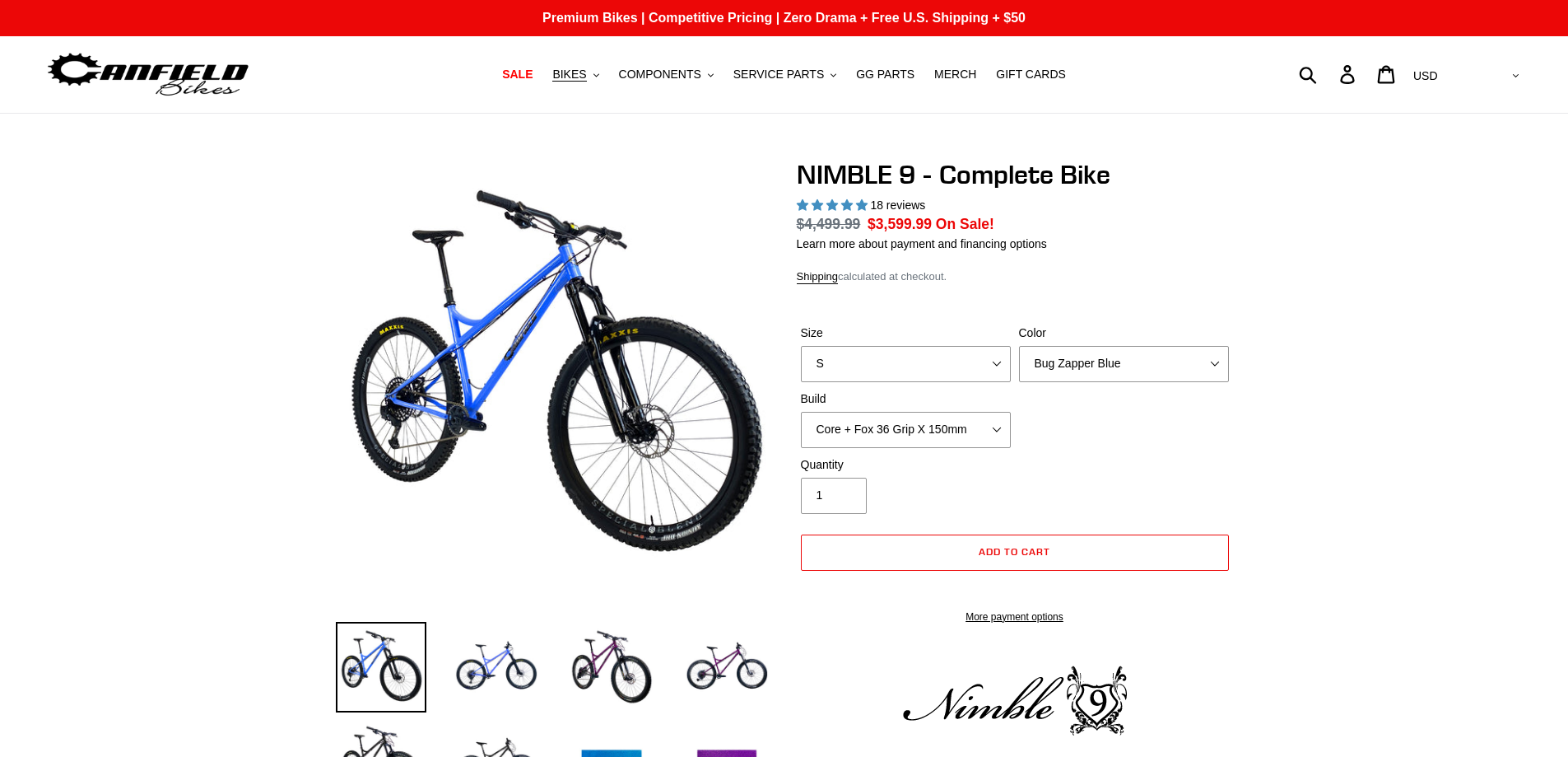
select select "highest-rating"
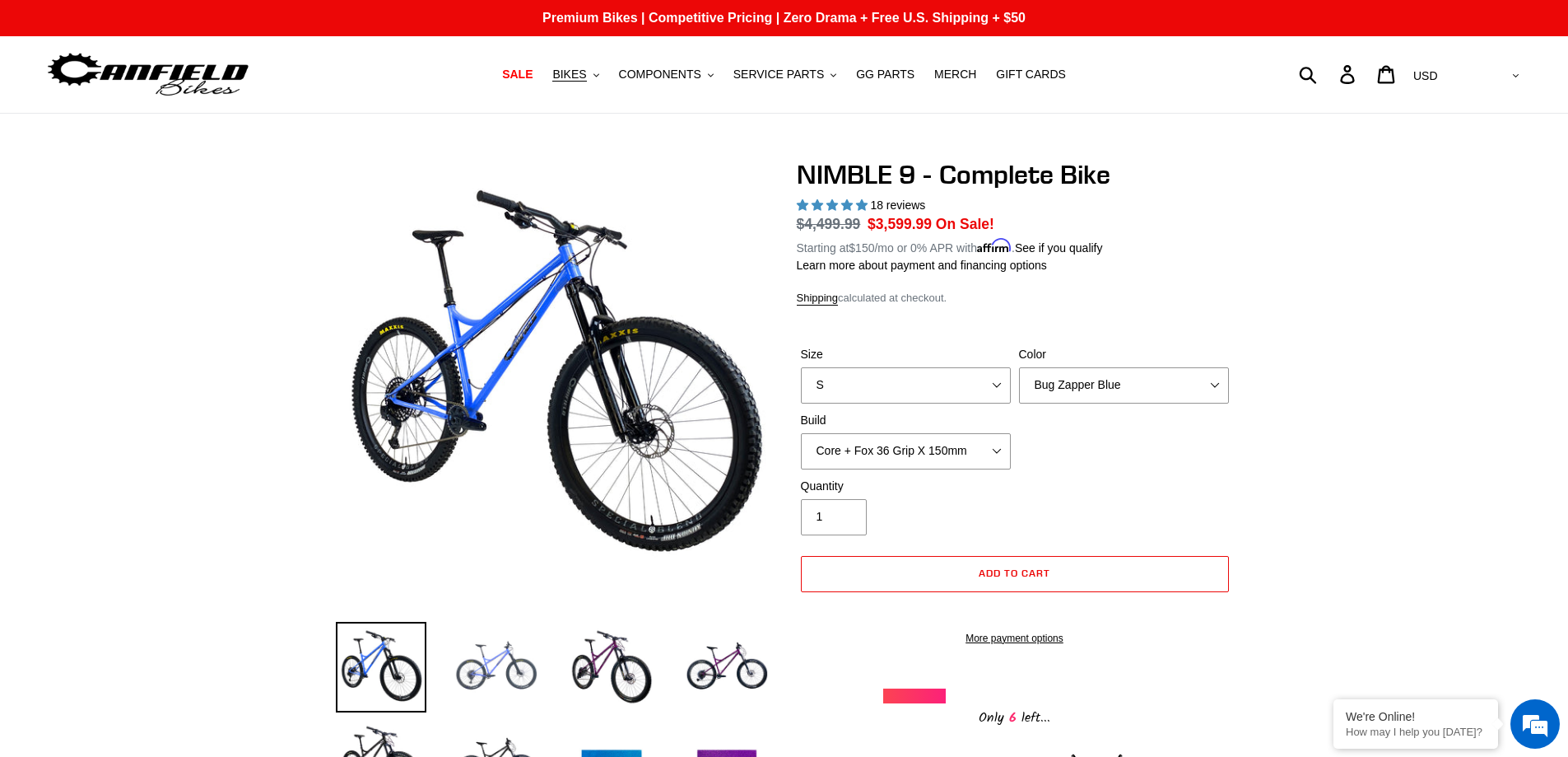
click at [511, 676] on img at bounding box center [496, 667] width 91 height 91
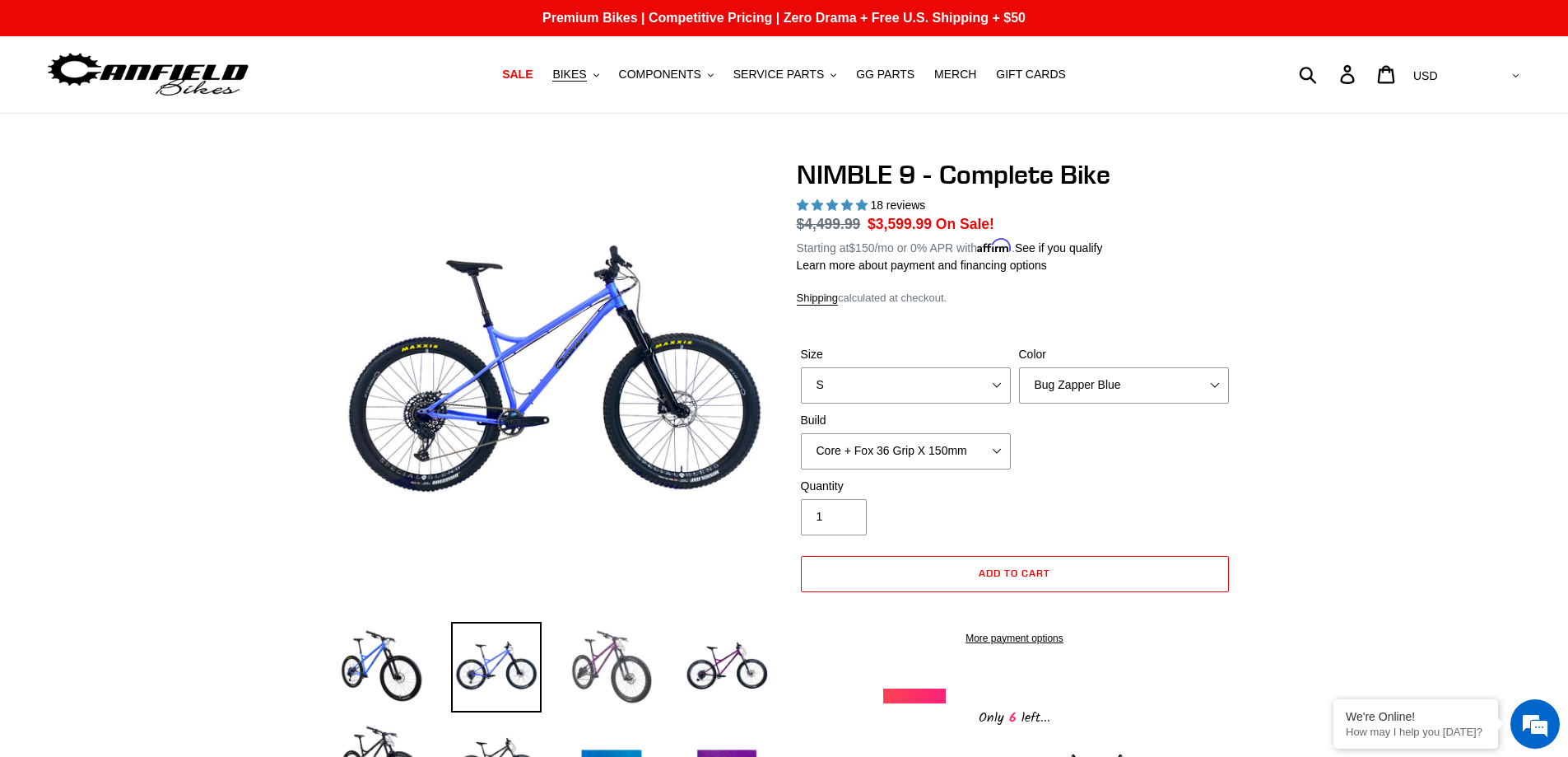
click at [582, 673] on img at bounding box center [611, 667] width 91 height 91
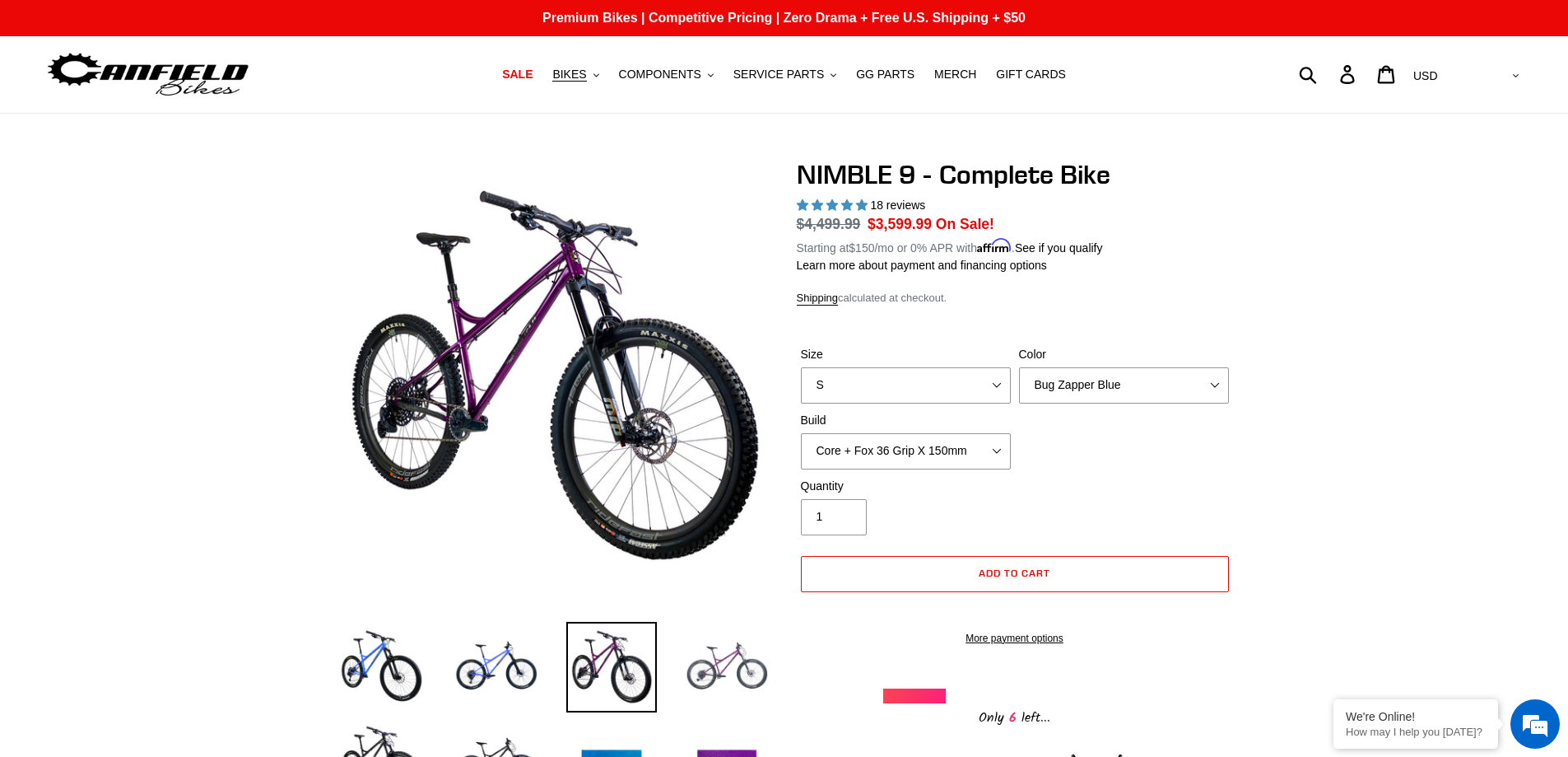
click at [689, 682] on img at bounding box center [727, 667] width 91 height 91
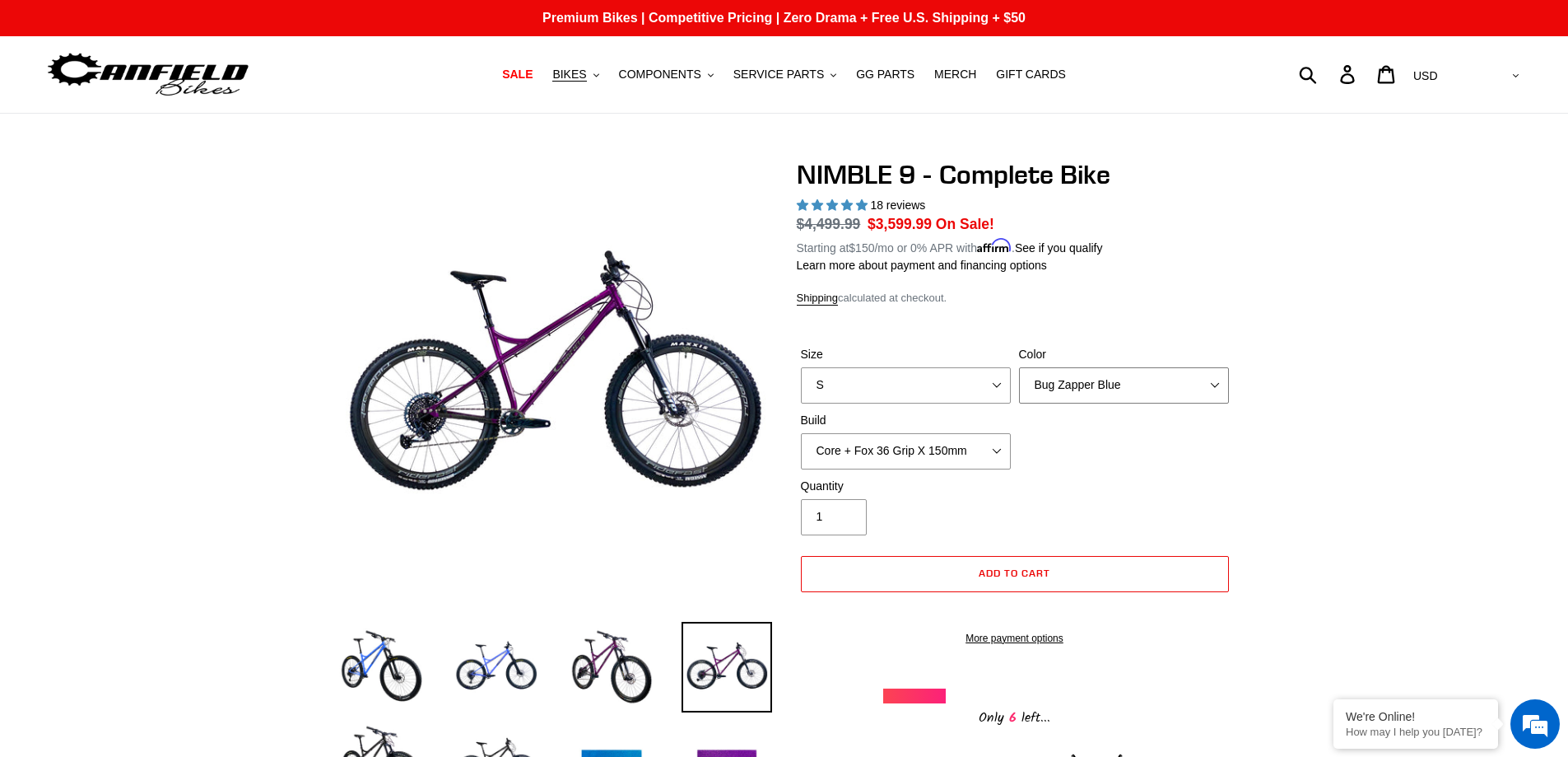
click at [1081, 374] on select "Bug Zapper Blue Purple Haze - Sold Out Galaxy Black" at bounding box center [1125, 385] width 210 height 36
click at [1020, 367] on select "Bug Zapper Blue Purple Haze - Sold Out Galaxy Black" at bounding box center [1125, 385] width 210 height 36
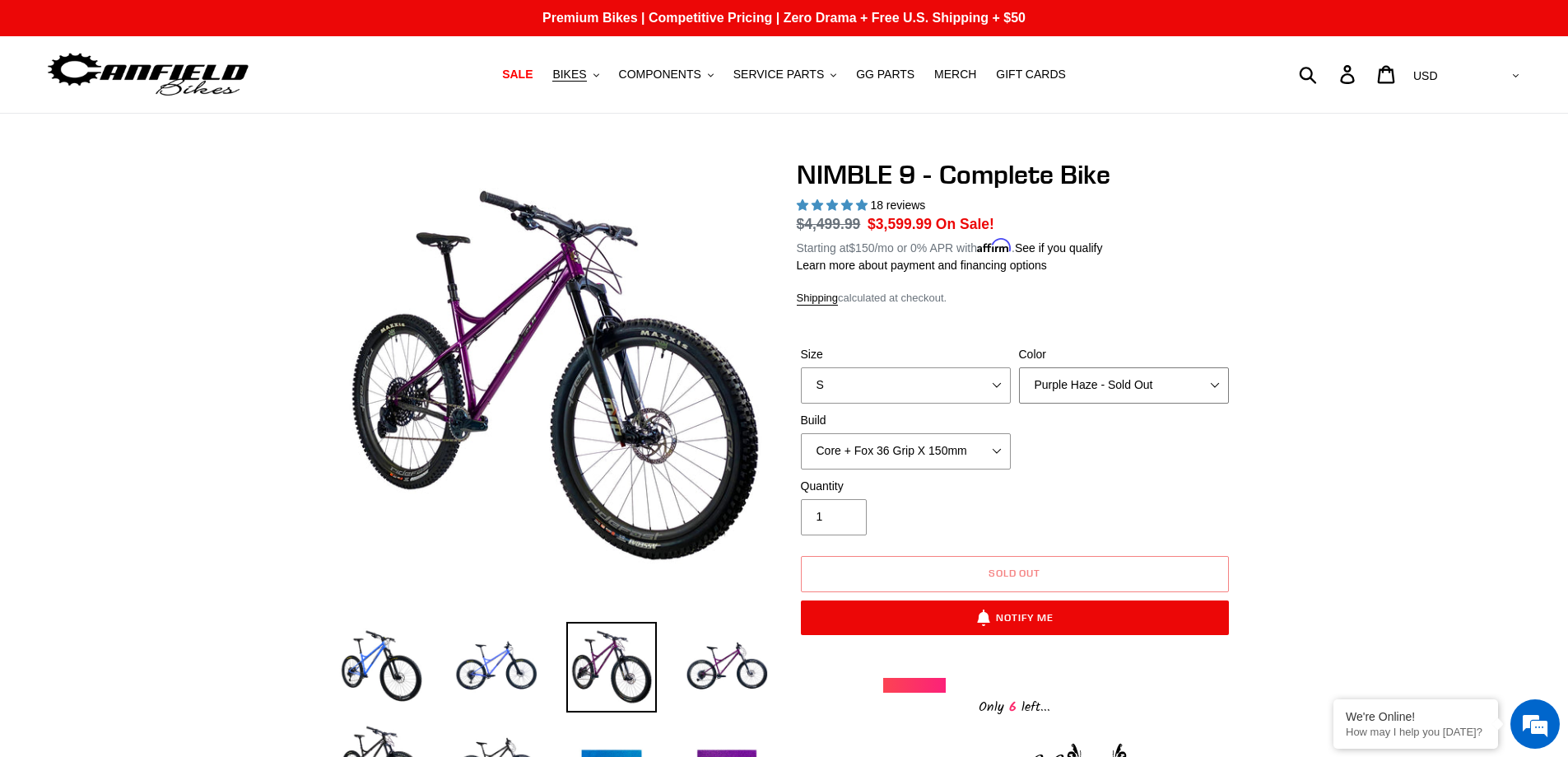
click at [1108, 393] on select "Bug Zapper Blue Purple Haze - Sold Out Galaxy Black" at bounding box center [1125, 385] width 210 height 36
click at [1020, 367] on select "Bug Zapper Blue Purple Haze - Sold Out Galaxy Black" at bounding box center [1125, 385] width 210 height 36
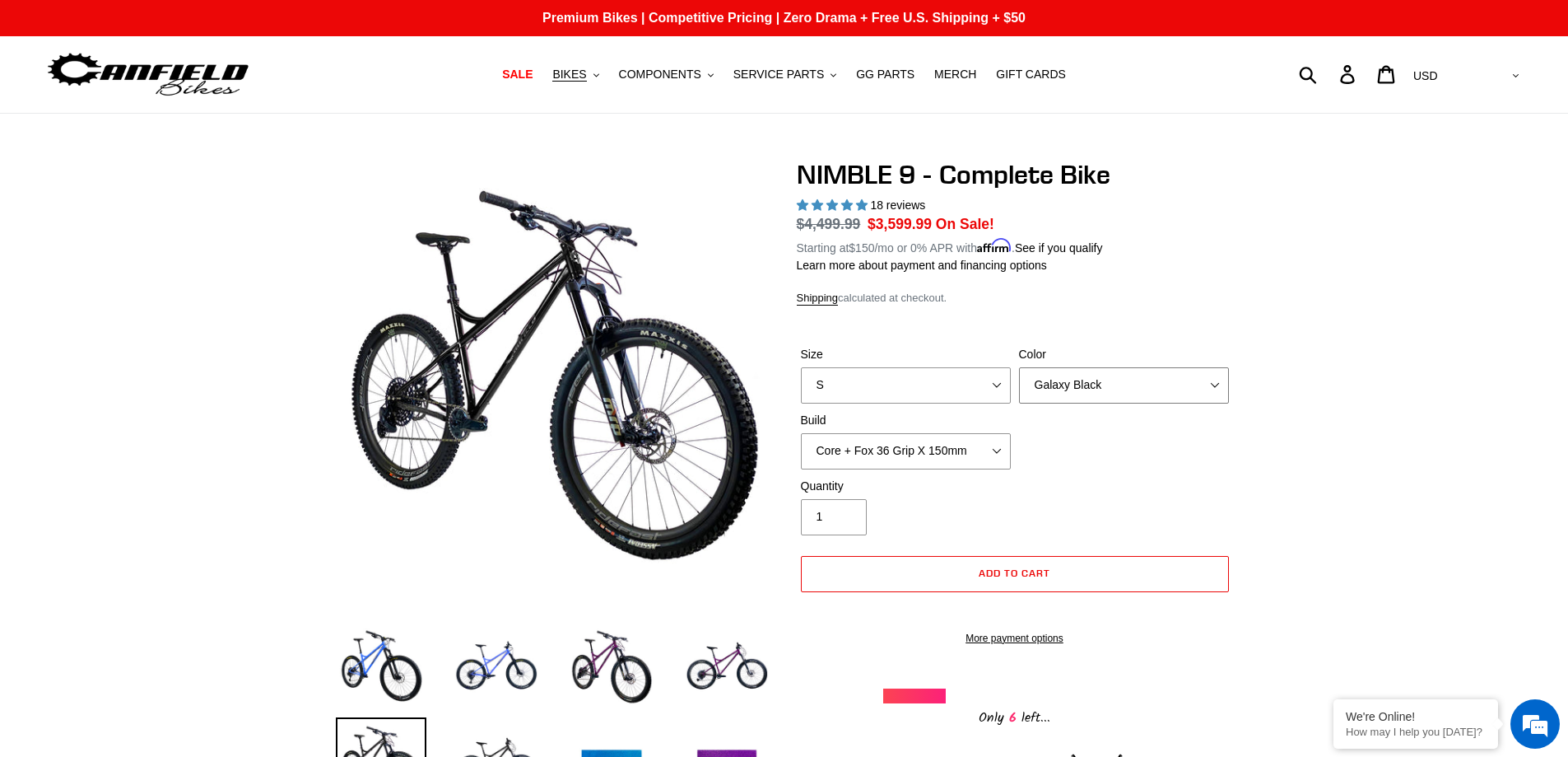
click at [1080, 386] on select "Bug Zapper Blue Purple Haze - Sold Out Galaxy Black" at bounding box center [1125, 385] width 210 height 36
select select "Bug Zapper Blue"
click at [1020, 367] on select "Bug Zapper Blue Purple Haze - Sold Out Galaxy Black" at bounding box center [1125, 385] width 210 height 36
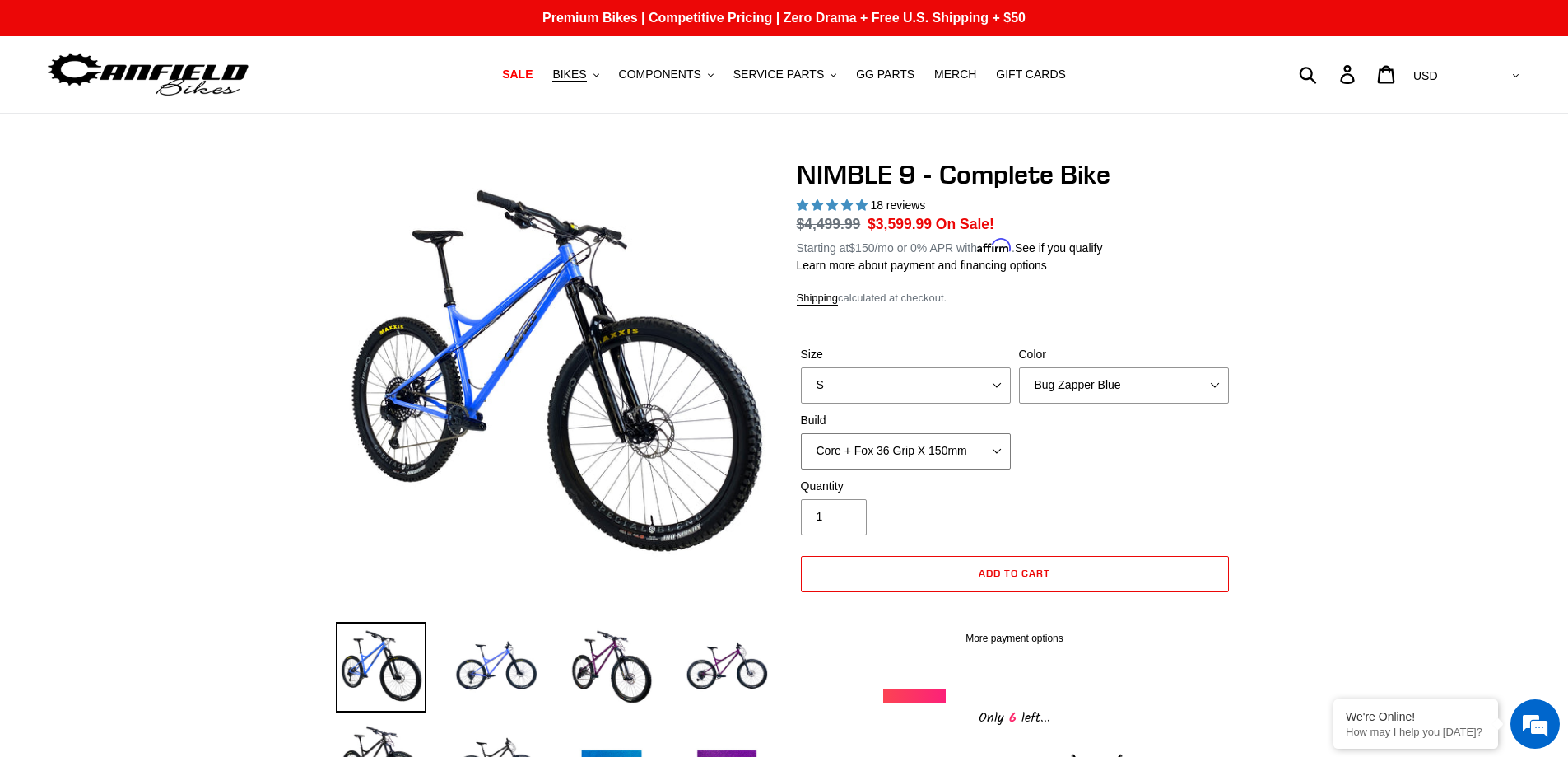
click at [909, 453] on select "Core + Fox 36 Grip X 150mm Pro + Fox 36 Grip X 150mm Core + RockShox Lyrik Ulti…" at bounding box center [907, 451] width 210 height 36
click at [802, 433] on select "Core + Fox 36 Grip X 150mm Pro + Fox 36 Grip X 150mm Core + RockShox Lyrik Ulti…" at bounding box center [907, 451] width 210 height 36
click at [937, 453] on select "Core + Fox 36 Grip X 150mm Pro + Fox 36 Grip X 150mm Core + RockShox Lyrik Ulti…" at bounding box center [907, 451] width 210 height 36
click at [802, 433] on select "Core + Fox 36 Grip X 150mm Pro + Fox 36 Grip X 150mm Core + RockShox Lyrik Ulti…" at bounding box center [907, 451] width 210 height 36
click at [942, 462] on select "Core + Fox 36 Grip X 150mm Pro + Fox 36 Grip X 150mm Core + RockShox Lyrik Ulti…" at bounding box center [907, 451] width 210 height 36
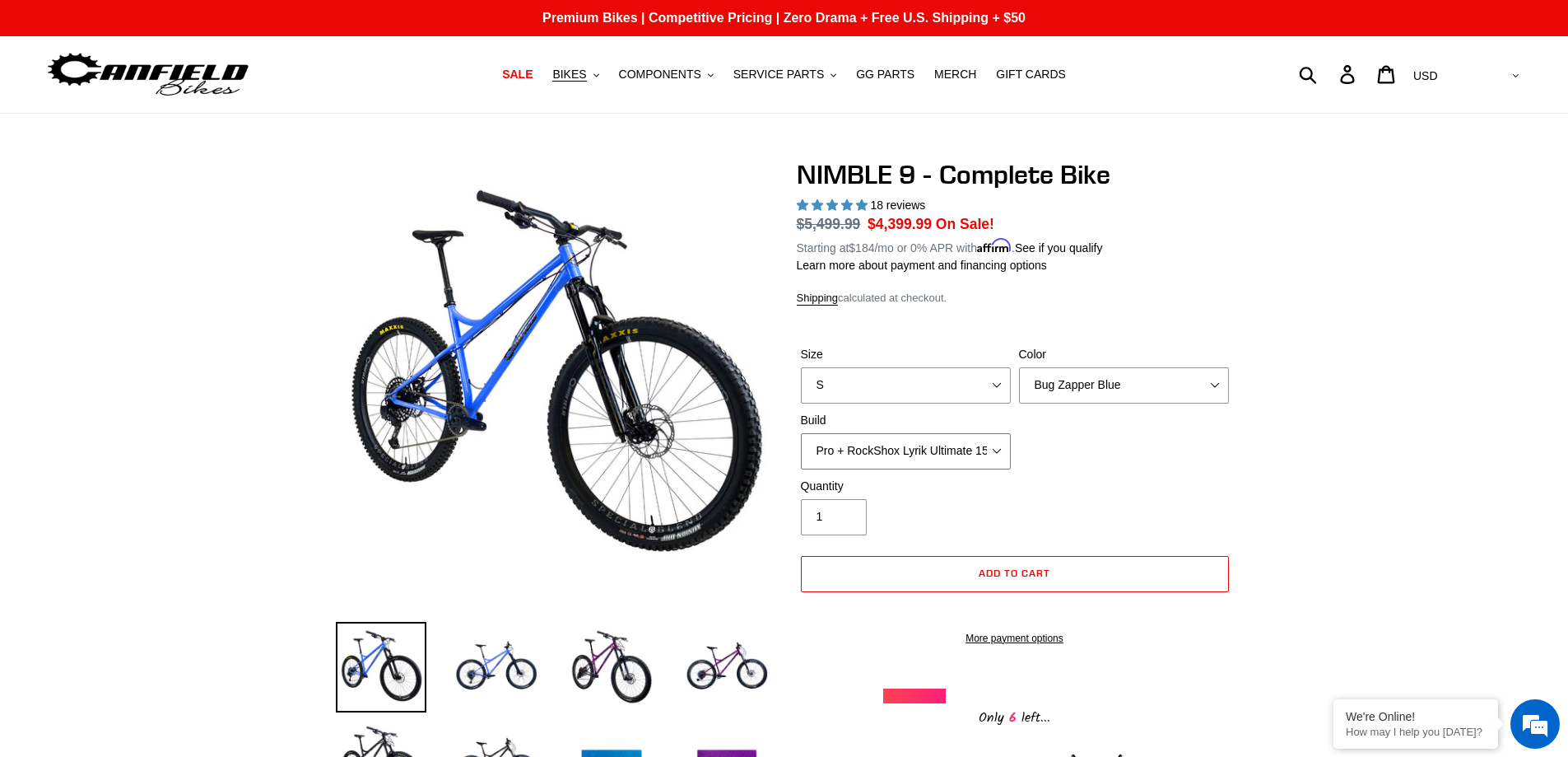
click at [802, 433] on select "Core + Fox 36 Grip X 150mm Pro + Fox 36 Grip X 150mm Core + RockShox Lyrik Ulti…" at bounding box center [907, 451] width 210 height 36
click at [956, 468] on div "Size S M L XL Color Bug Zapper Blue Purple Haze - Sold Out Galaxy Black Build C…" at bounding box center [1015, 411] width 436 height 132
click at [951, 451] on select "Core + Fox 36 Grip X 150mm Pro + Fox 36 Grip X 150mm Core + RockShox Lyrik Ulti…" at bounding box center [907, 451] width 210 height 36
select select "Core + Fox 36 Grip X 150mm"
click at [802, 433] on select "Core + Fox 36 Grip X 150mm Pro + Fox 36 Grip X 150mm Core + RockShox Lyrik Ulti…" at bounding box center [907, 451] width 210 height 36
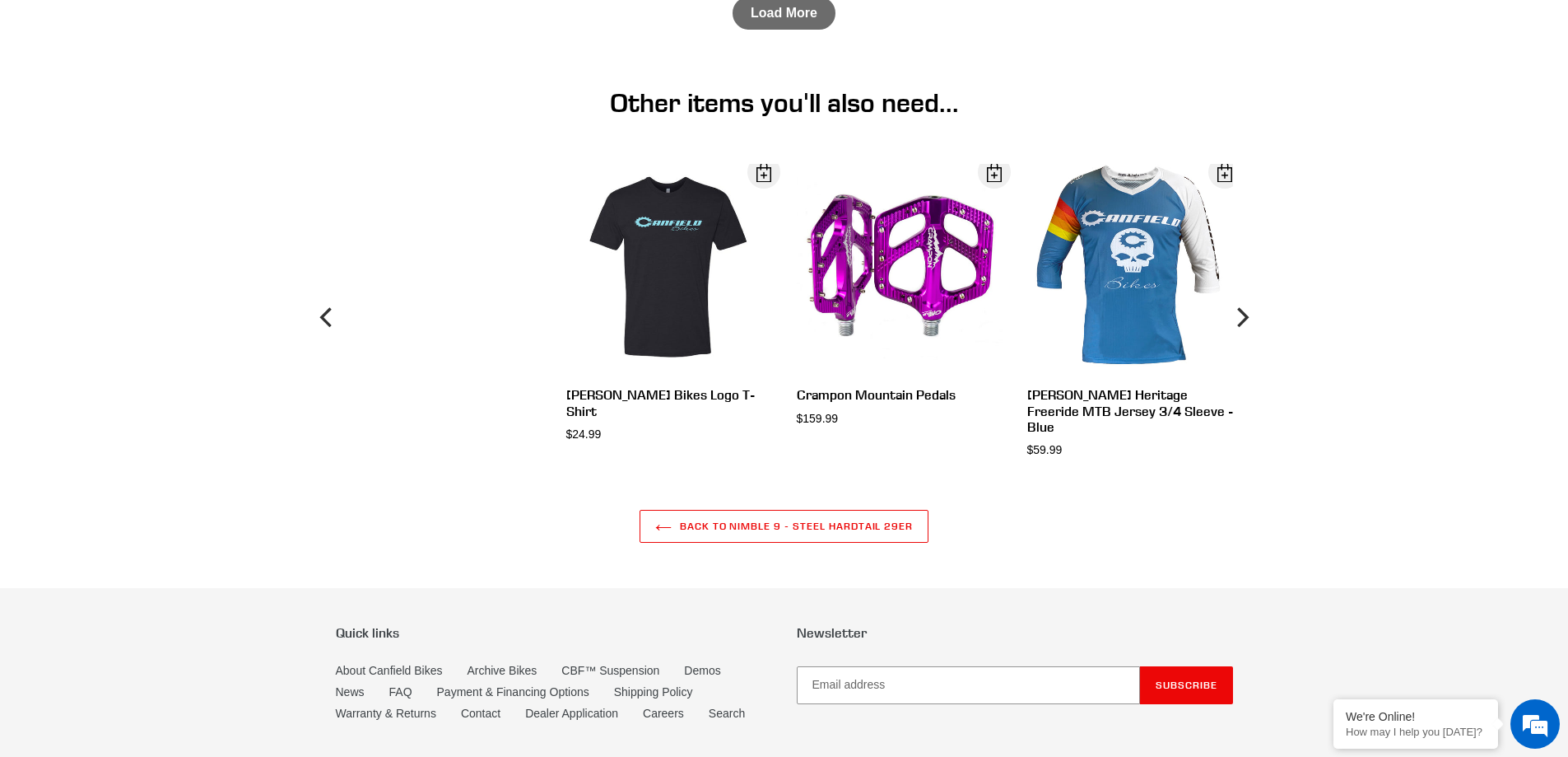
scroll to position [4543, 0]
